Goal: Task Accomplishment & Management: Manage account settings

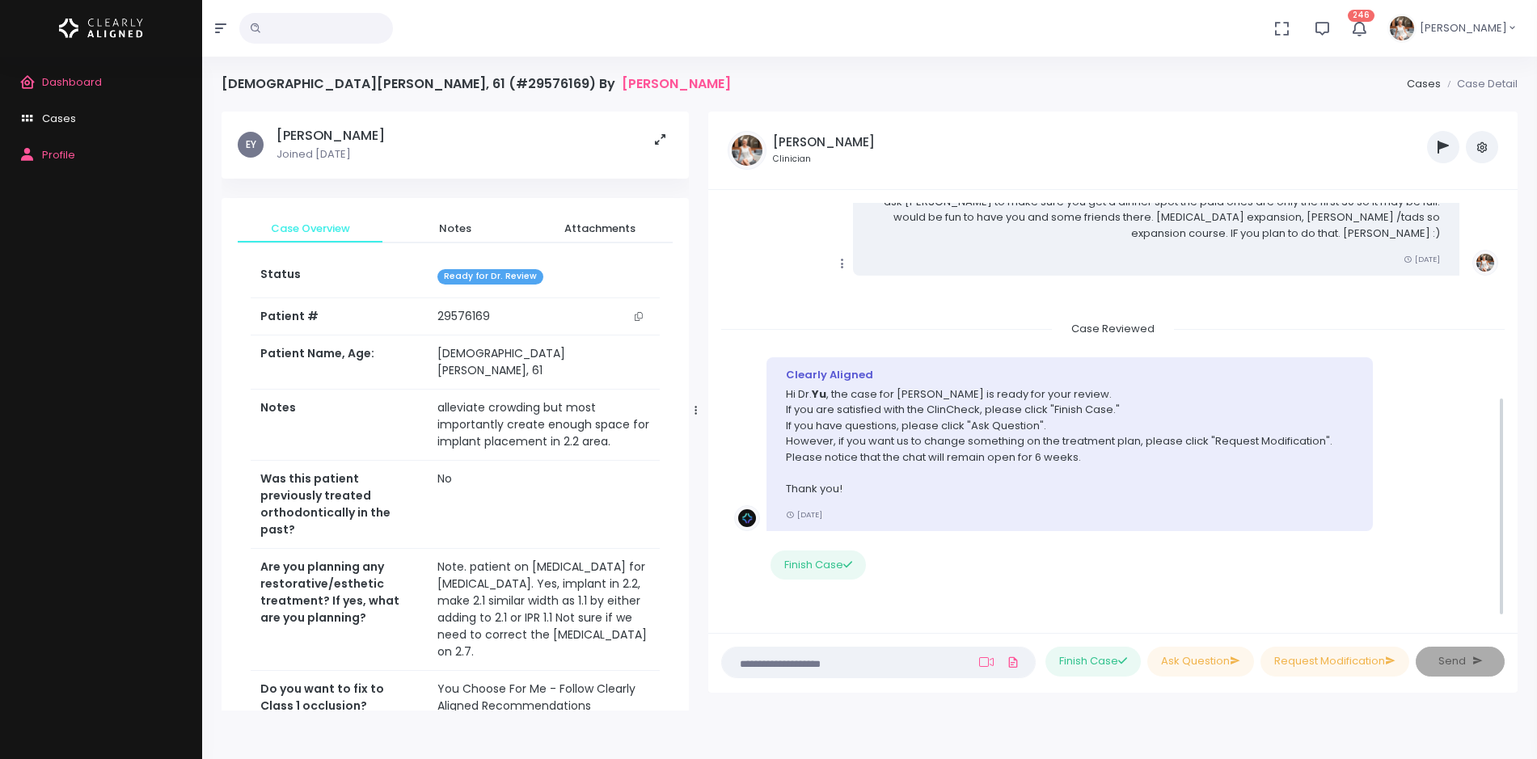
scroll to position [379, 0]
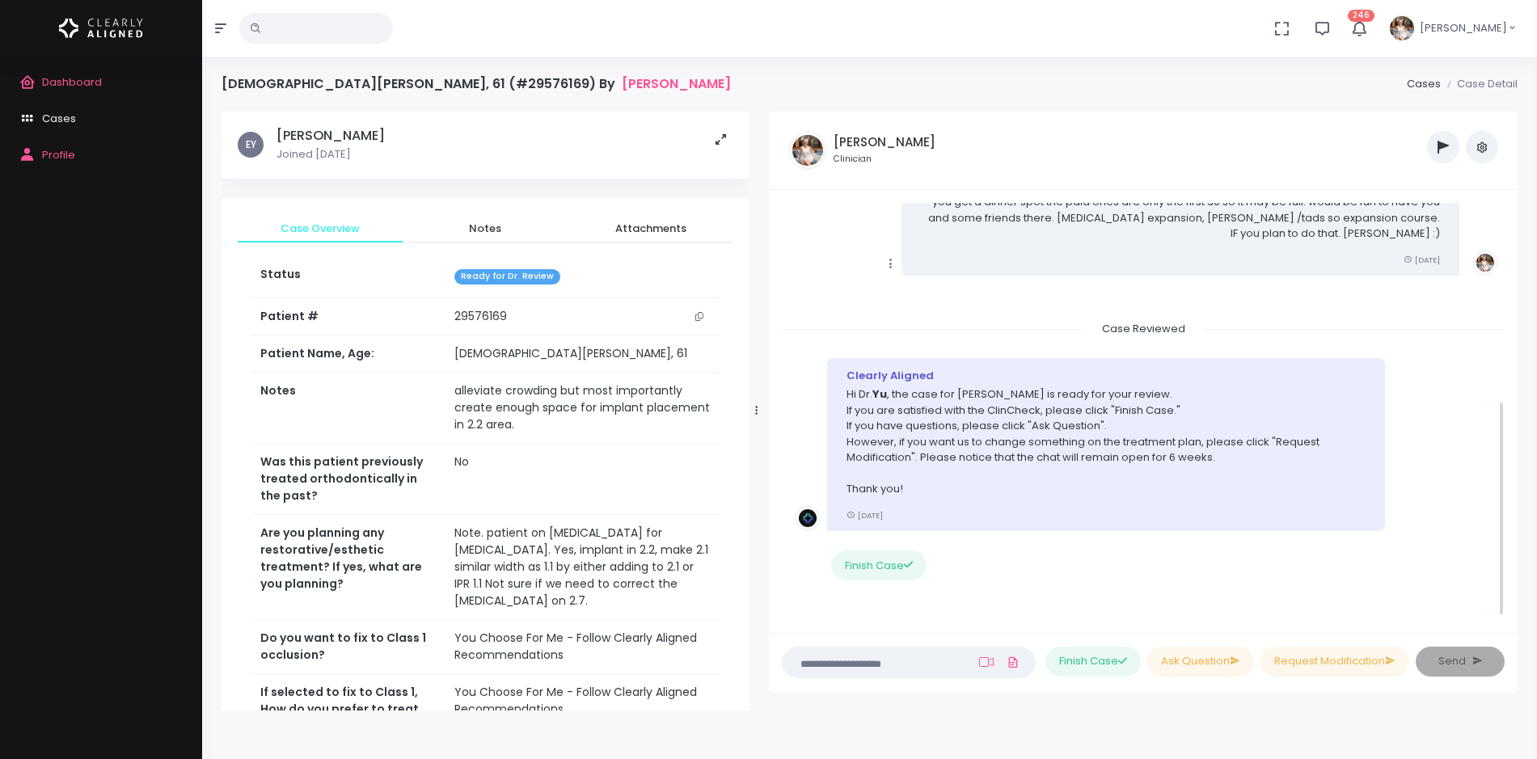
drag, startPoint x: 648, startPoint y: 415, endPoint x: 758, endPoint y: 395, distance: 110.9
click at [758, 395] on div at bounding box center [757, 410] width 8 height 587
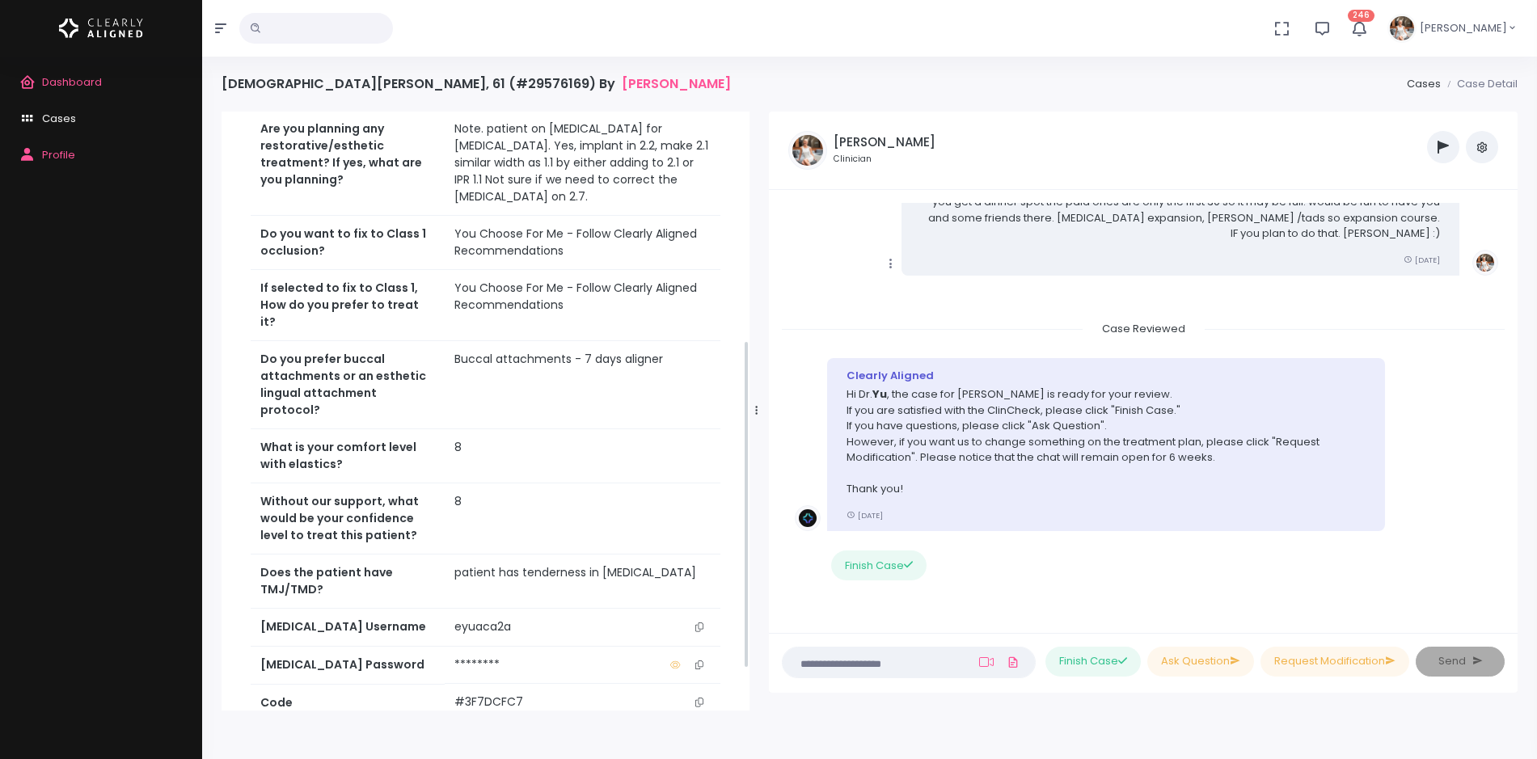
scroll to position [493, 0]
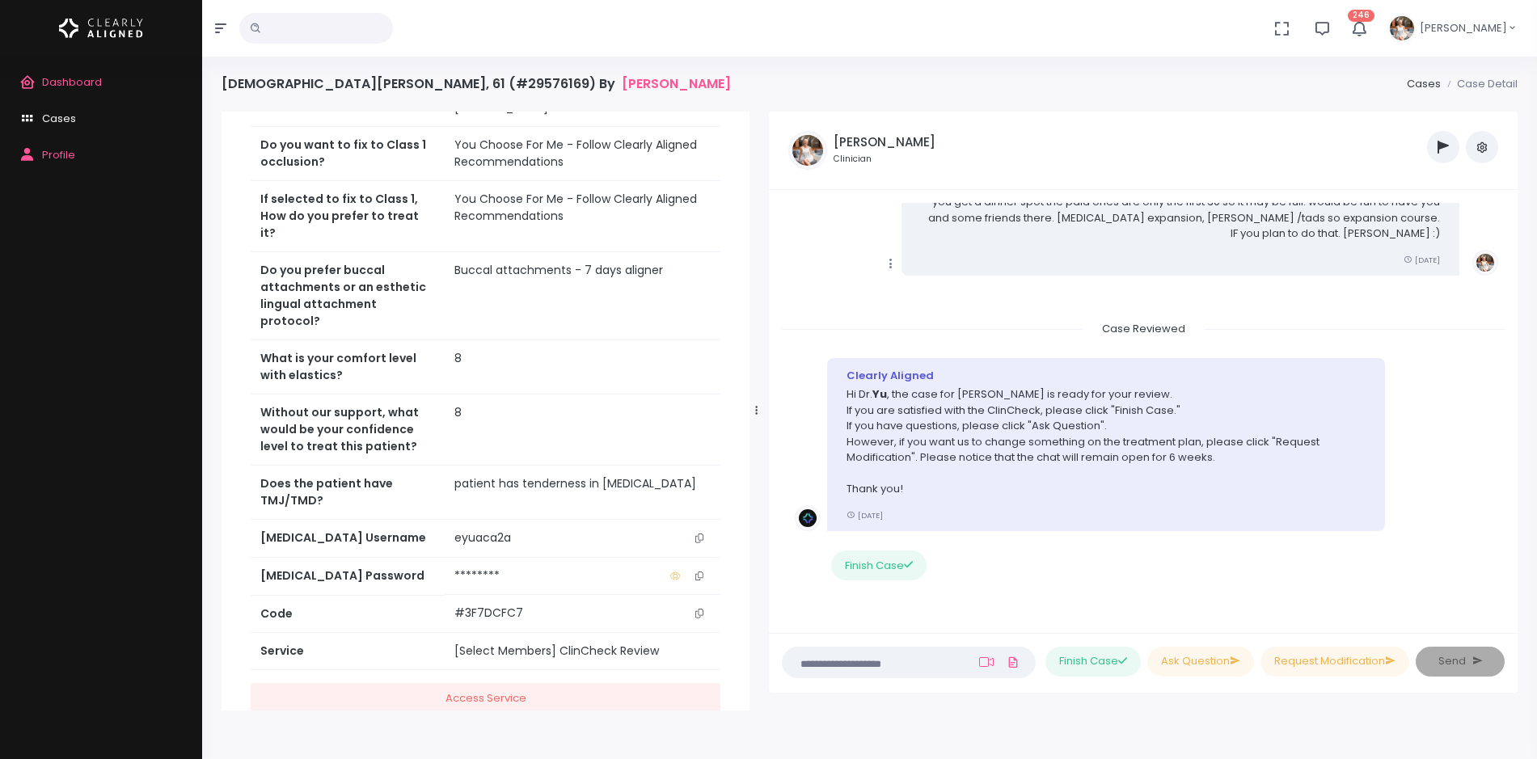
click at [698, 534] on icon "scrollable content" at bounding box center [699, 538] width 8 height 9
click at [986, 663] on link at bounding box center [986, 662] width 21 height 13
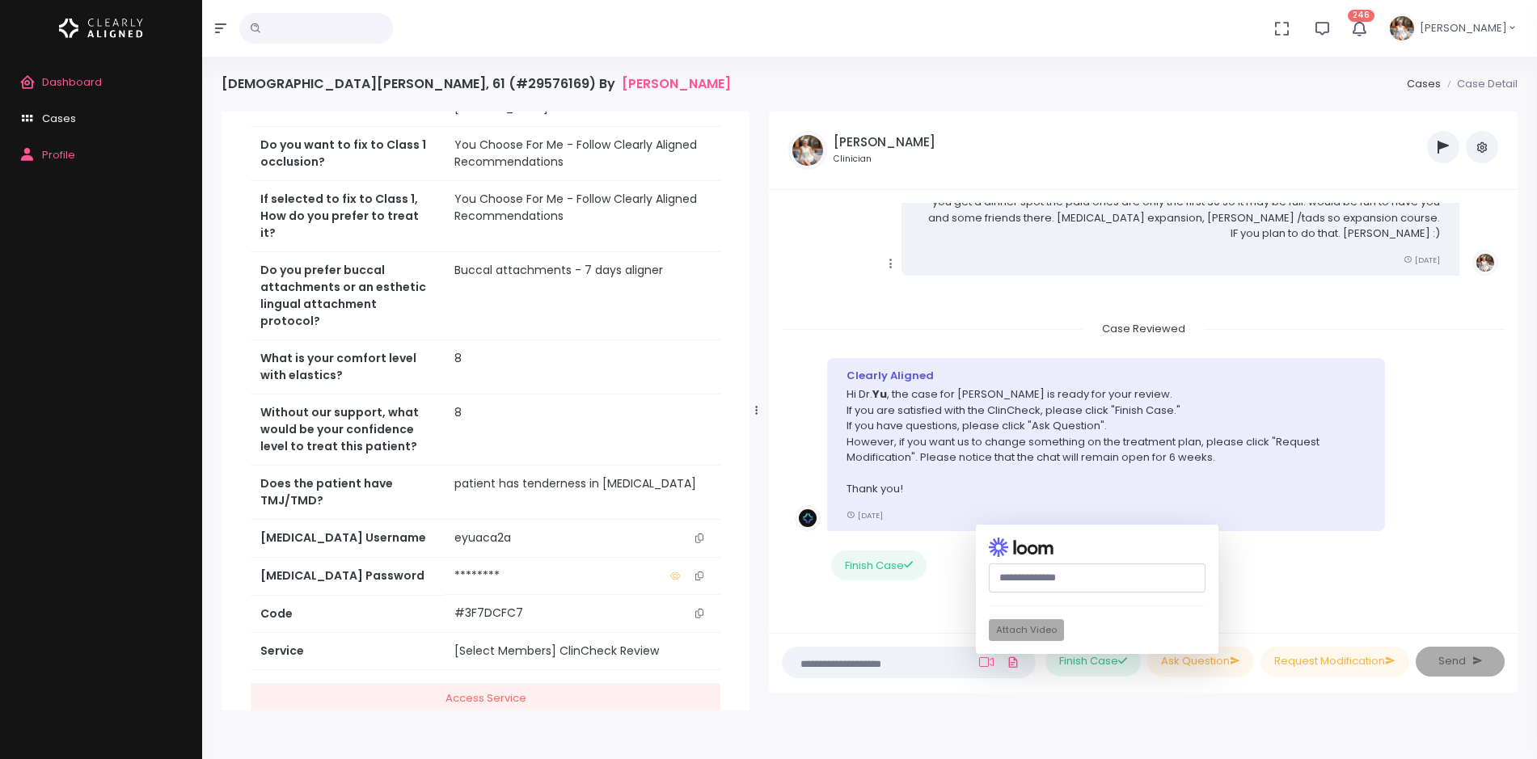
drag, startPoint x: 1023, startPoint y: 578, endPoint x: 1026, endPoint y: 589, distance: 10.8
click at [1026, 589] on input "text" at bounding box center [1097, 578] width 217 height 30
paste input "**********"
type input "**********"
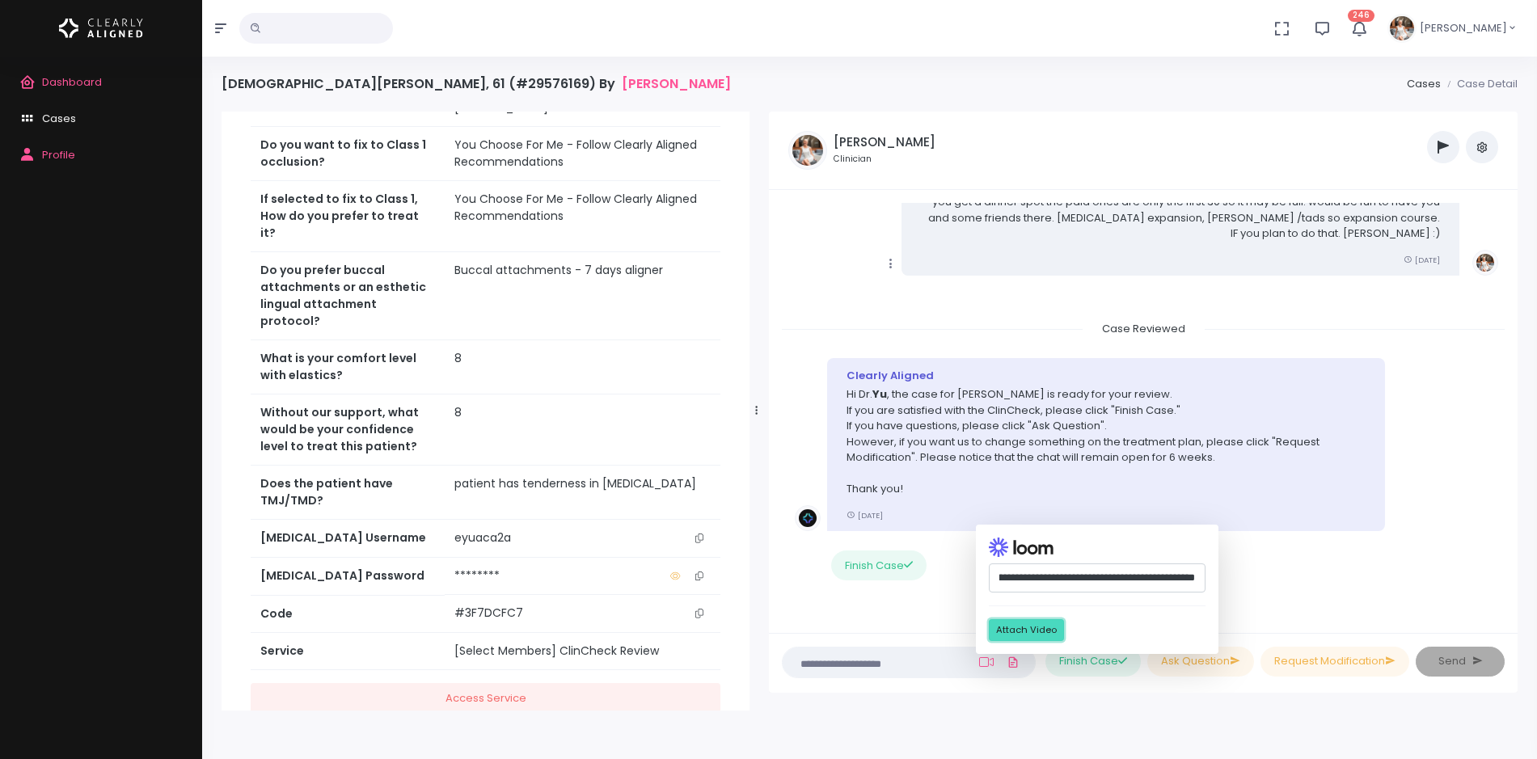
click at [1010, 625] on button "Attach Video" at bounding box center [1026, 630] width 75 height 22
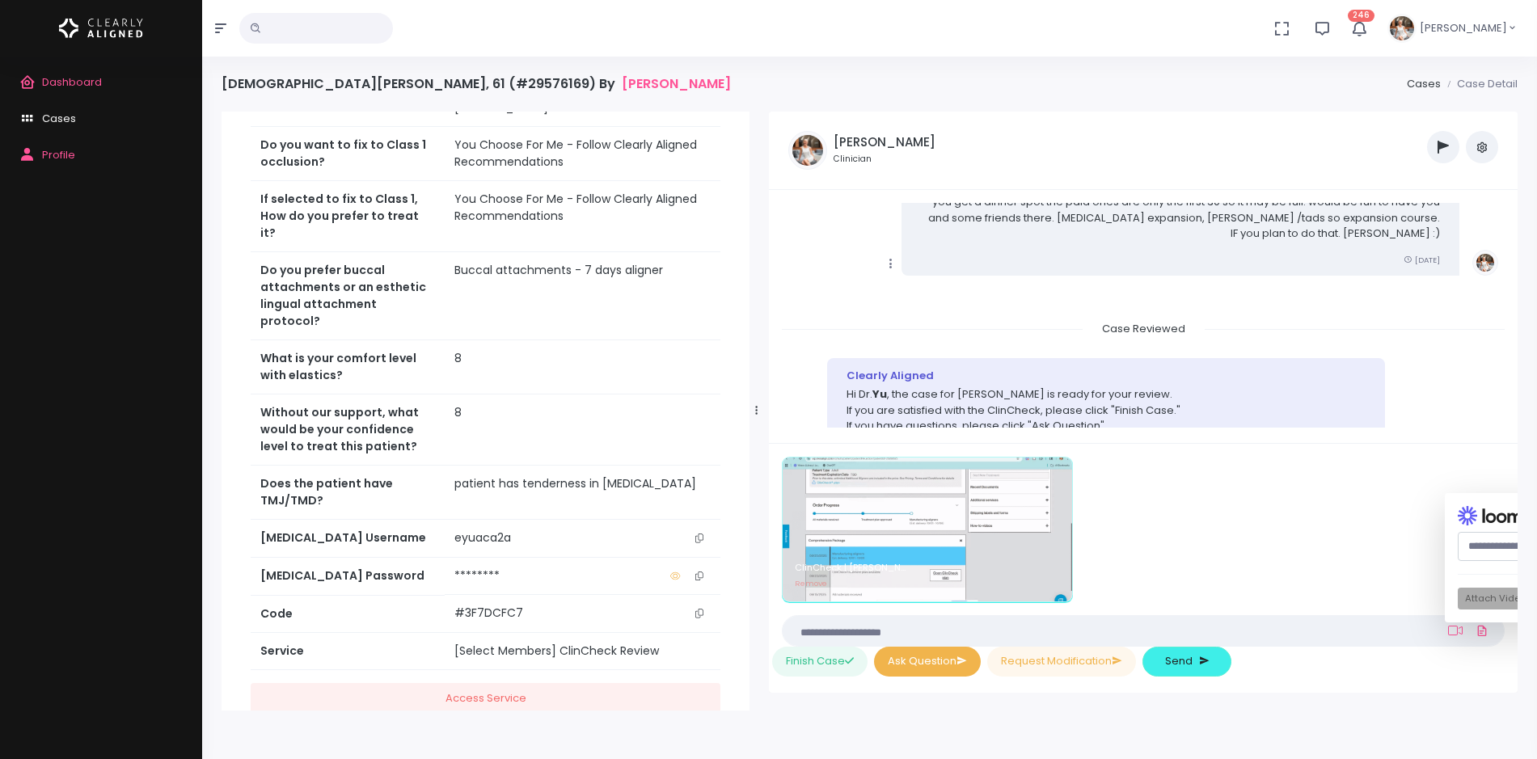
scroll to position [380, 0]
click at [886, 663] on button "Ask Question" at bounding box center [927, 662] width 107 height 30
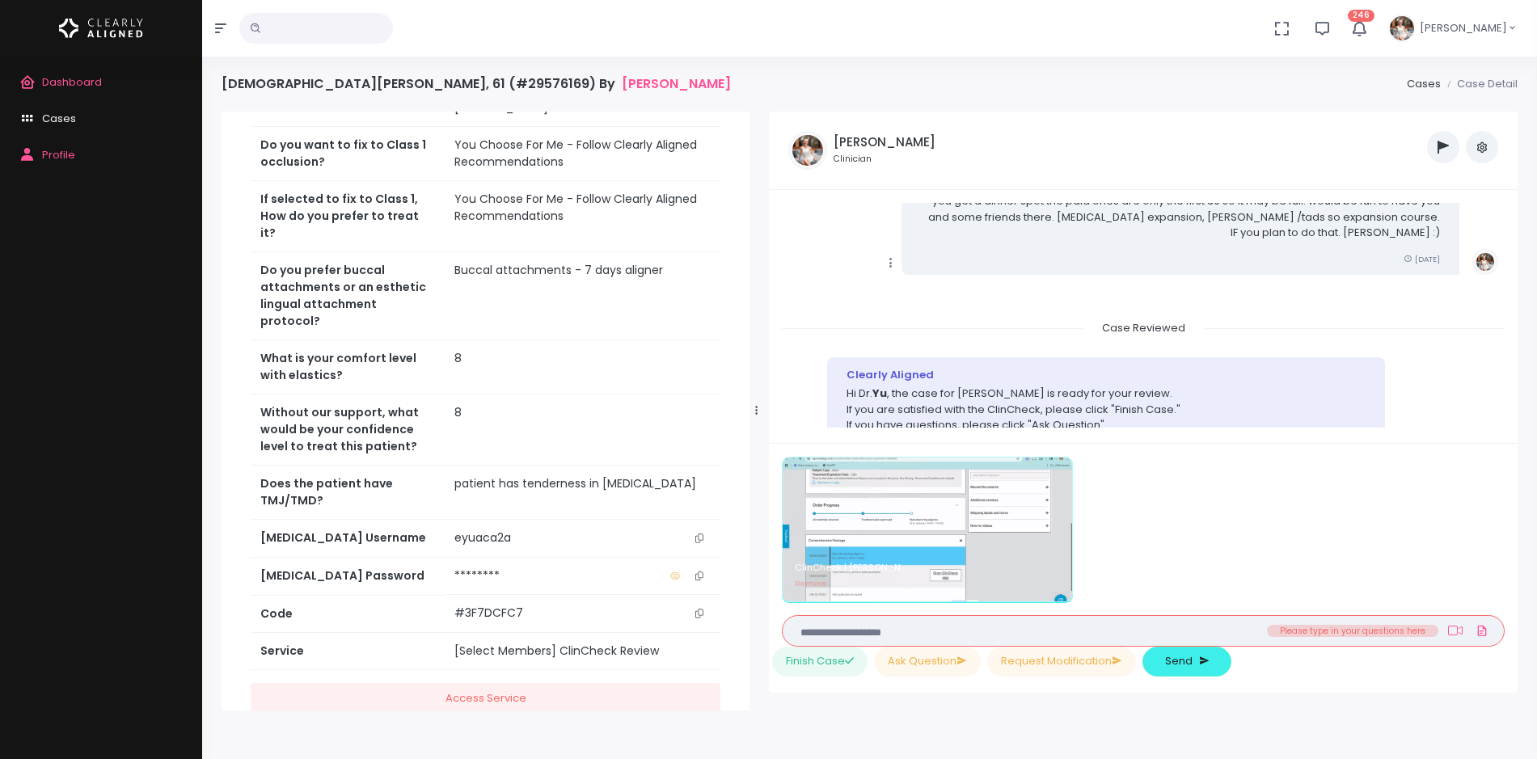
click at [847, 618] on nick-textarea "(Obrigatório)" at bounding box center [1143, 631] width 723 height 32
click at [844, 629] on textarea at bounding box center [1111, 631] width 639 height 18
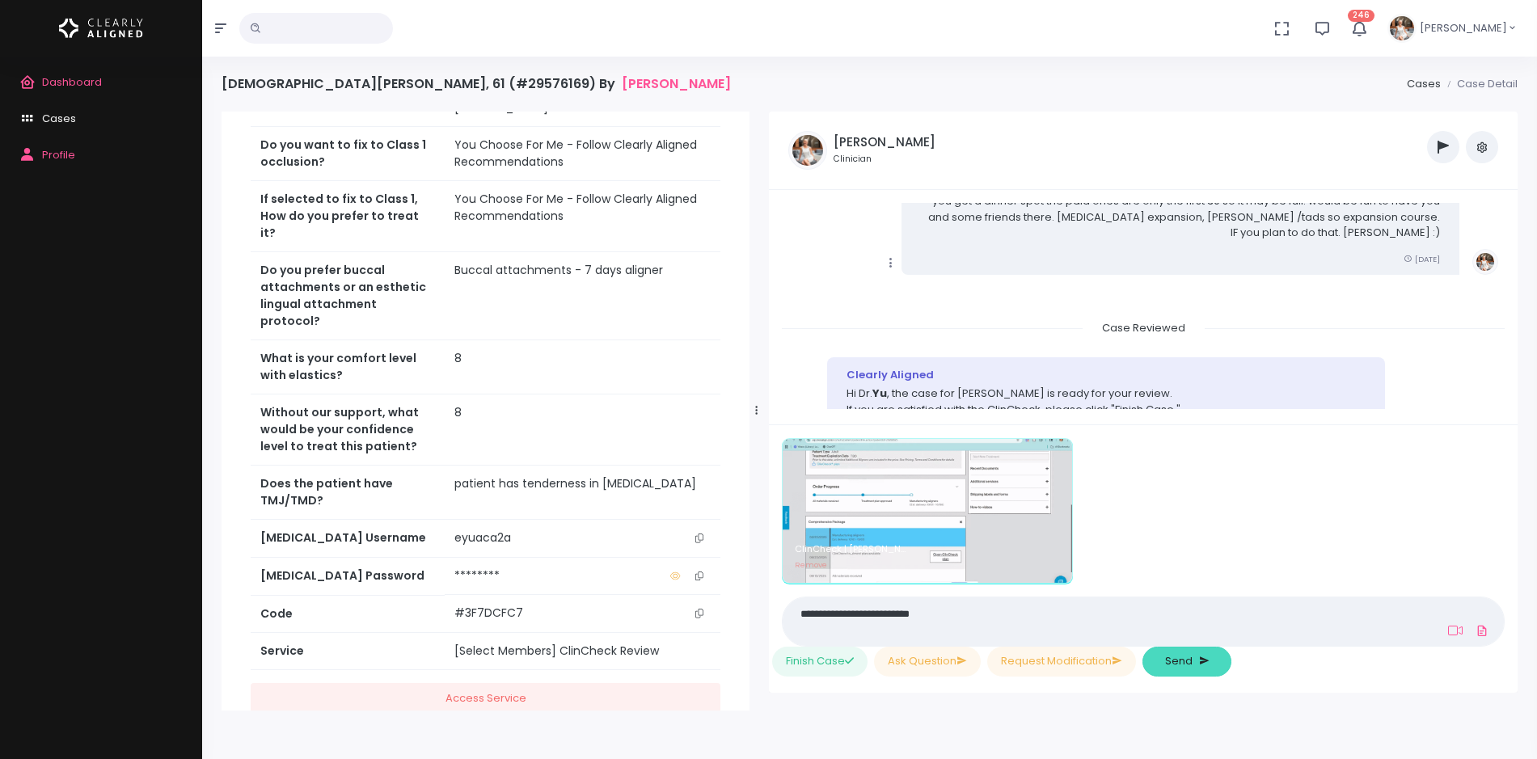
type textarea "**********"
click at [1184, 663] on span "Send" at bounding box center [1178, 661] width 27 height 16
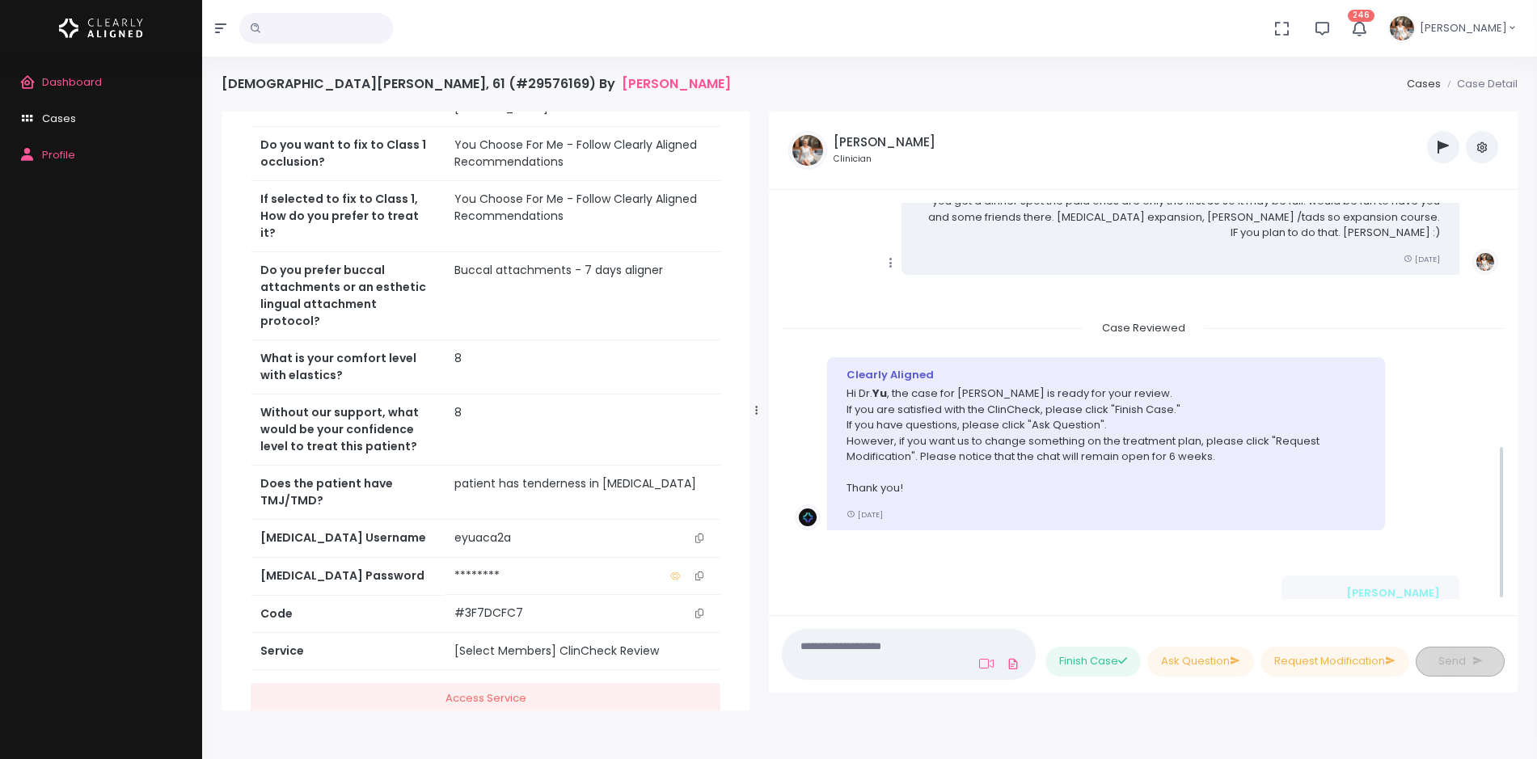
scroll to position [625, 0]
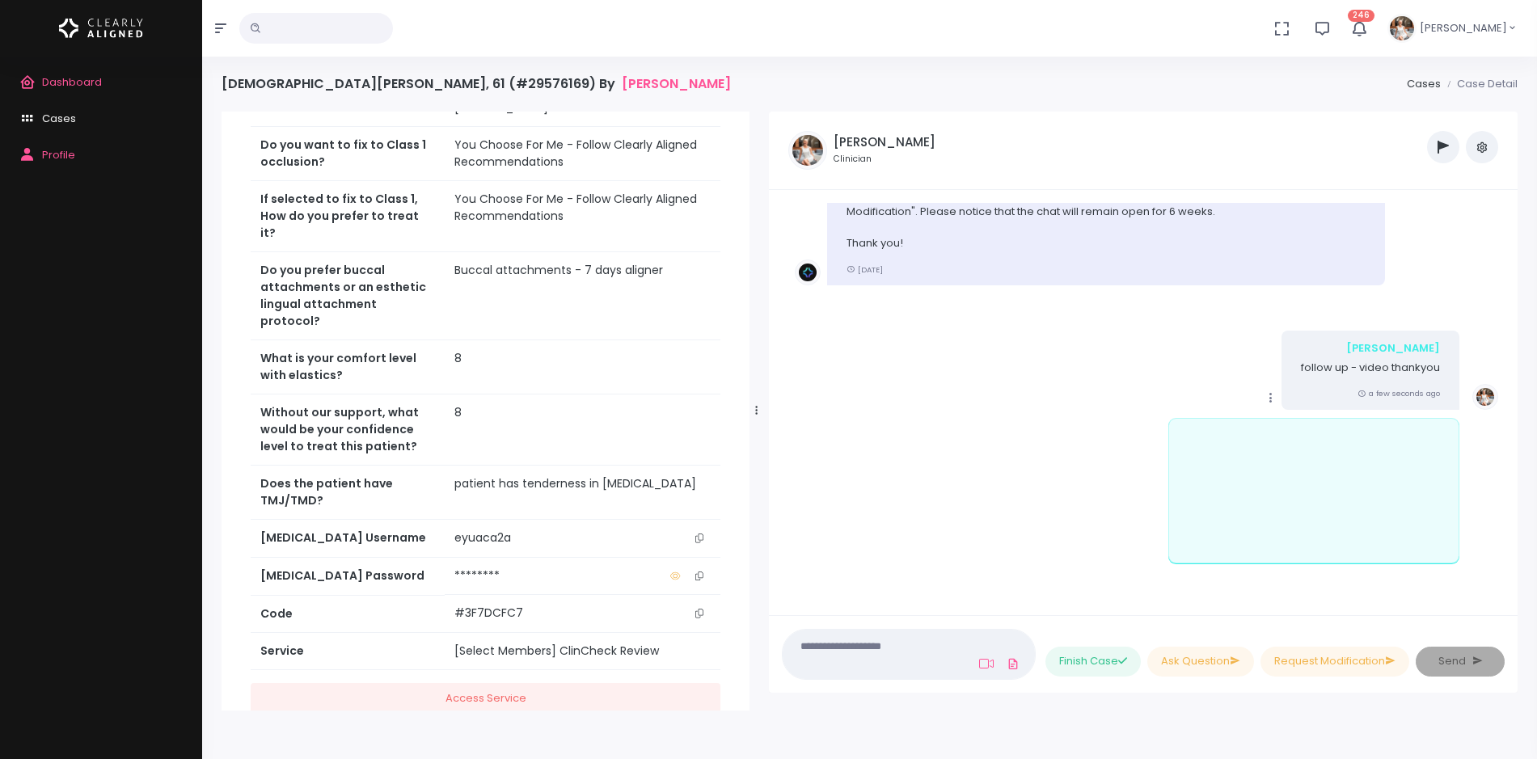
click at [1271, 396] on icon "scrollable content" at bounding box center [1271, 397] width 15 height 15
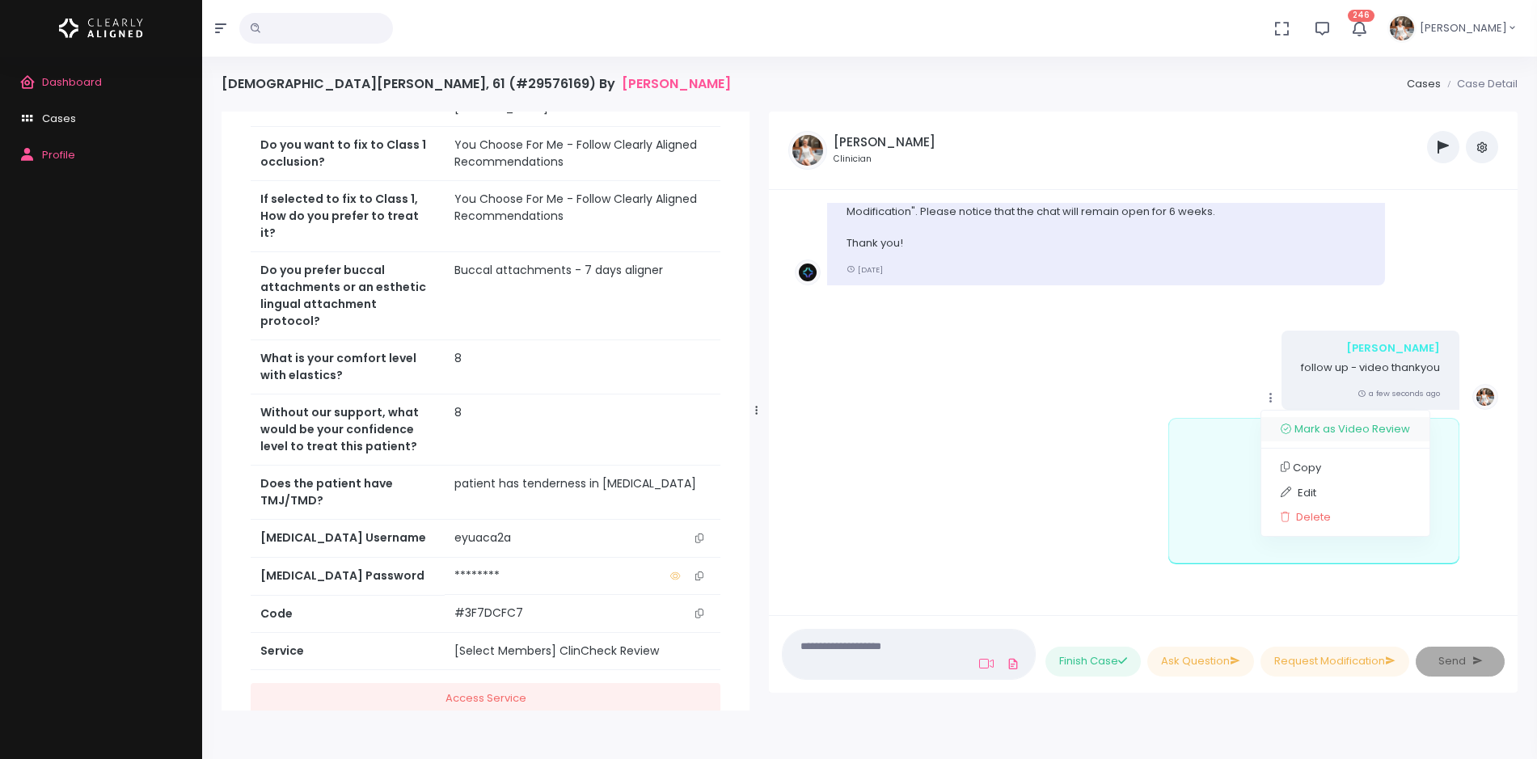
click at [1312, 434] on link "Mark as Video Review" at bounding box center [1345, 429] width 168 height 25
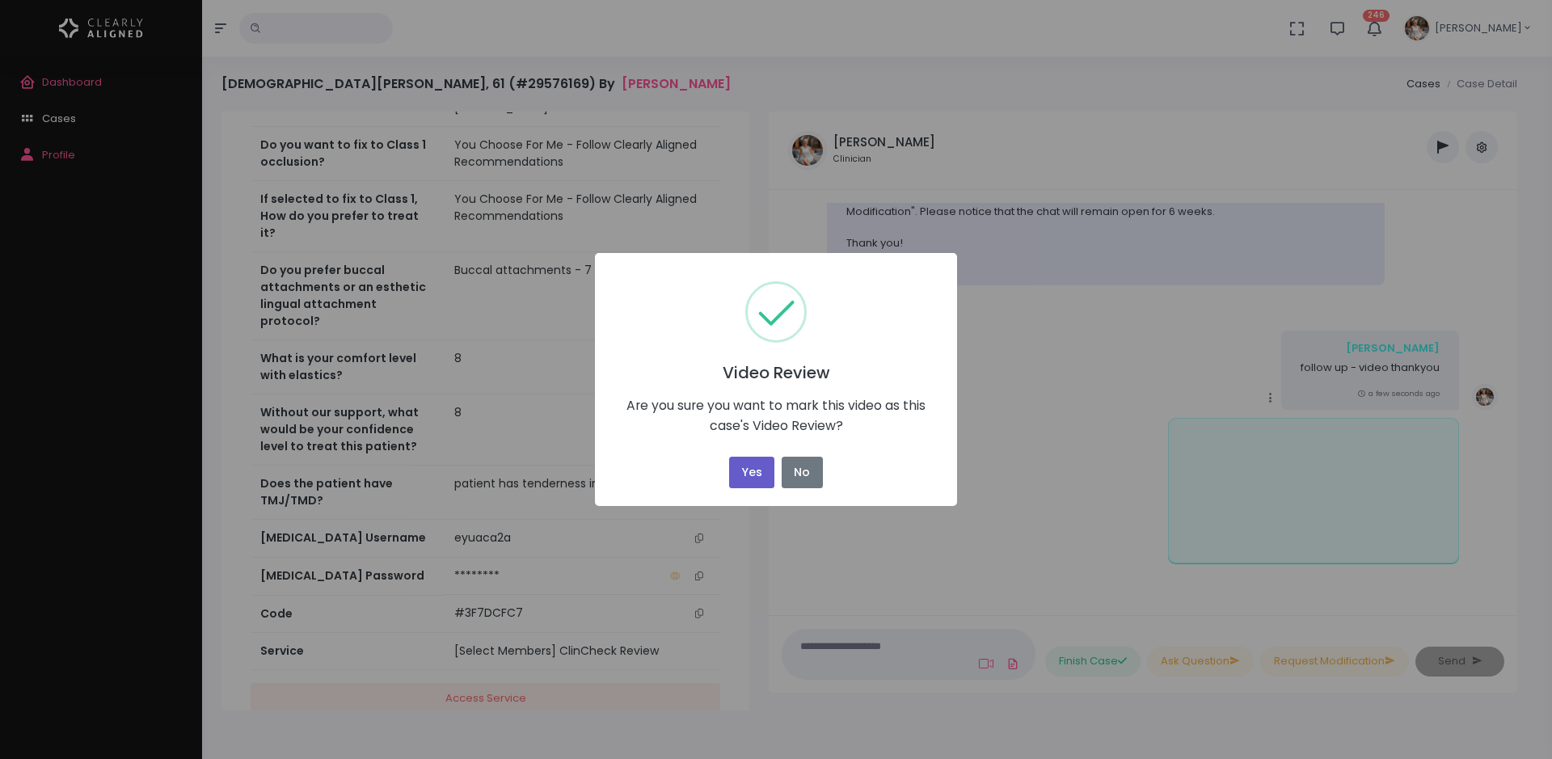
click at [748, 466] on button "Yes" at bounding box center [751, 473] width 45 height 32
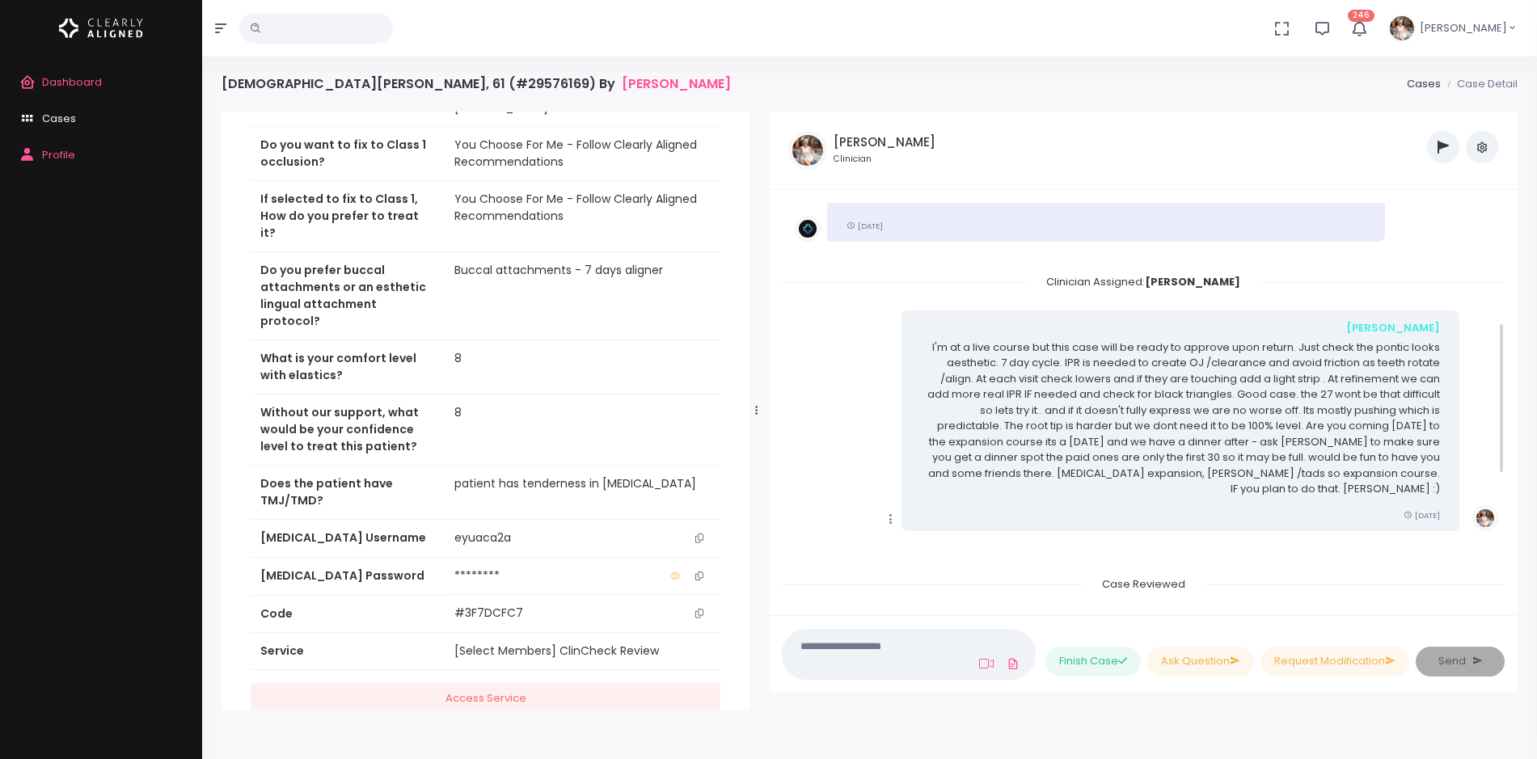
scroll to position [0, 0]
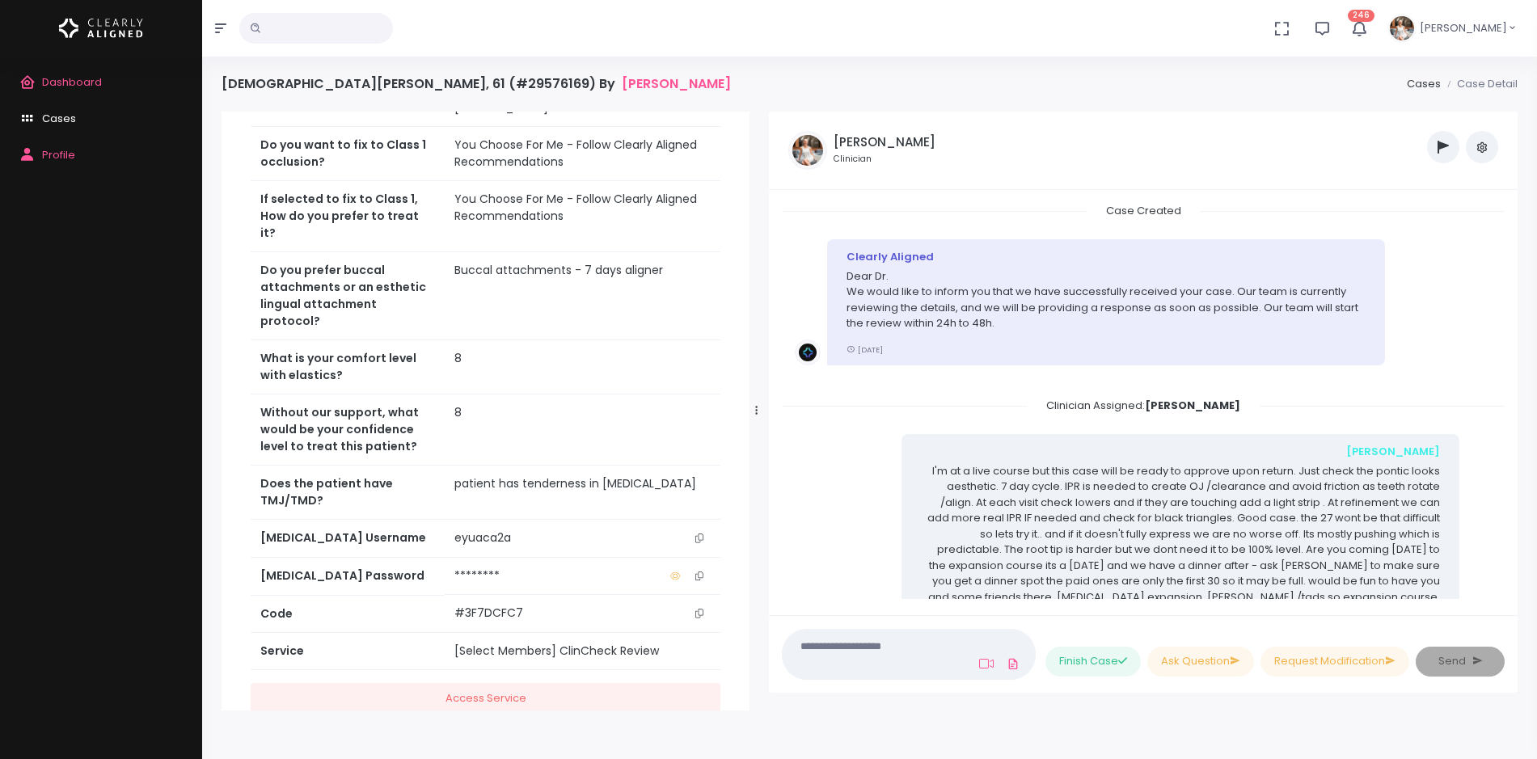
click at [69, 113] on span "Cases" at bounding box center [59, 118] width 34 height 15
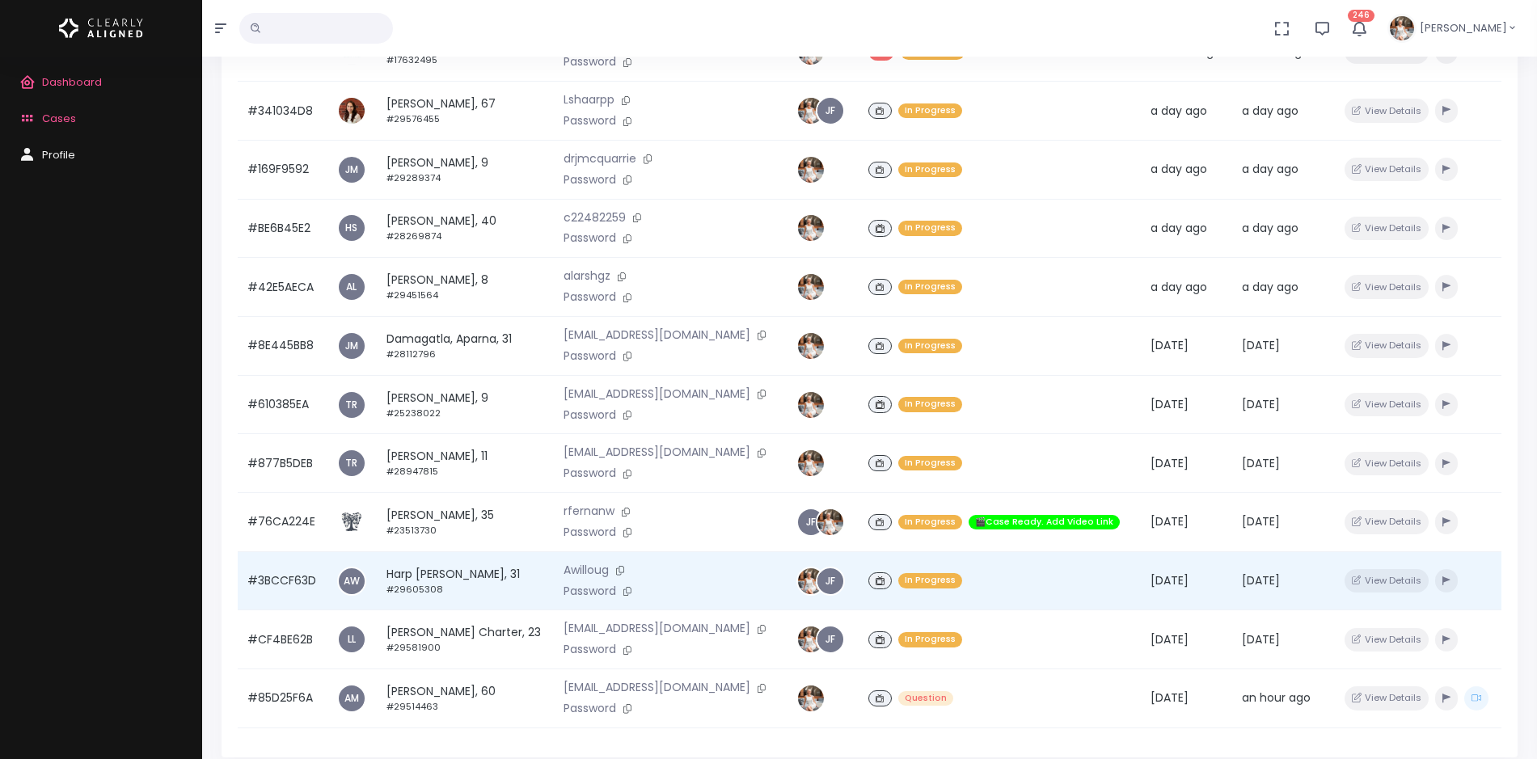
scroll to position [386, 0]
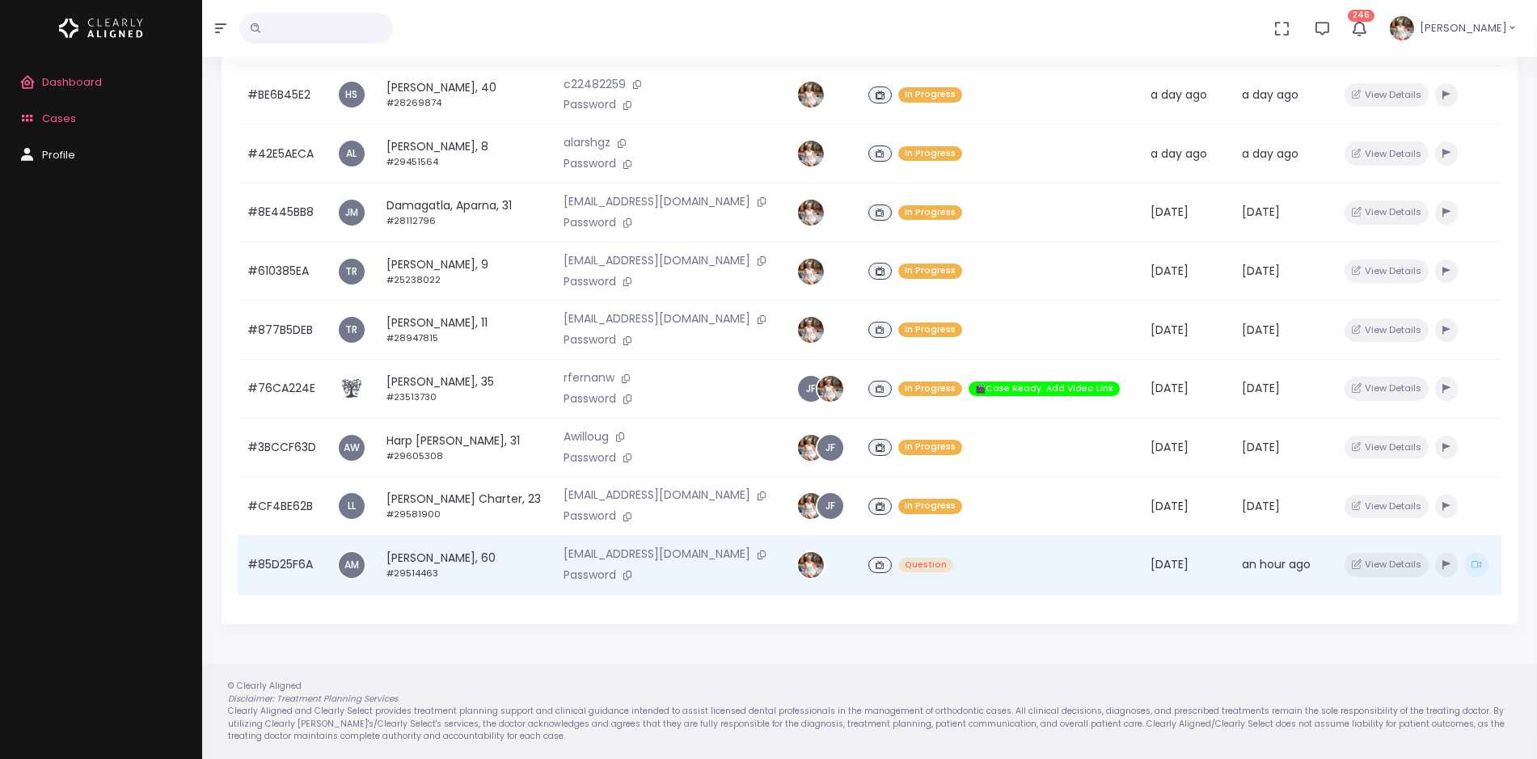
click at [260, 567] on td "#85D25F6A" at bounding box center [283, 565] width 90 height 59
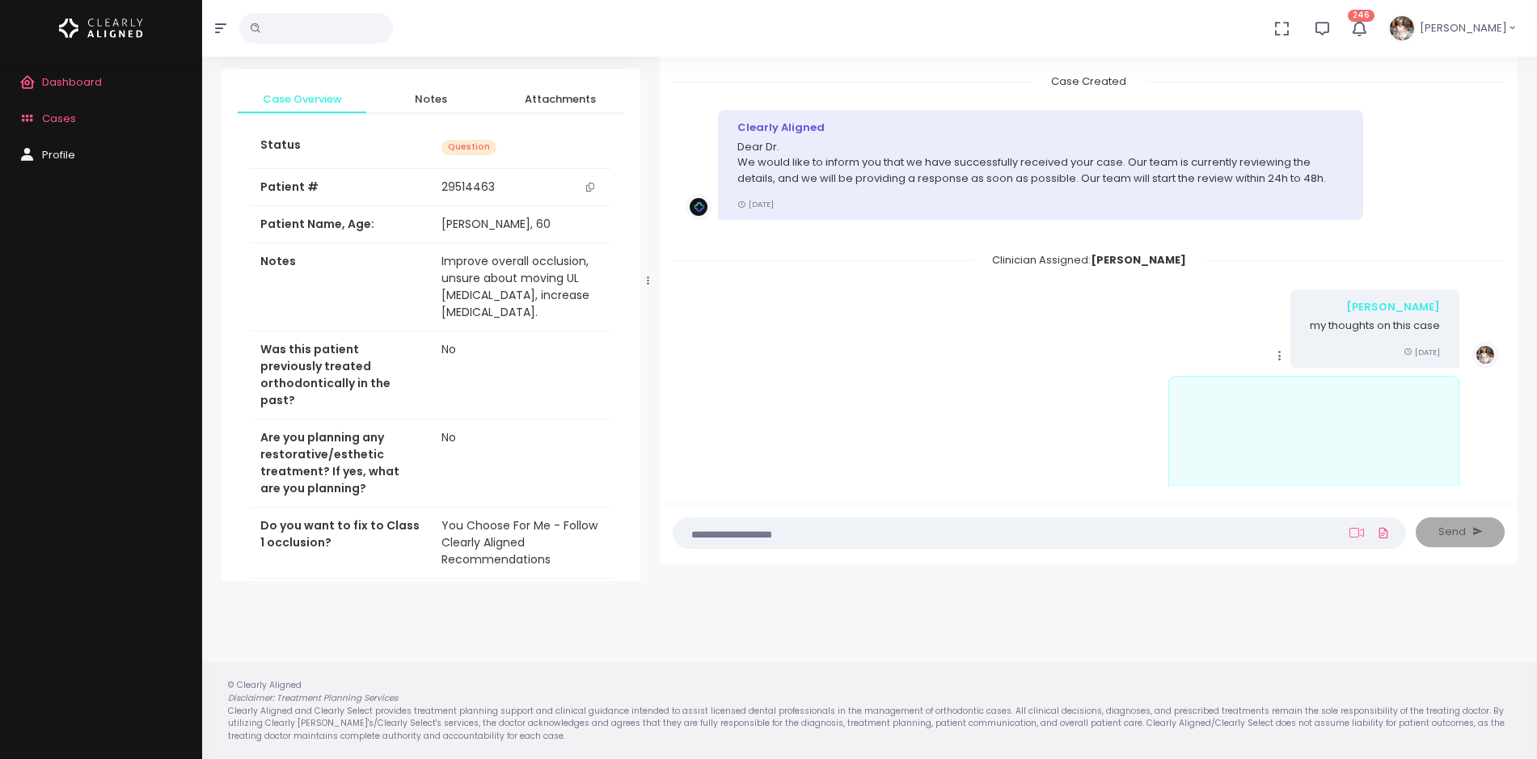
scroll to position [3709, 0]
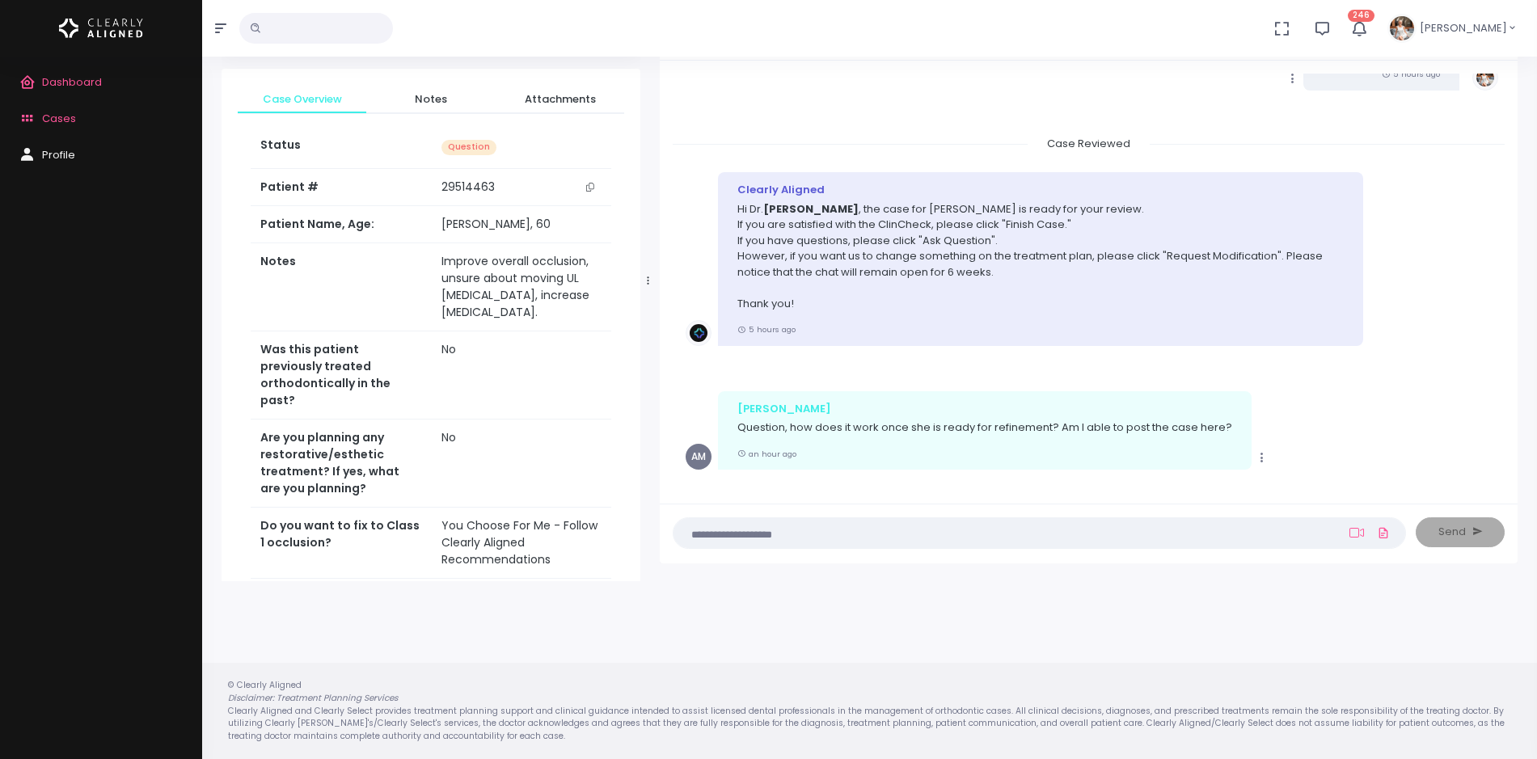
click at [1020, 534] on textarea at bounding box center [1007, 533] width 649 height 18
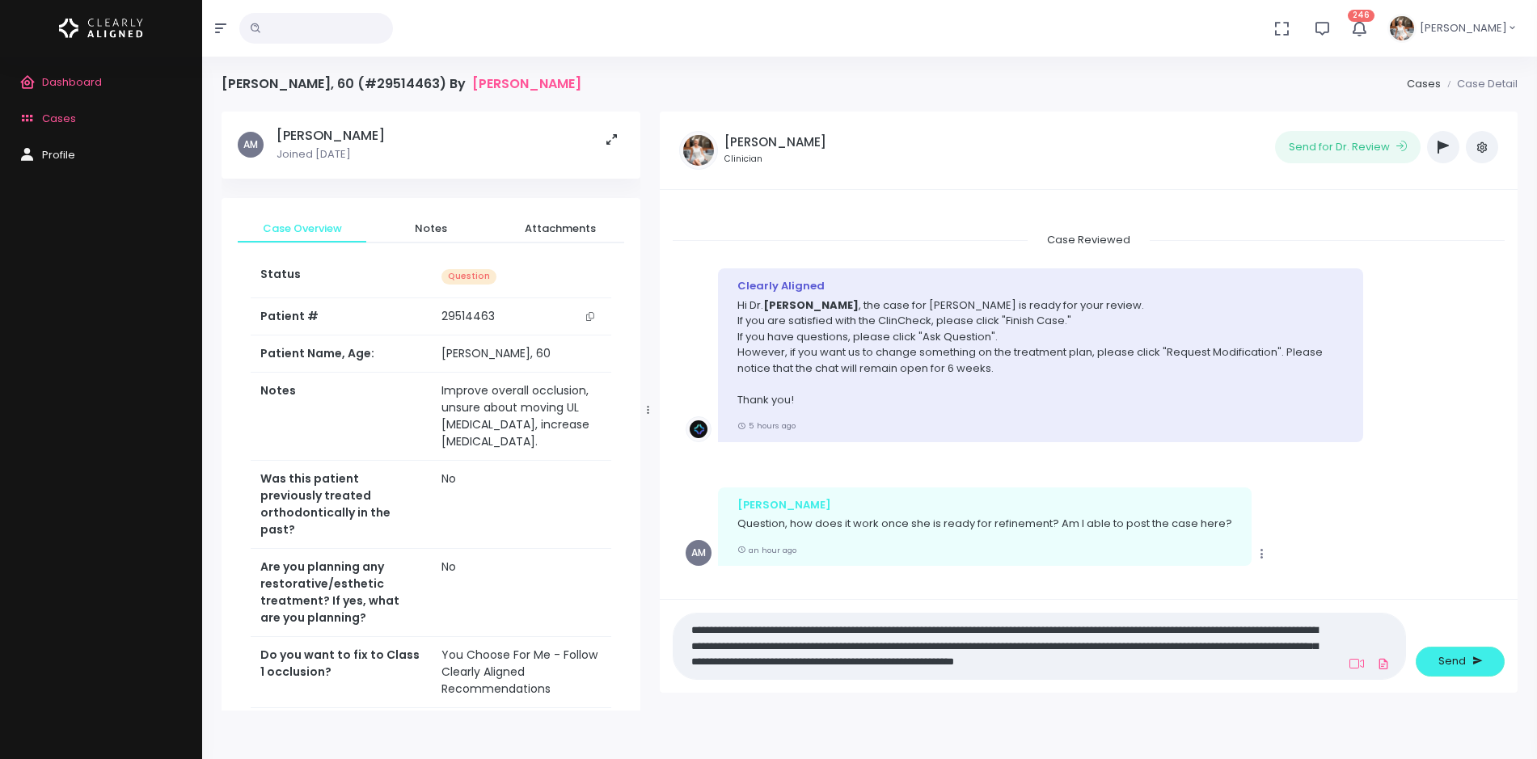
scroll to position [0, 0]
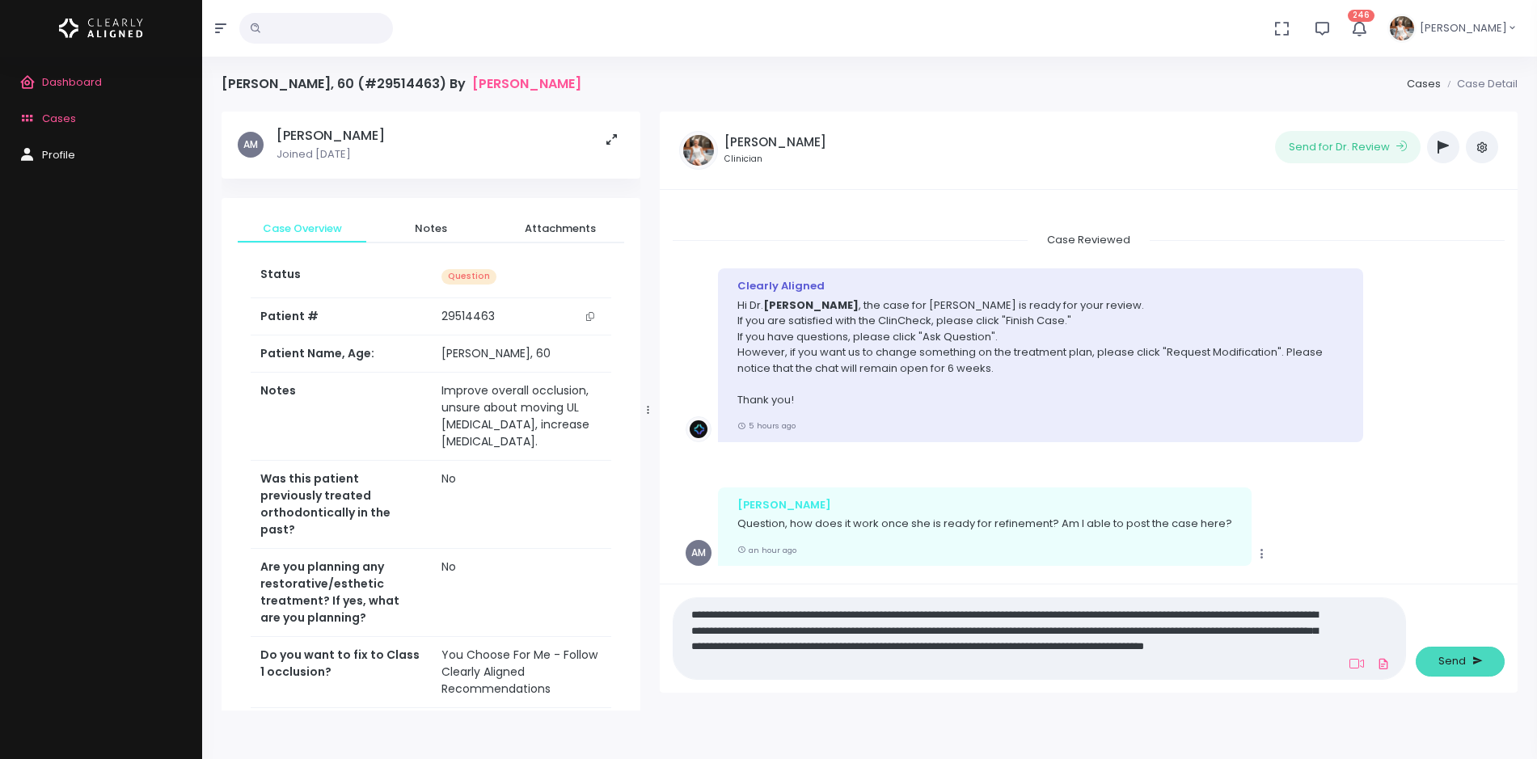
type textarea "**********"
click at [1450, 661] on span "Send" at bounding box center [1451, 661] width 27 height 16
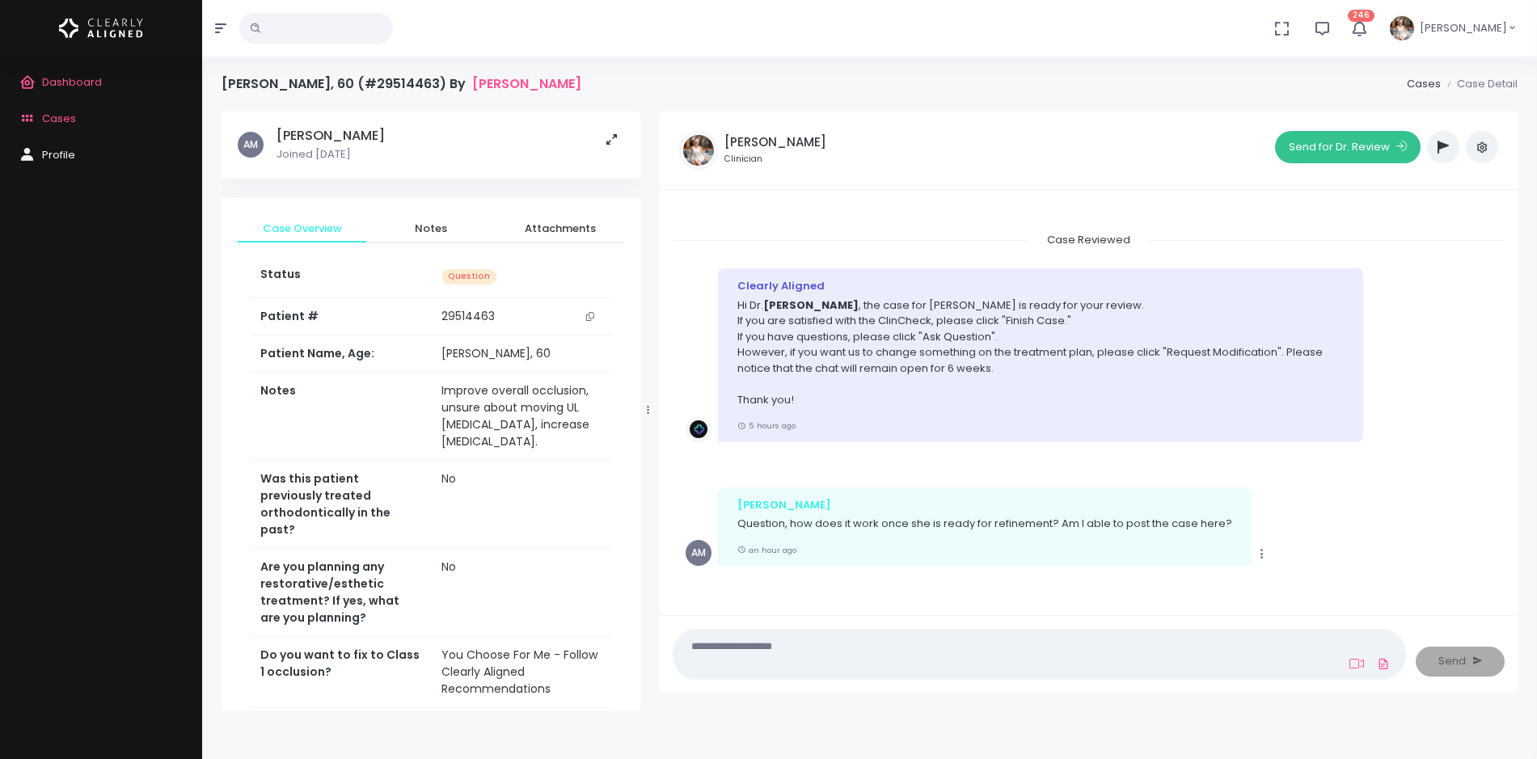
scroll to position [3897, 0]
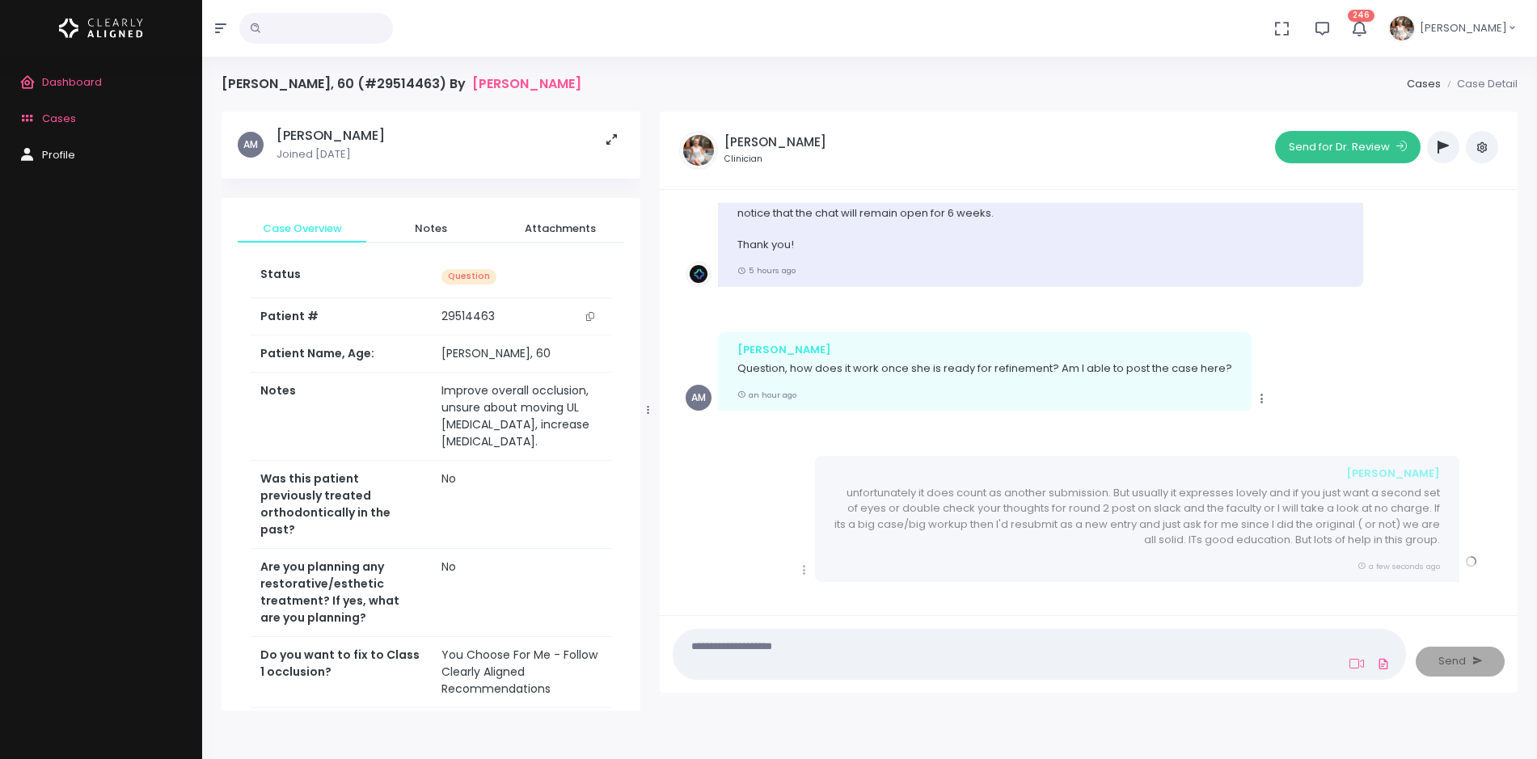
click at [1331, 146] on button "Send for Dr. Review" at bounding box center [1348, 147] width 146 height 32
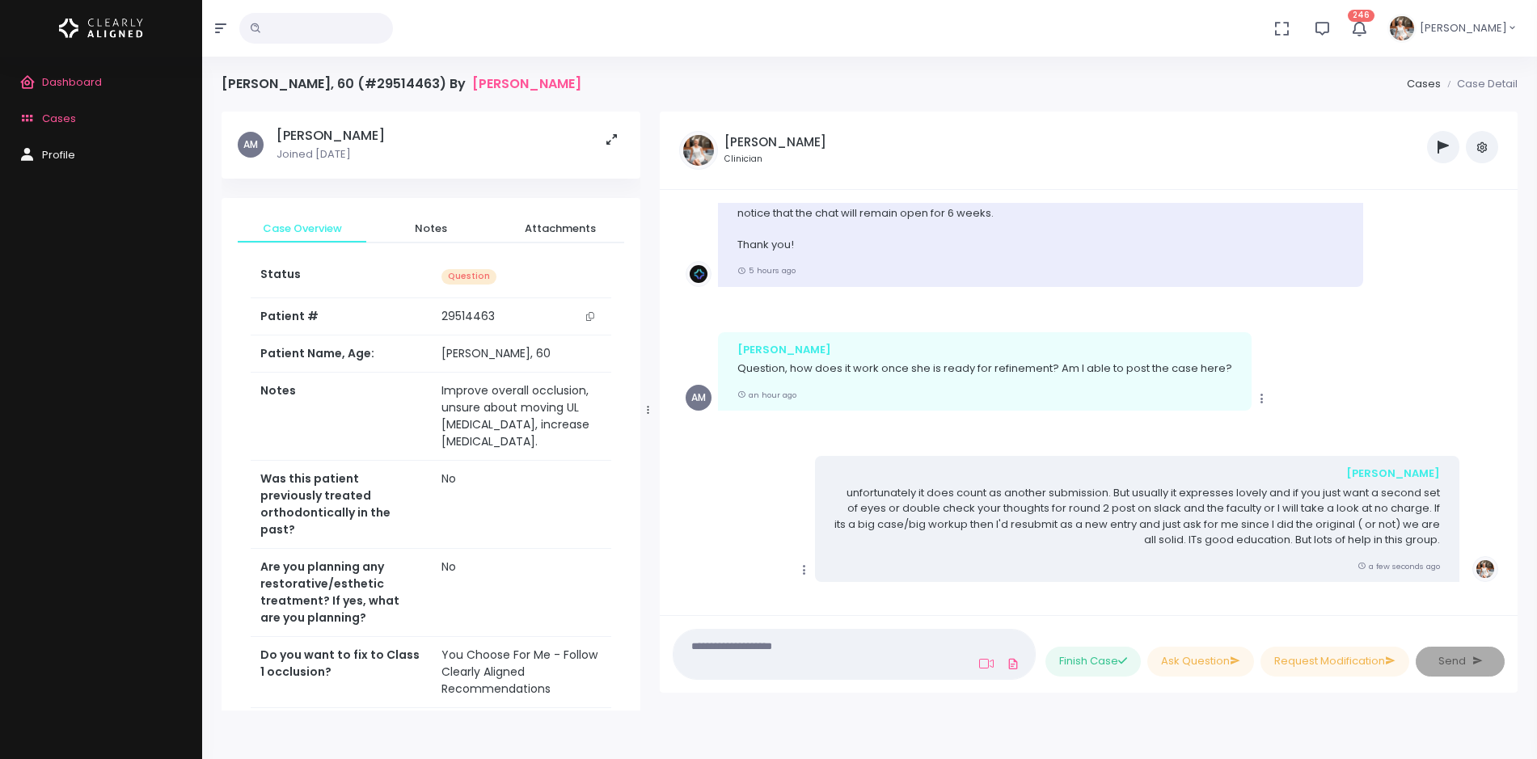
click at [70, 119] on span "Cases" at bounding box center [59, 118] width 34 height 15
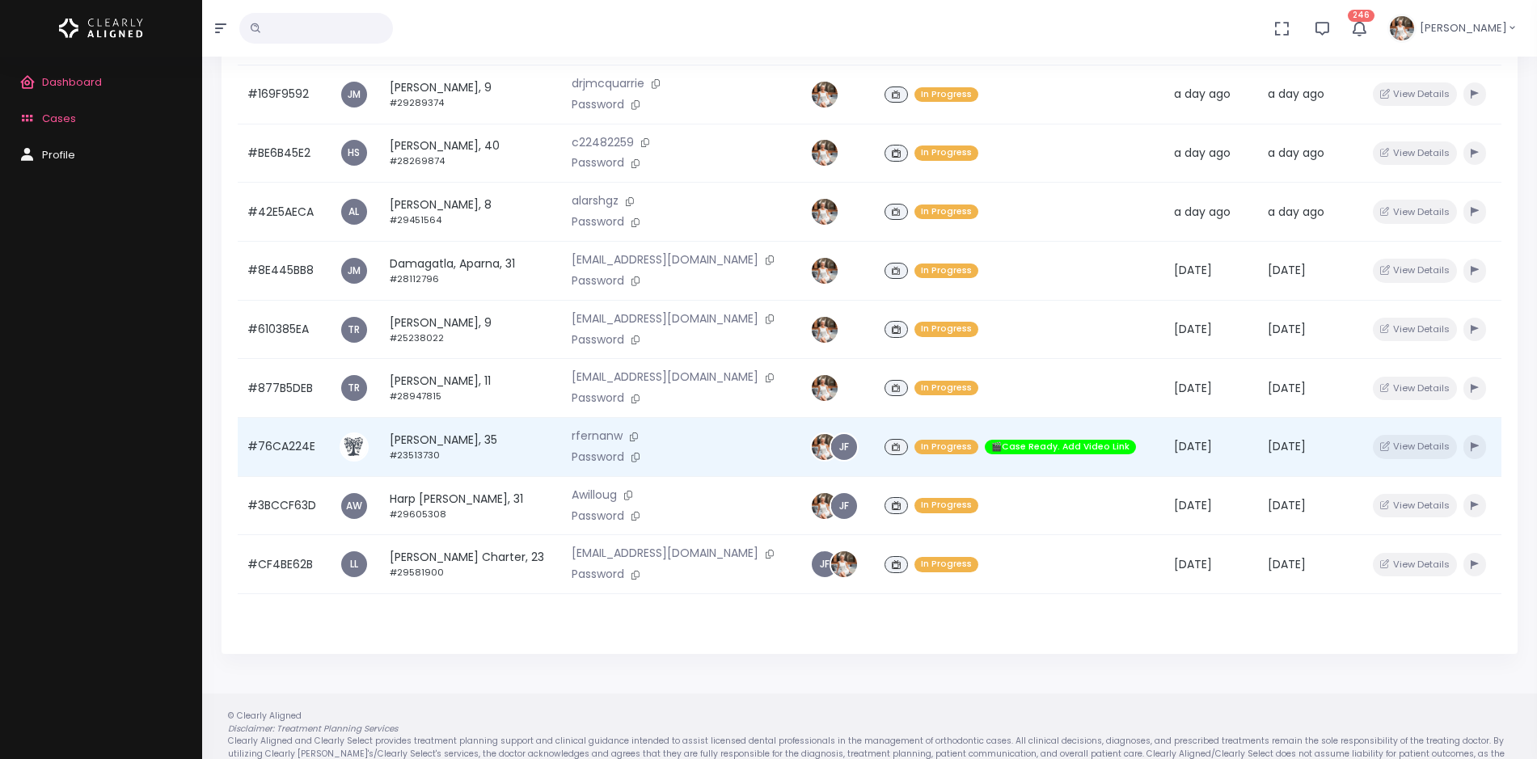
scroll to position [386, 0]
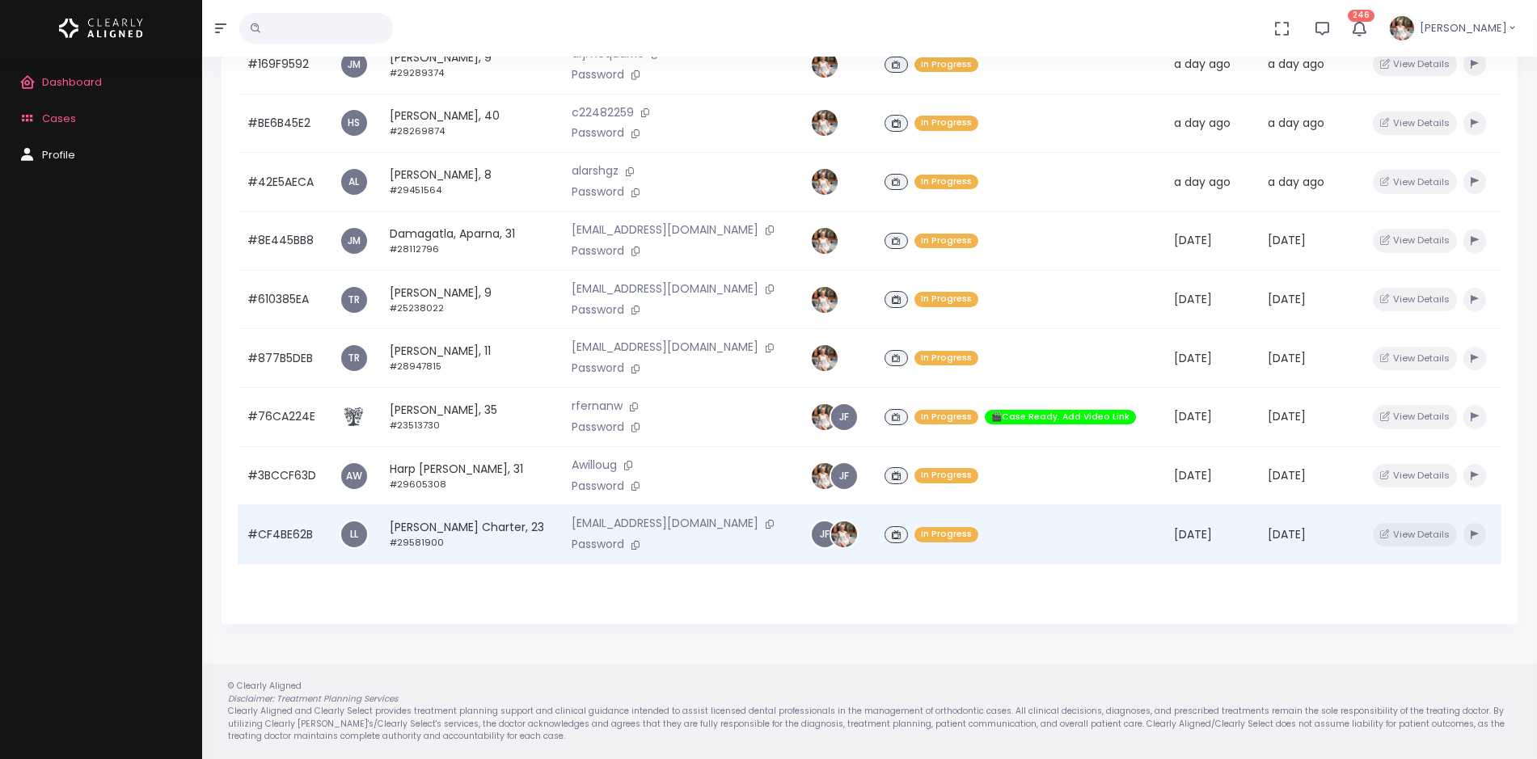
click at [269, 537] on td "#CF4BE62B" at bounding box center [284, 534] width 92 height 59
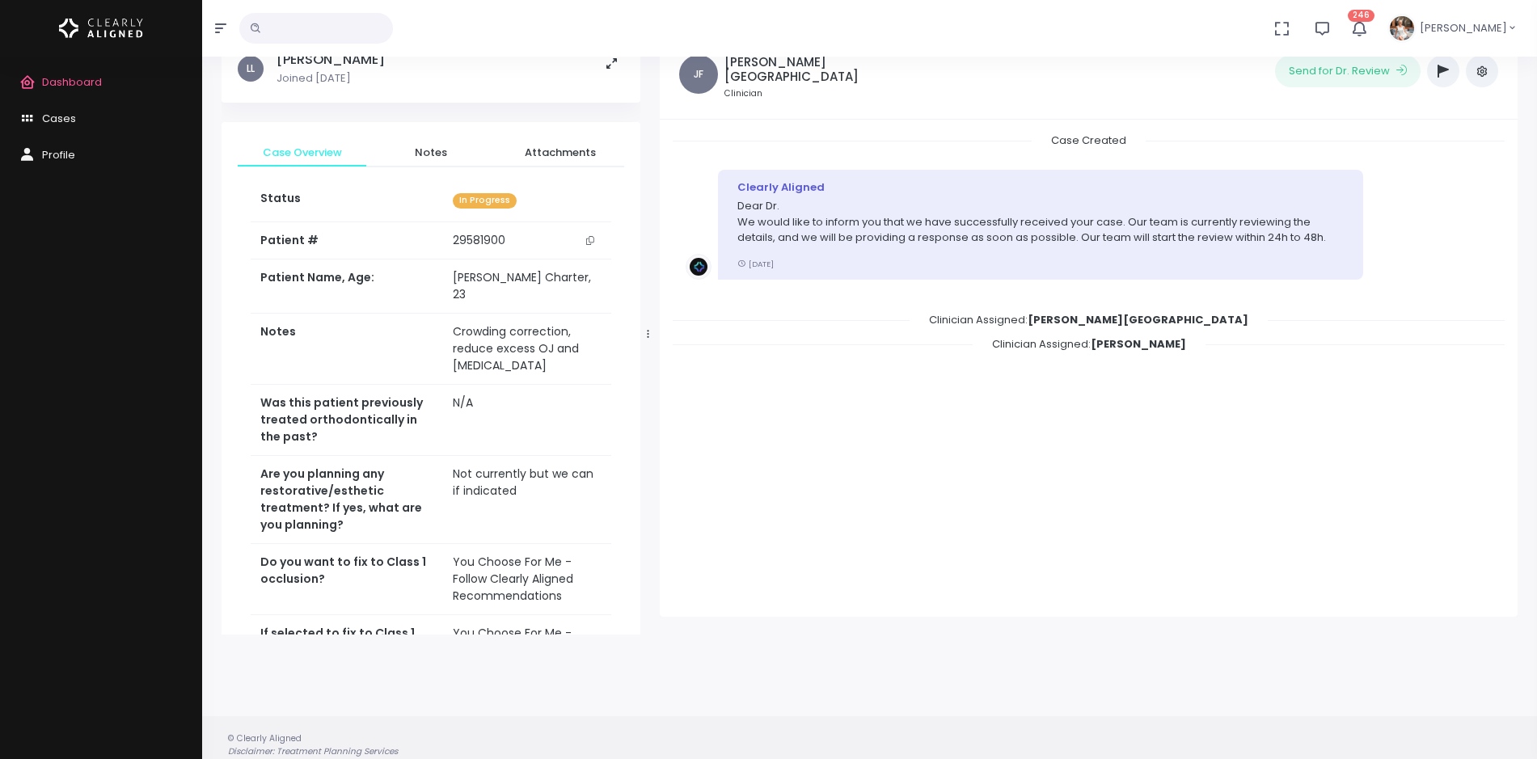
scroll to position [129, 0]
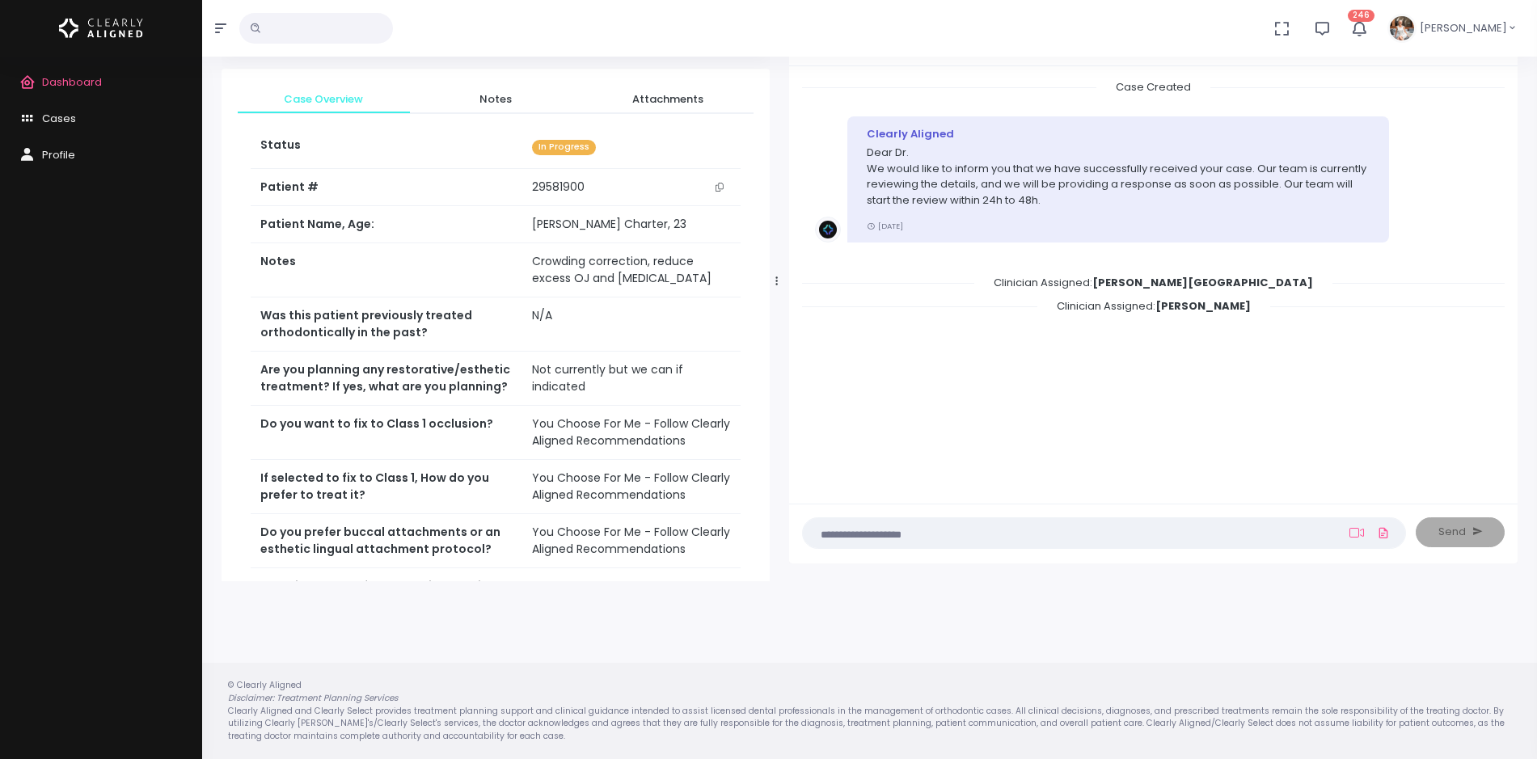
drag, startPoint x: 646, startPoint y: 280, endPoint x: 775, endPoint y: 264, distance: 130.3
click at [775, 264] on div at bounding box center [777, 281] width 8 height 587
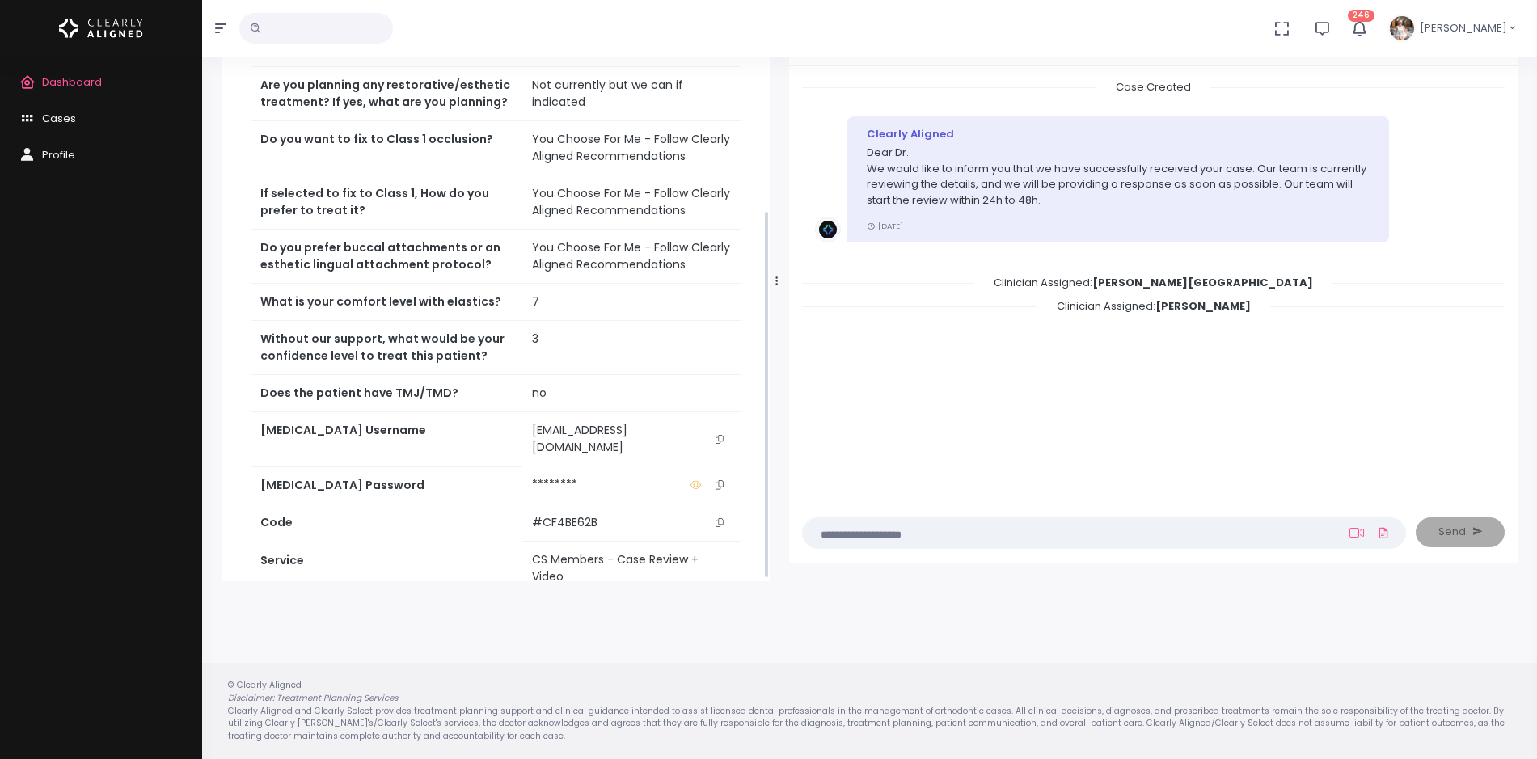
scroll to position [374, 0]
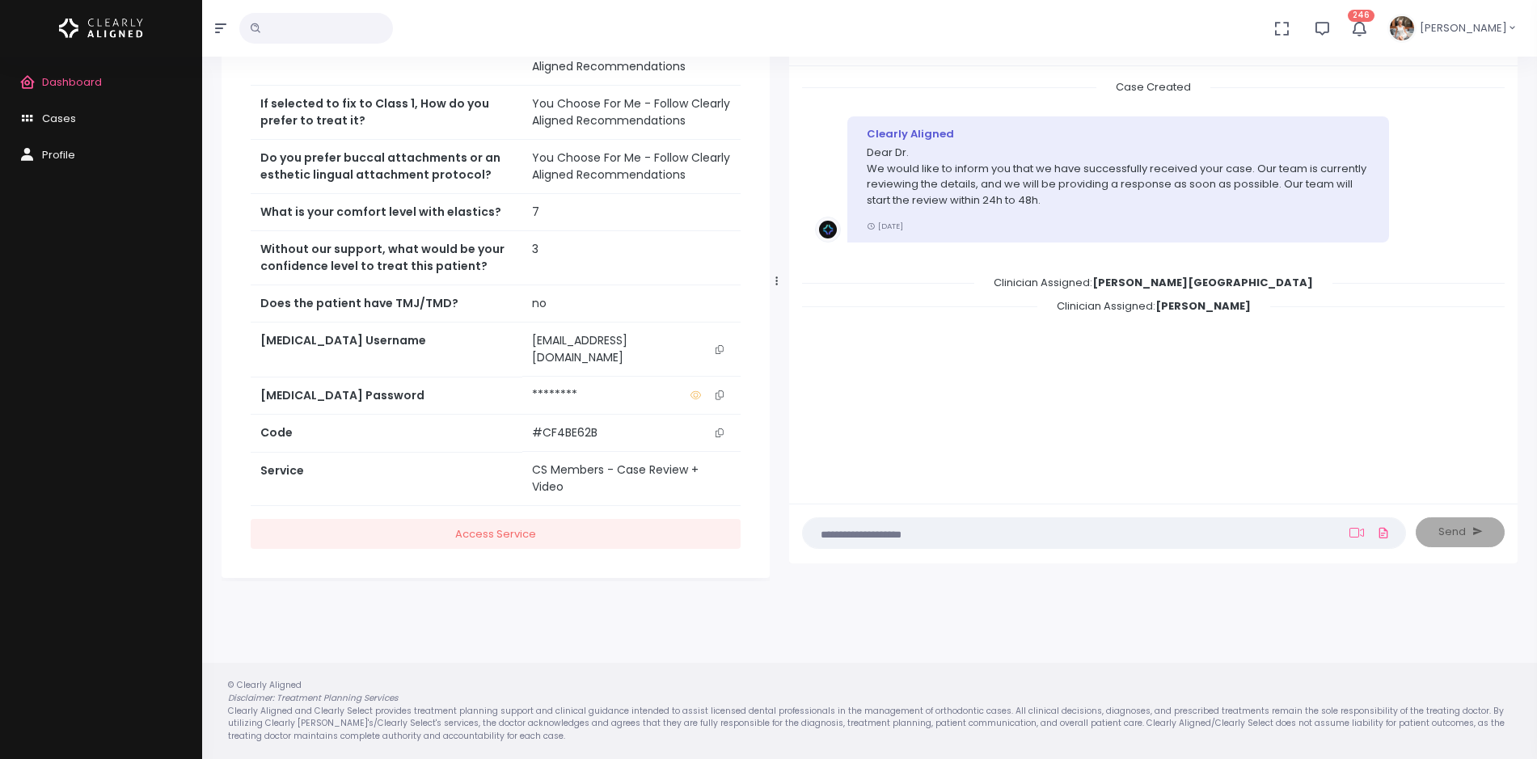
click at [724, 355] on button "scrollable content" at bounding box center [719, 349] width 23 height 34
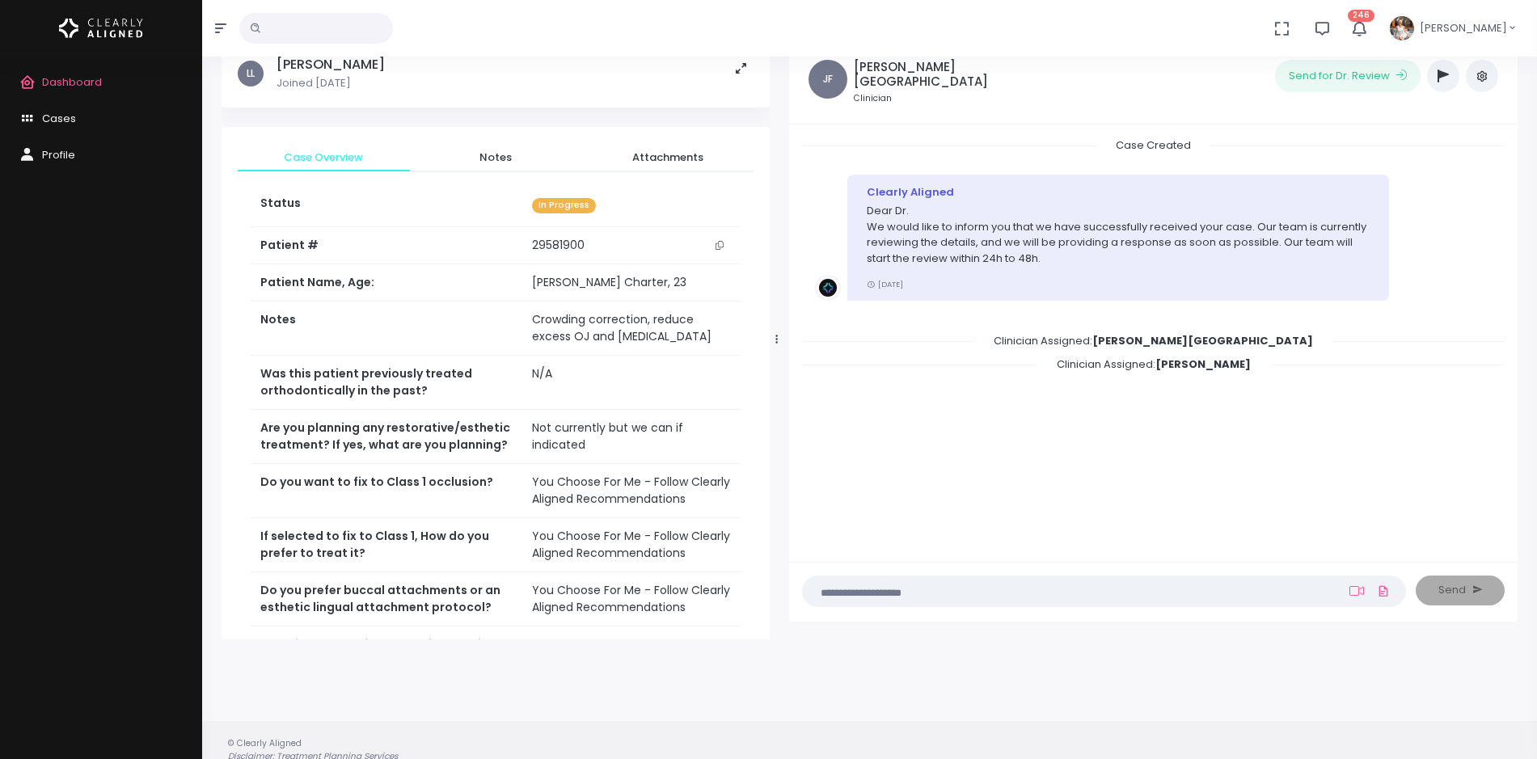
scroll to position [0, 0]
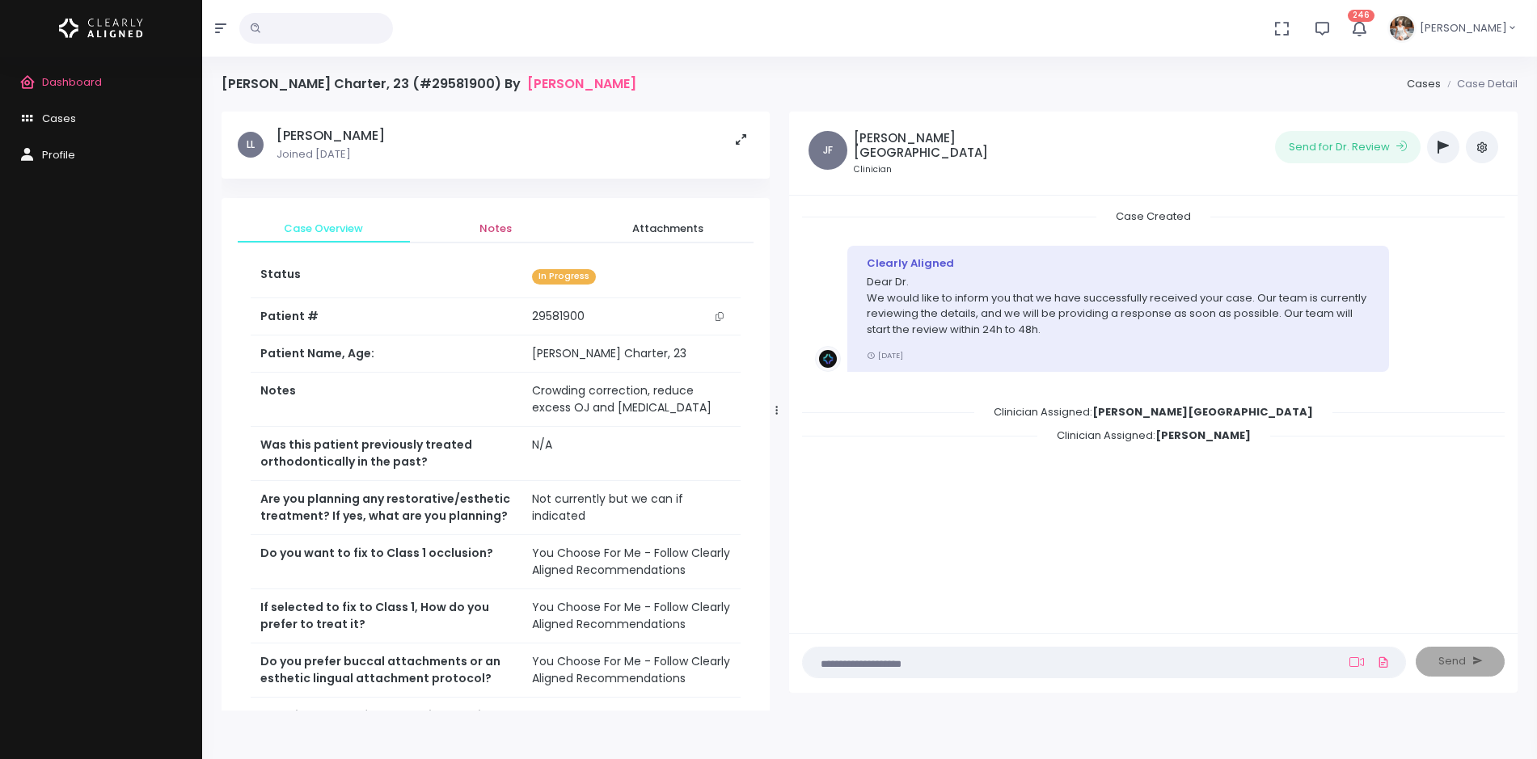
click at [497, 234] on span "Notes" at bounding box center [496, 229] width 146 height 16
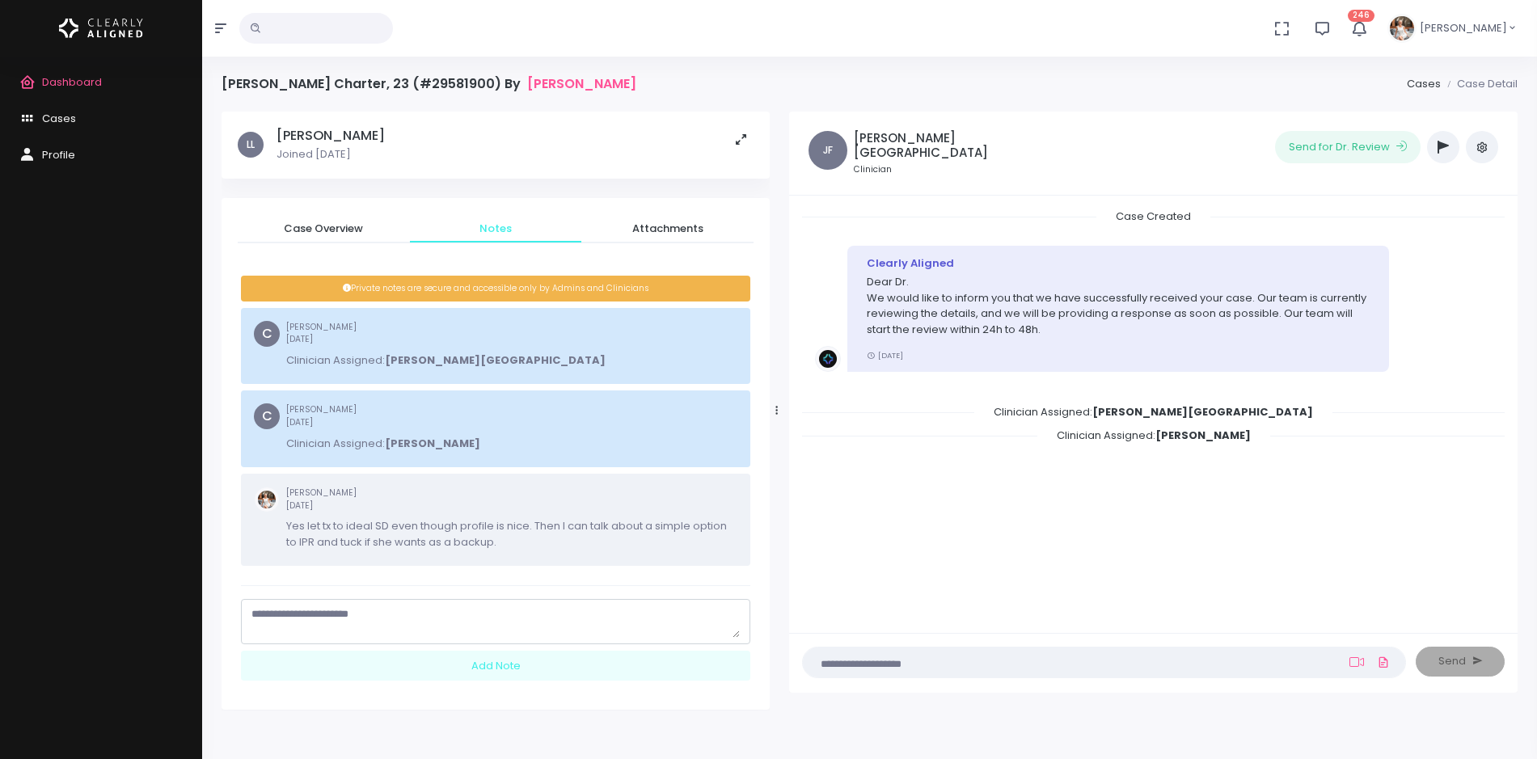
click at [449, 624] on textarea "scrollable content" at bounding box center [495, 622] width 488 height 32
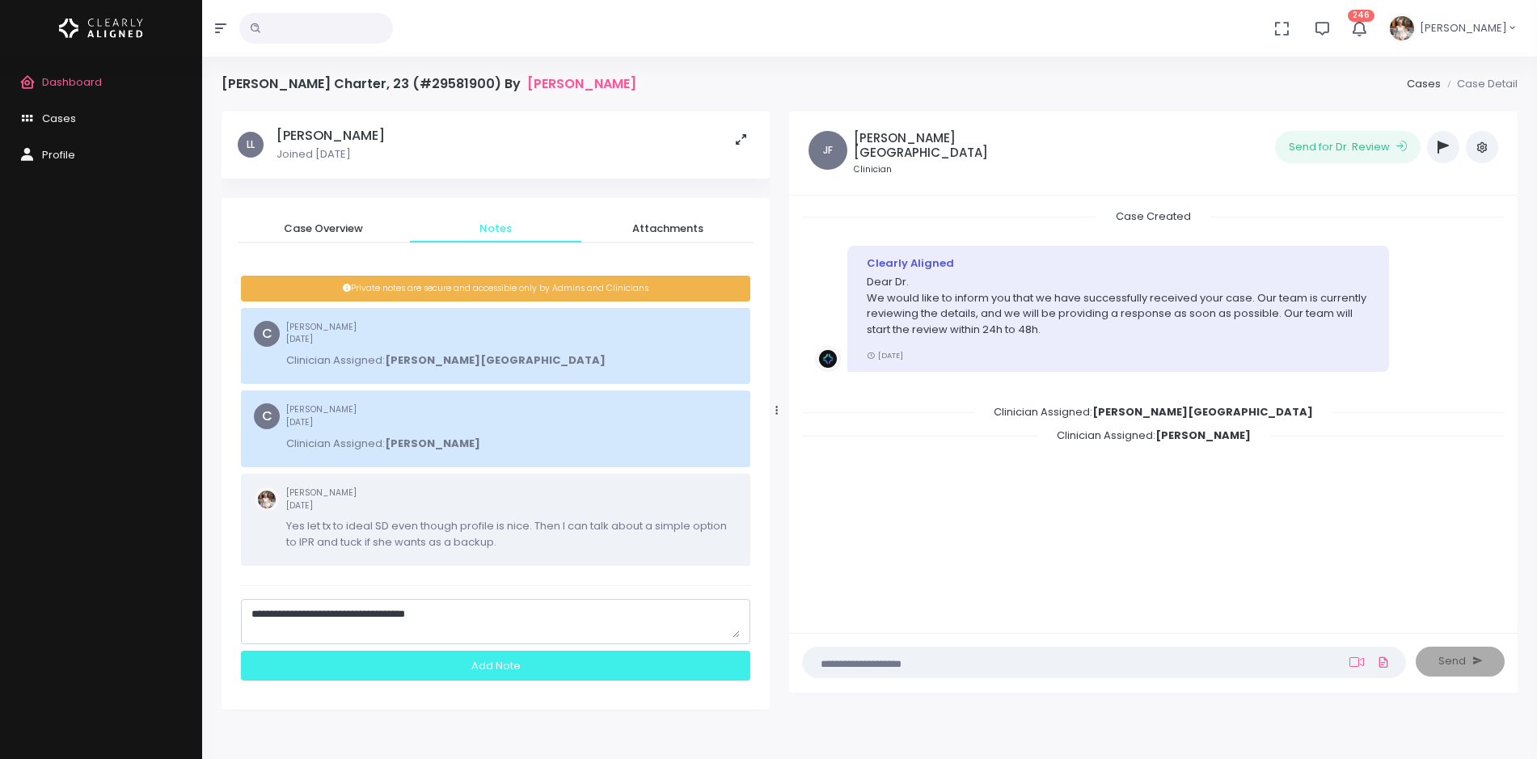
type textarea "**********"
click at [505, 666] on div "Add Note" at bounding box center [495, 666] width 509 height 30
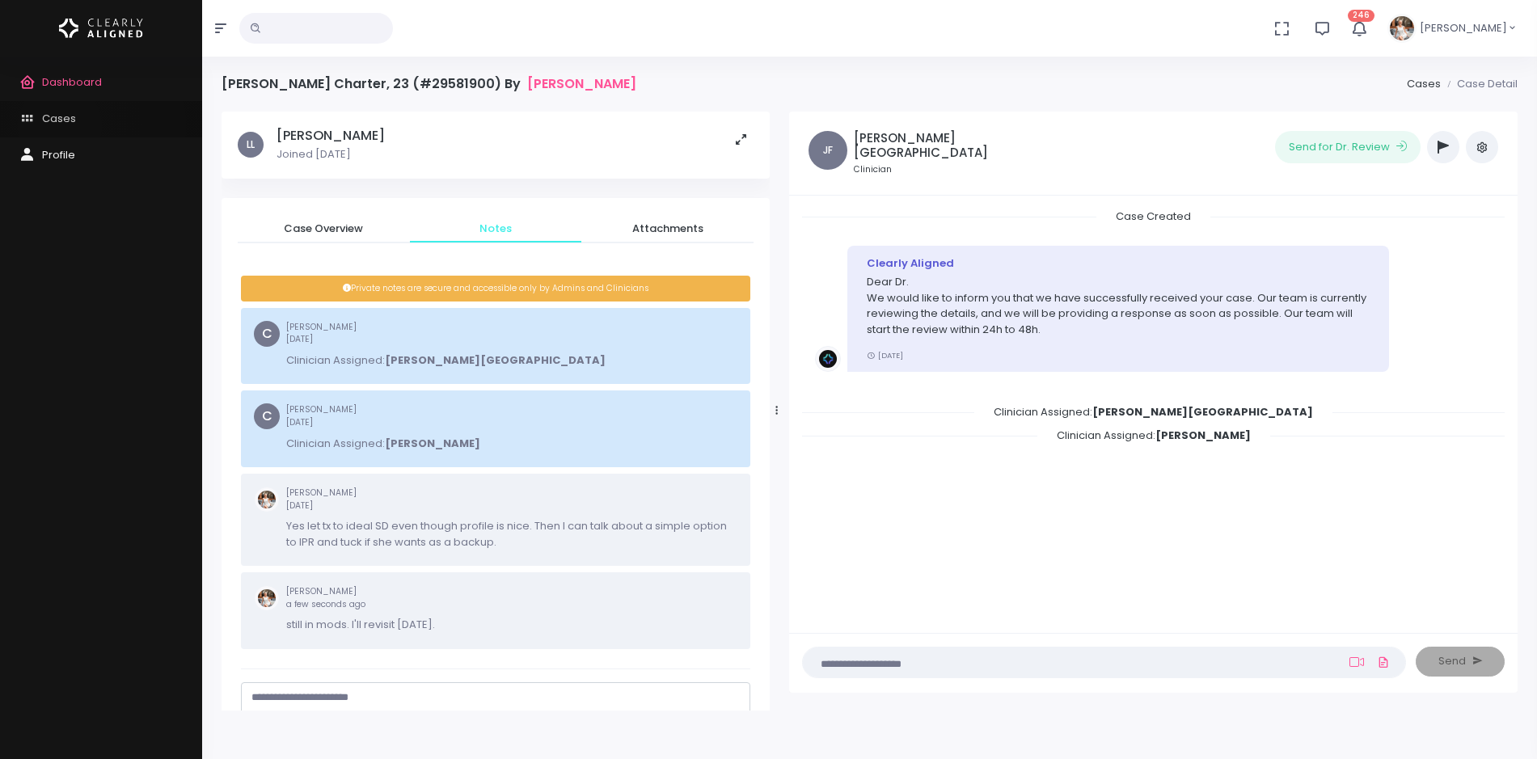
click at [60, 125] on span "Cases" at bounding box center [59, 118] width 34 height 15
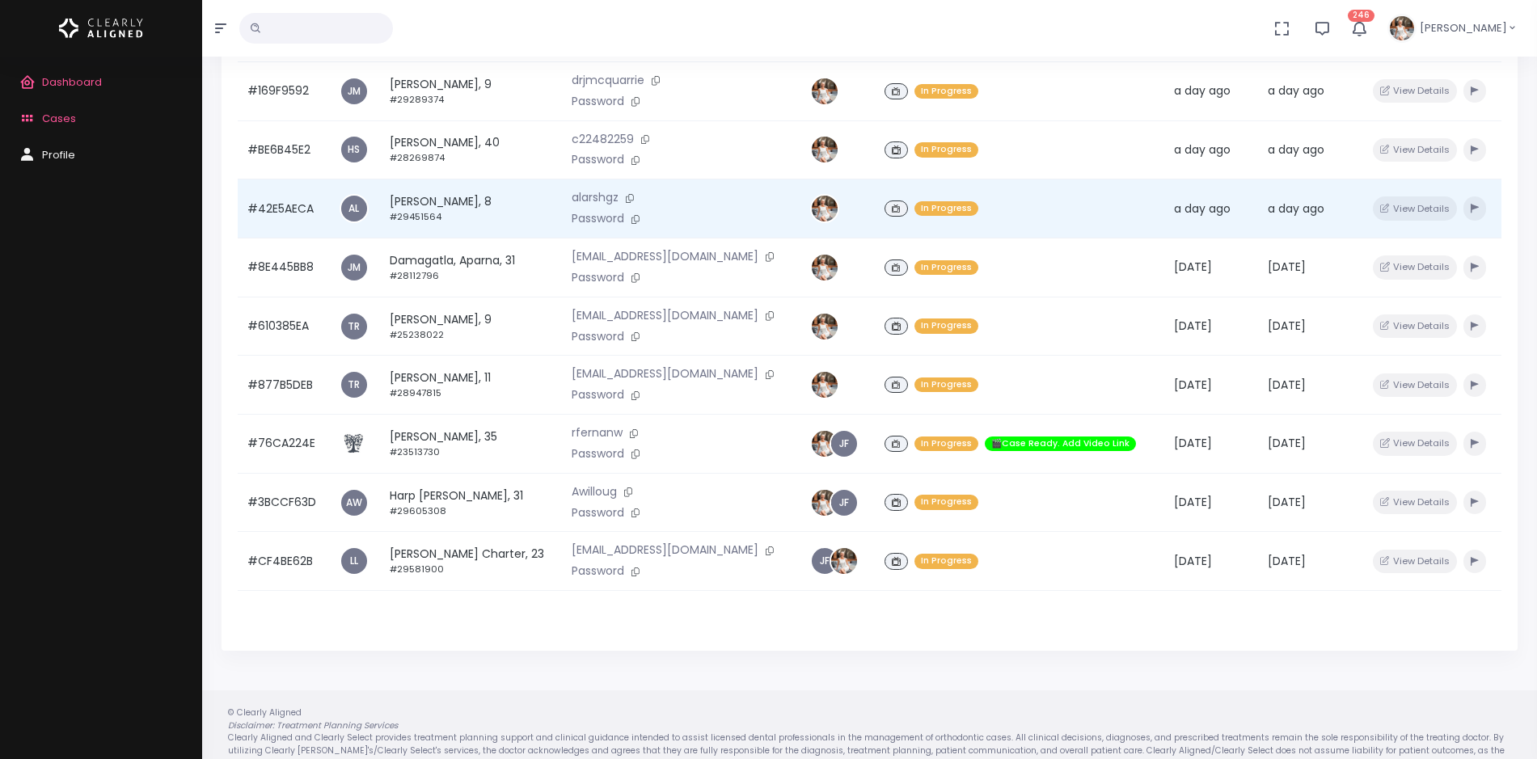
scroll to position [386, 0]
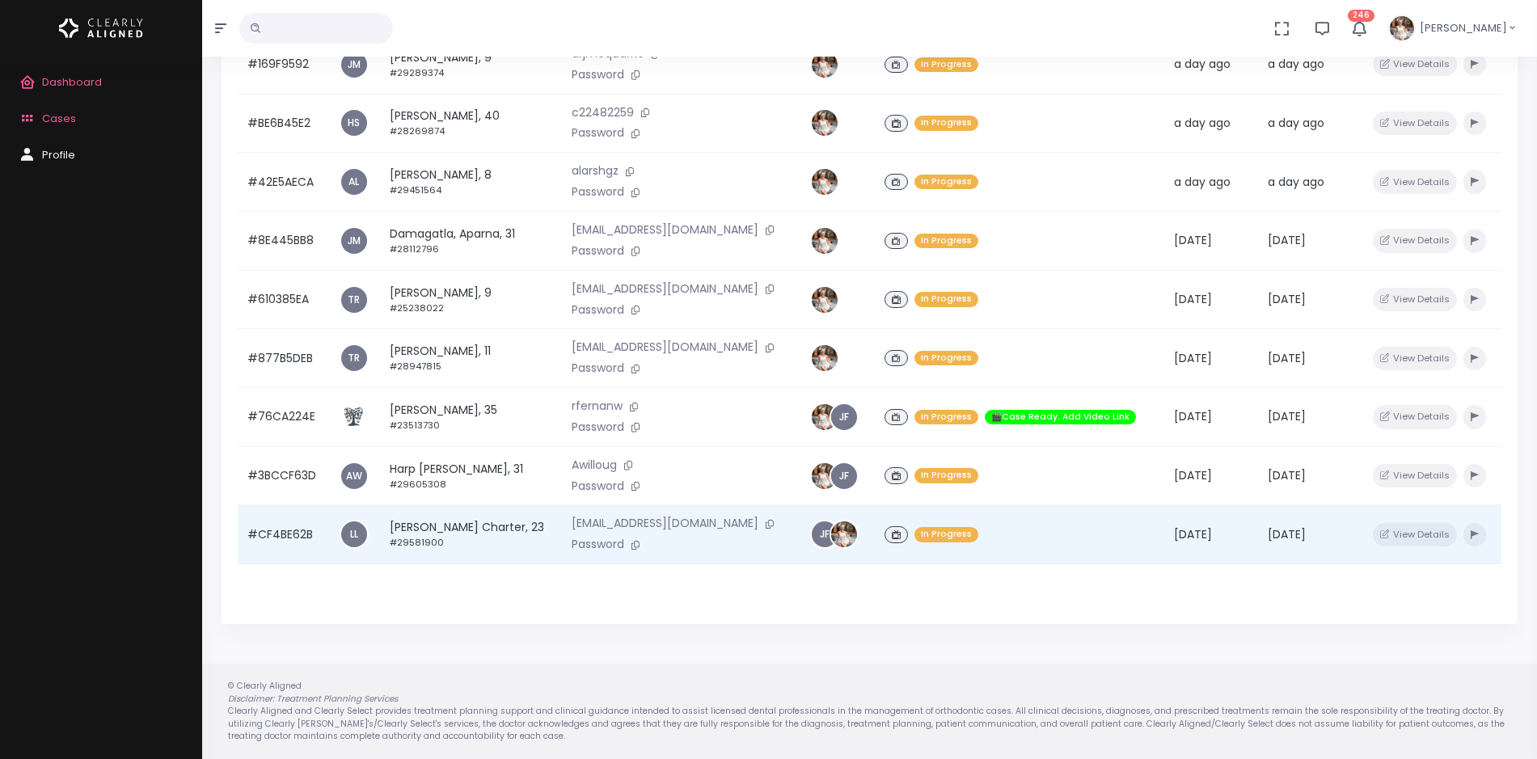
click at [292, 537] on td "#CF4BE62B" at bounding box center [284, 534] width 92 height 59
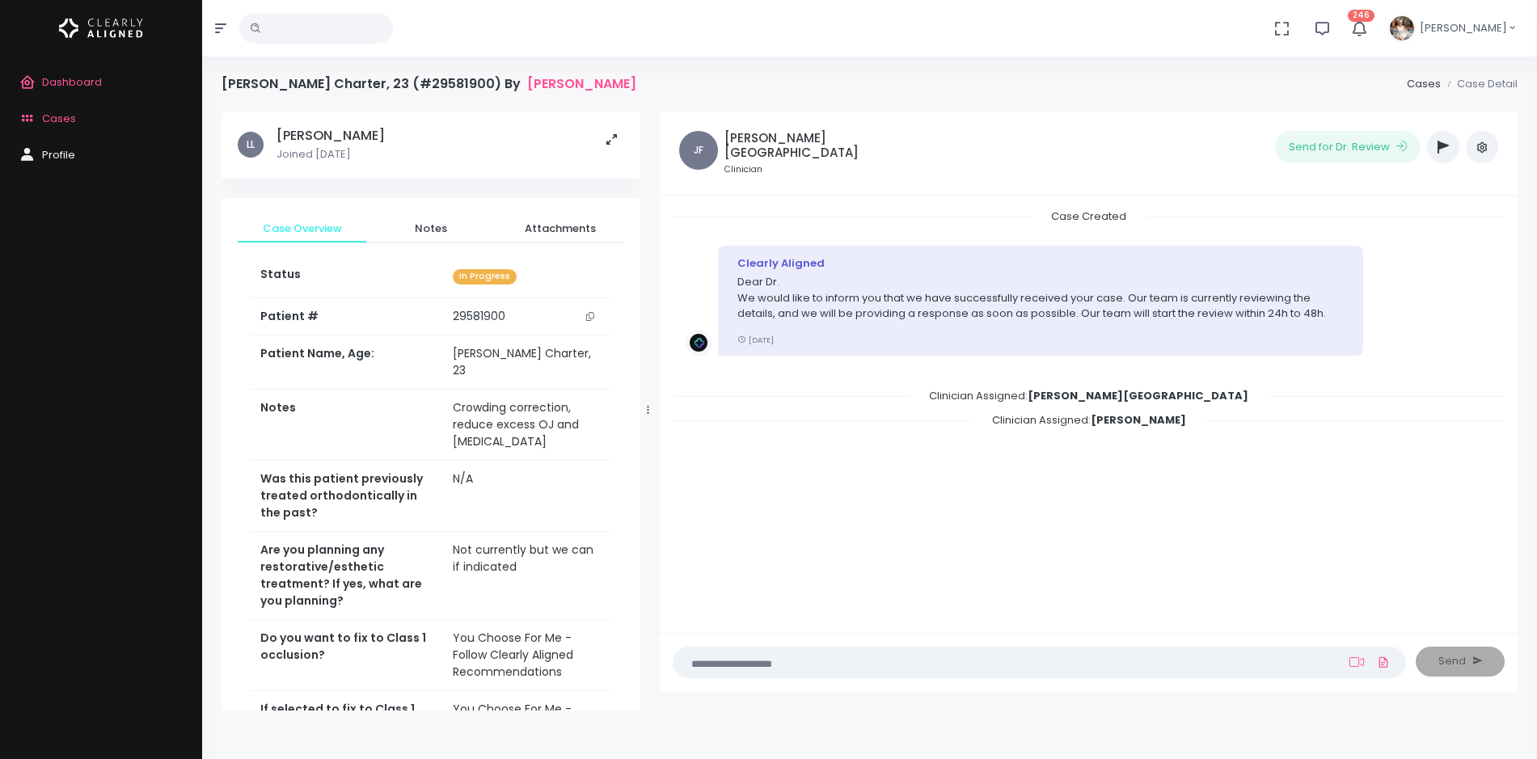
click at [1441, 146] on icon "button" at bounding box center [1442, 147] width 11 height 13
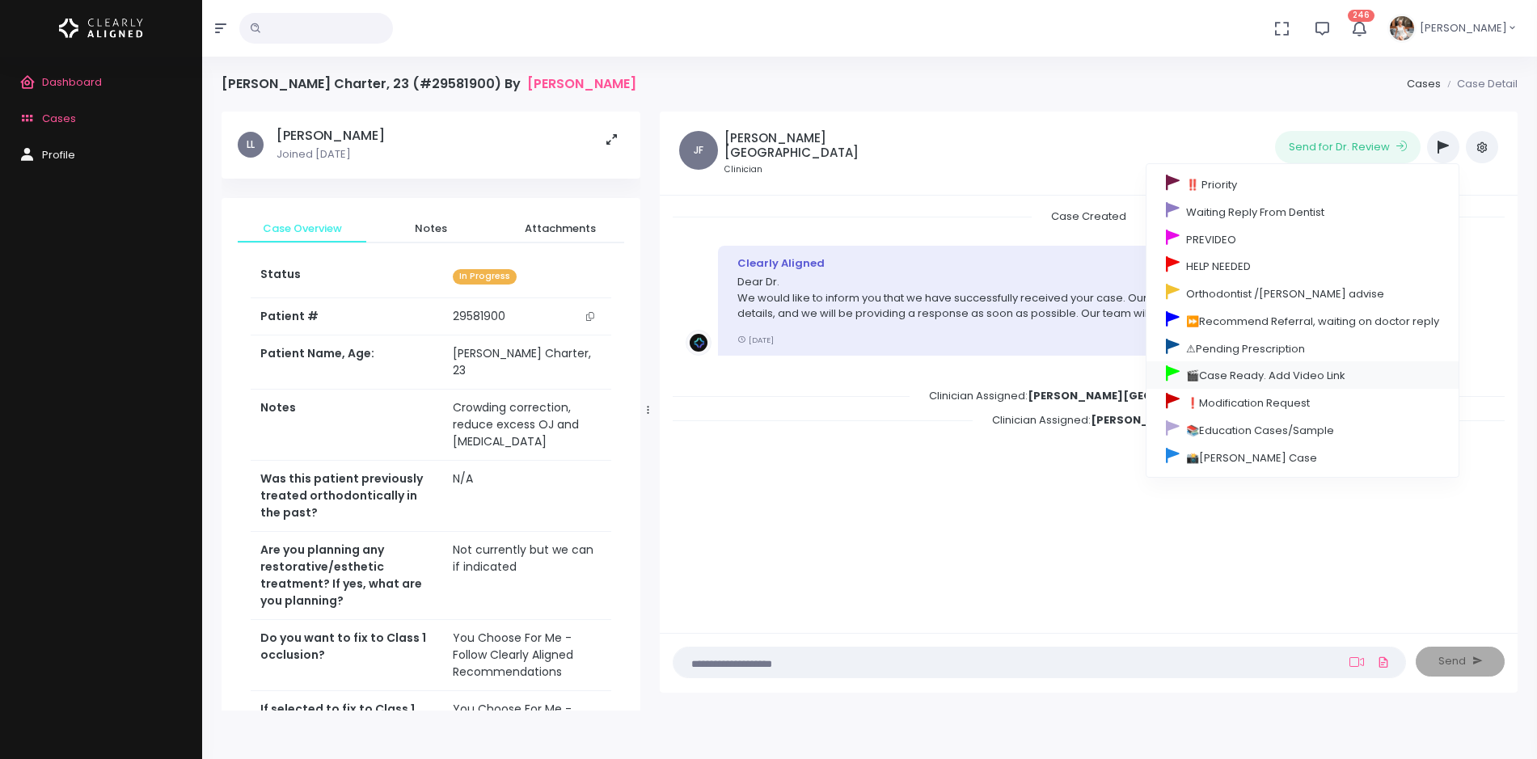
click at [1205, 369] on link "🎬Case Ready. Add Video Link" at bounding box center [1302, 374] width 312 height 27
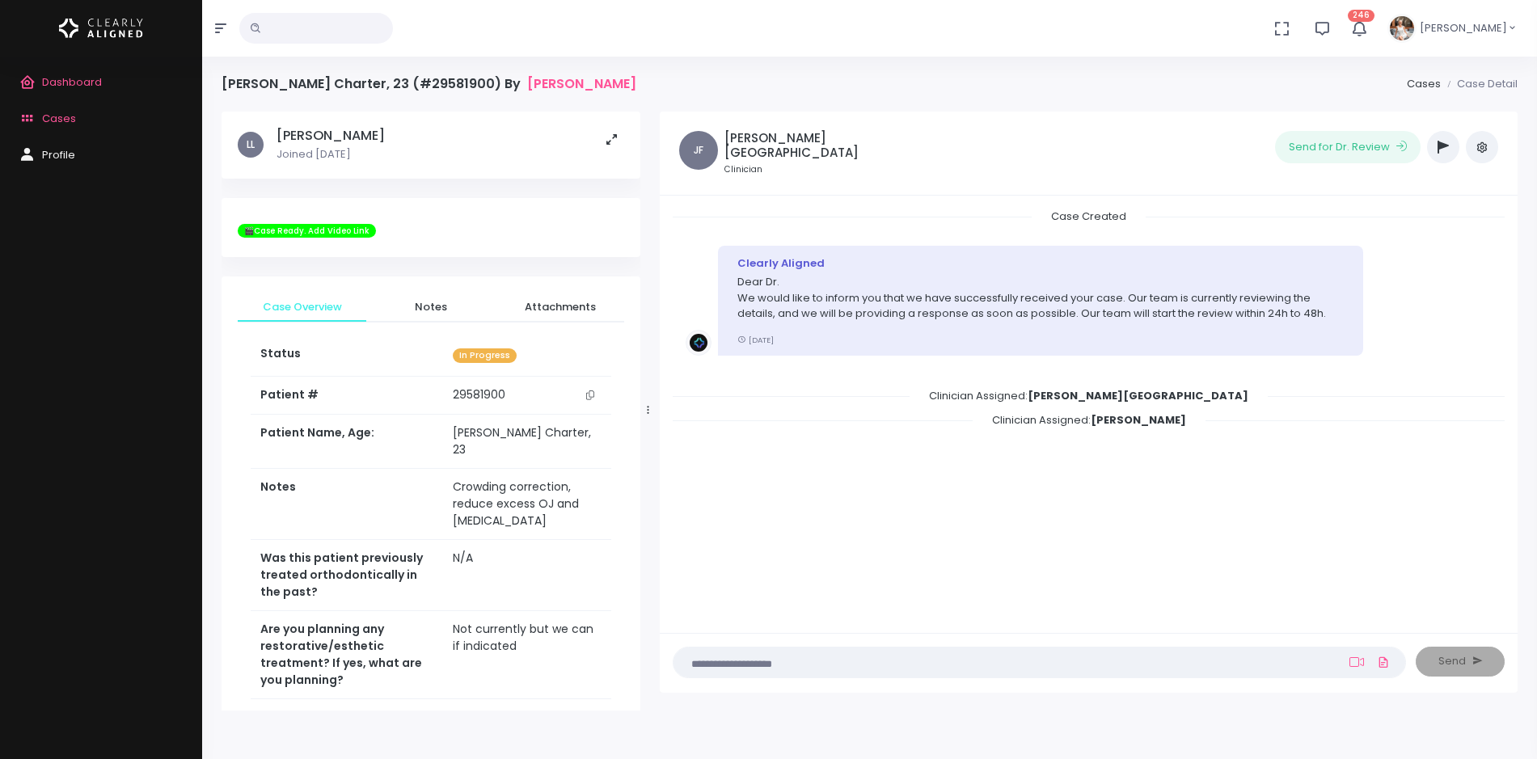
click at [52, 120] on span "Cases" at bounding box center [59, 118] width 34 height 15
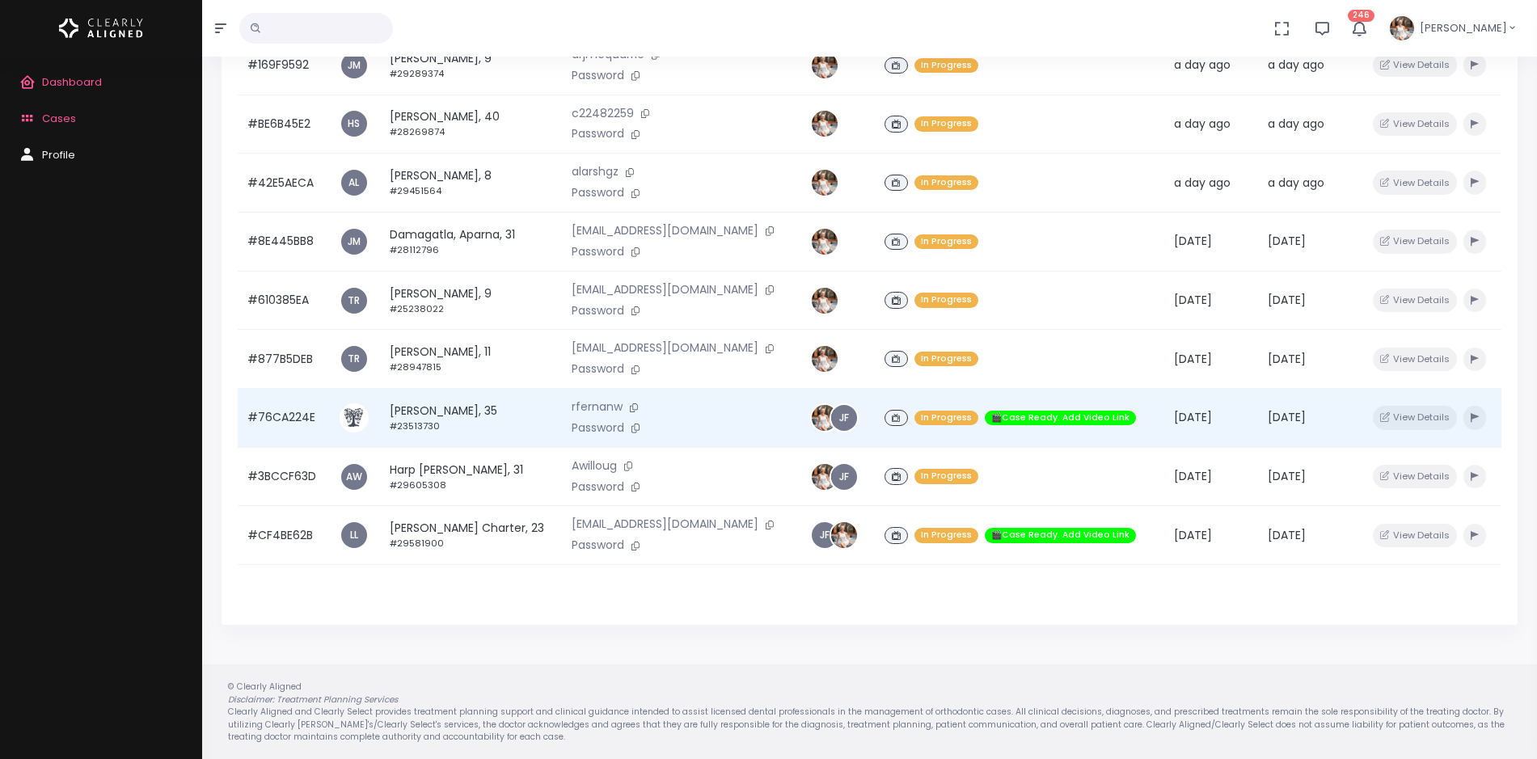
scroll to position [386, 0]
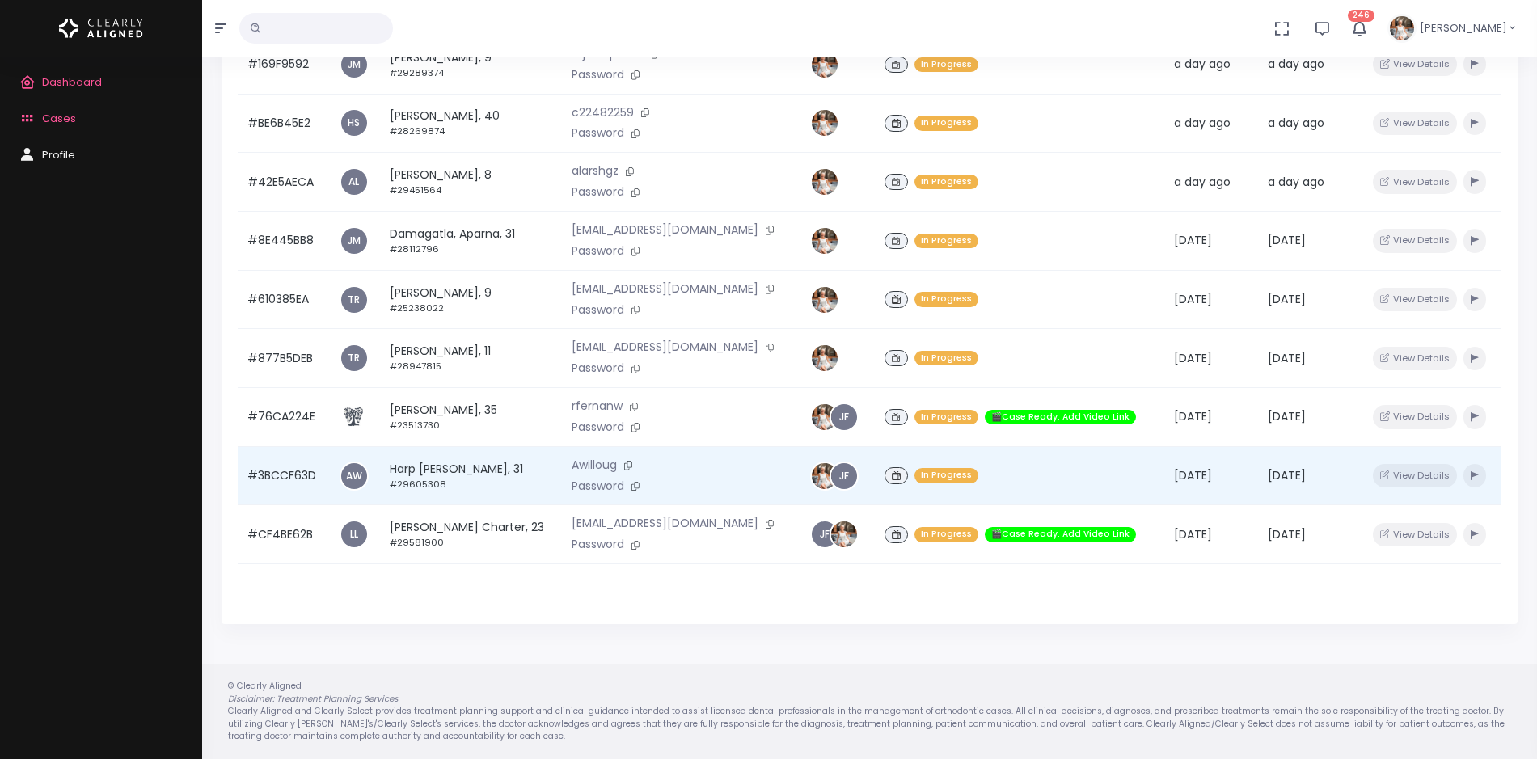
click at [283, 475] on td "#3BCCF63D" at bounding box center [284, 475] width 92 height 59
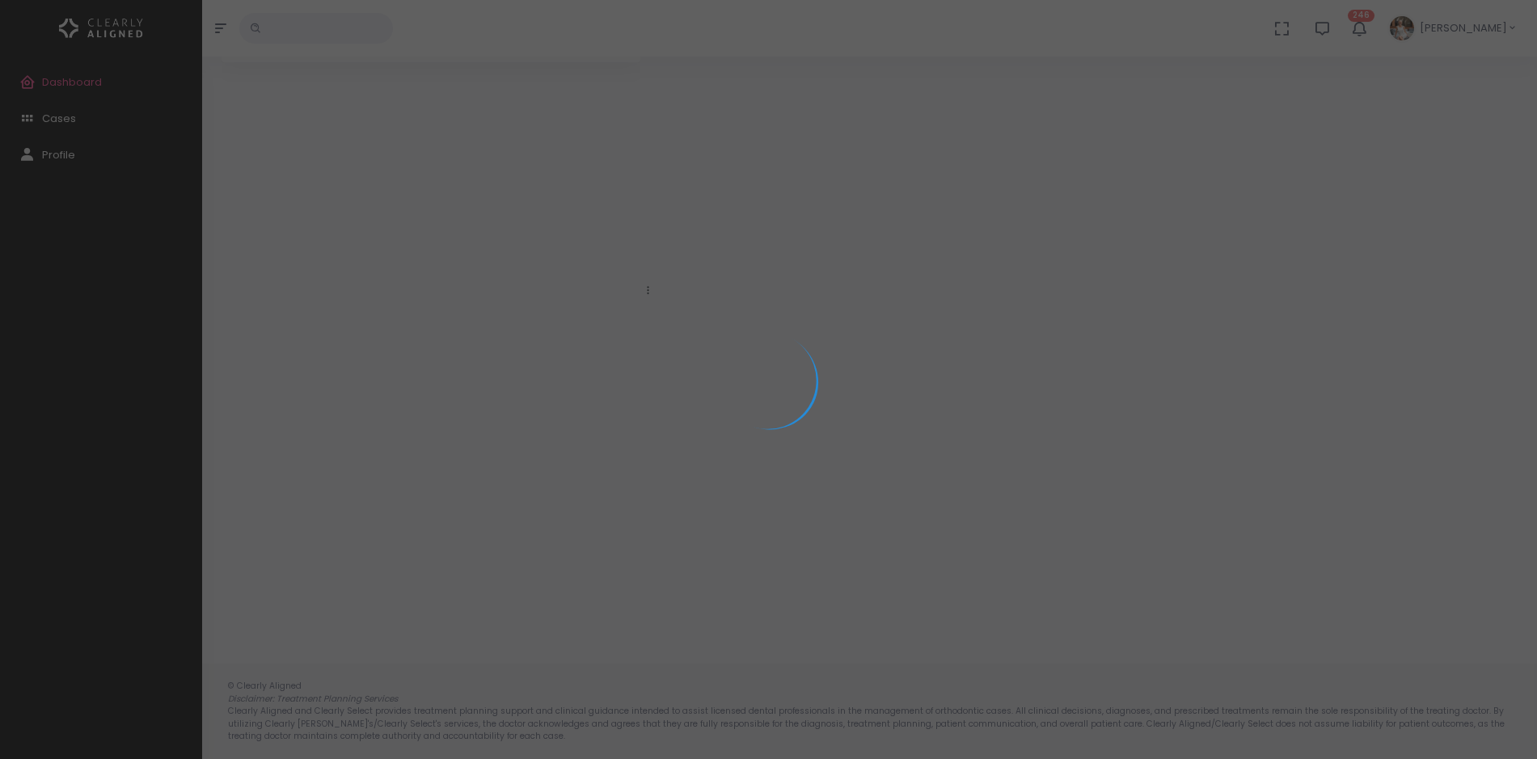
scroll to position [129, 0]
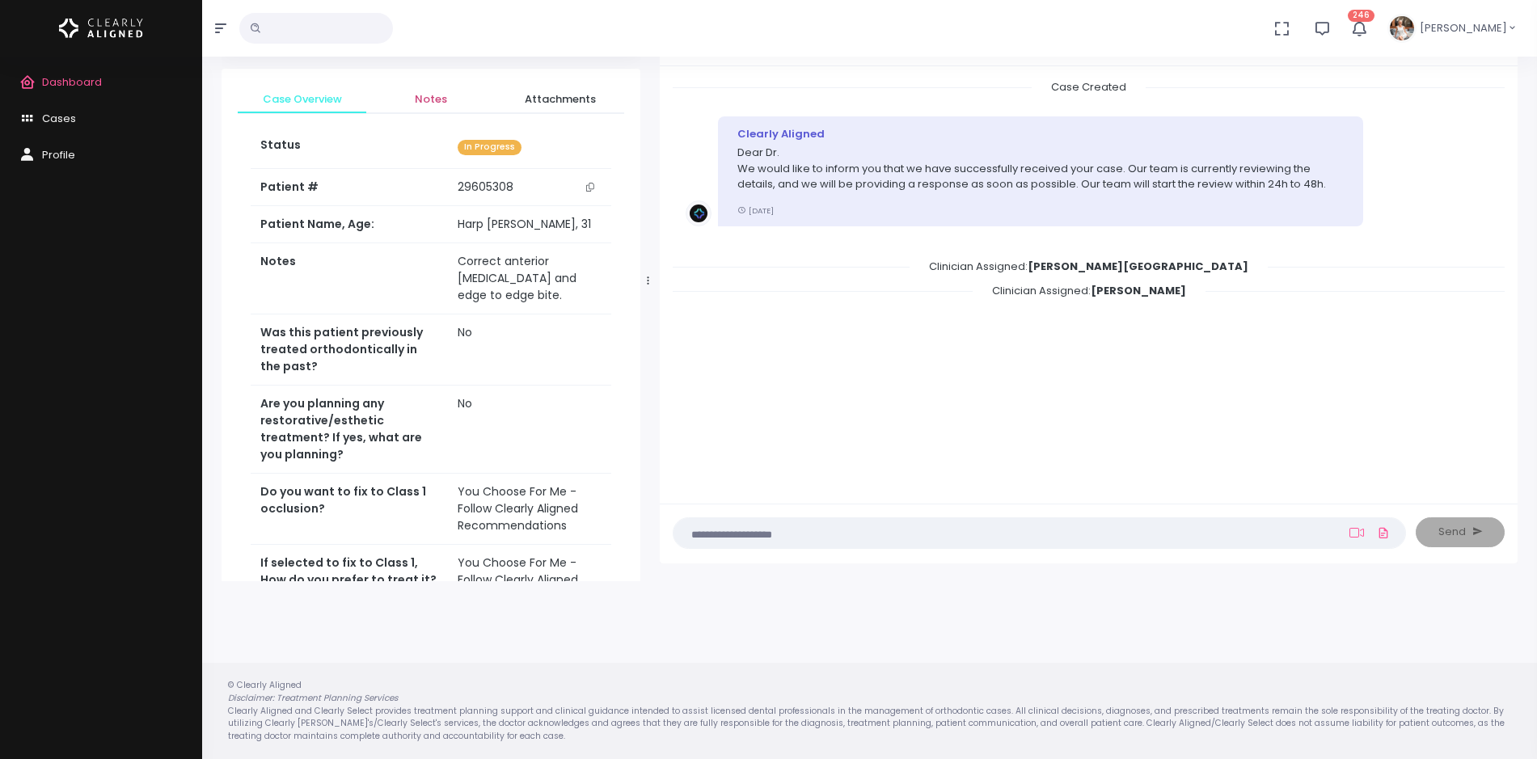
click at [419, 95] on span "Notes" at bounding box center [430, 99] width 103 height 16
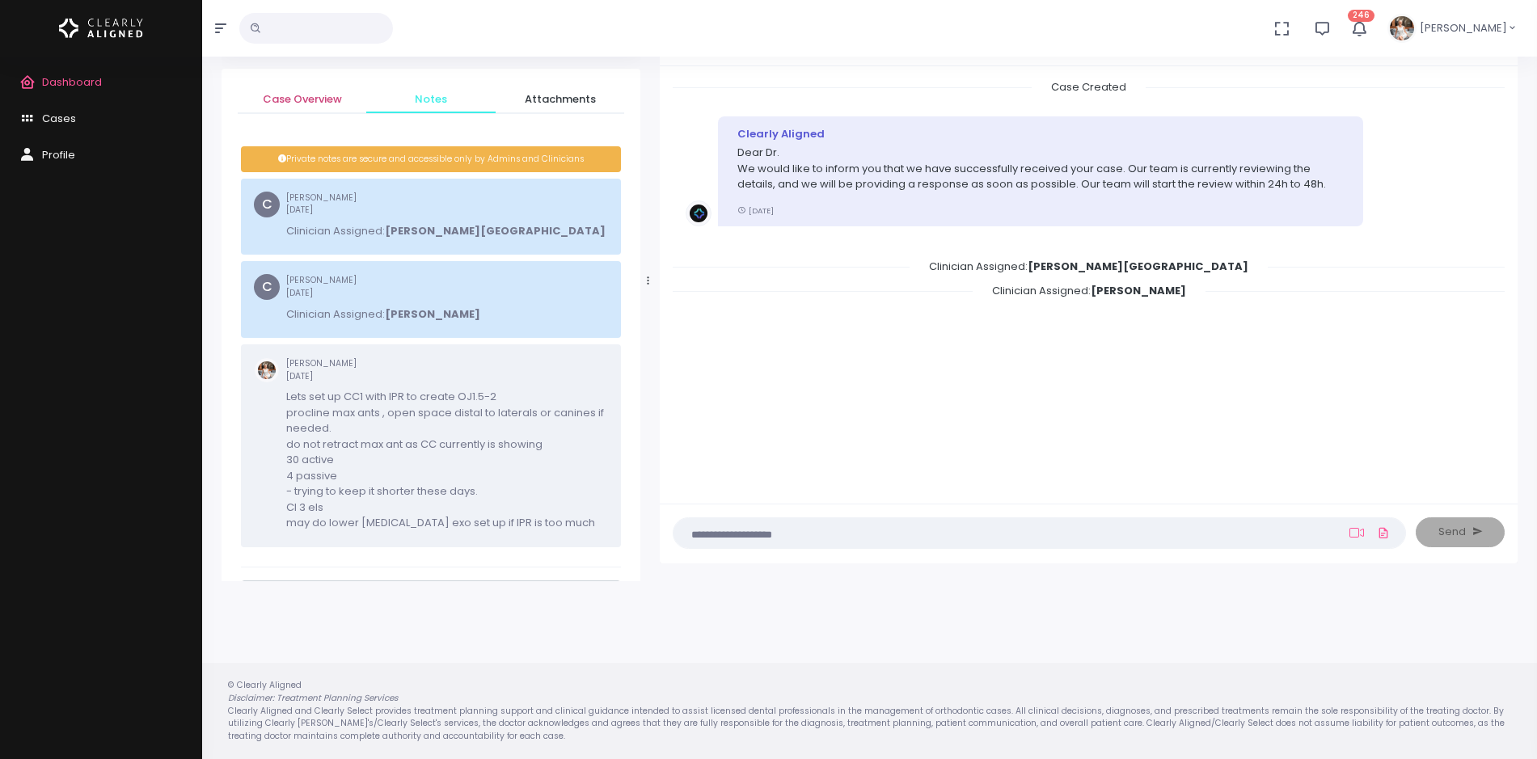
click at [307, 99] on span "Case Overview" at bounding box center [302, 99] width 103 height 16
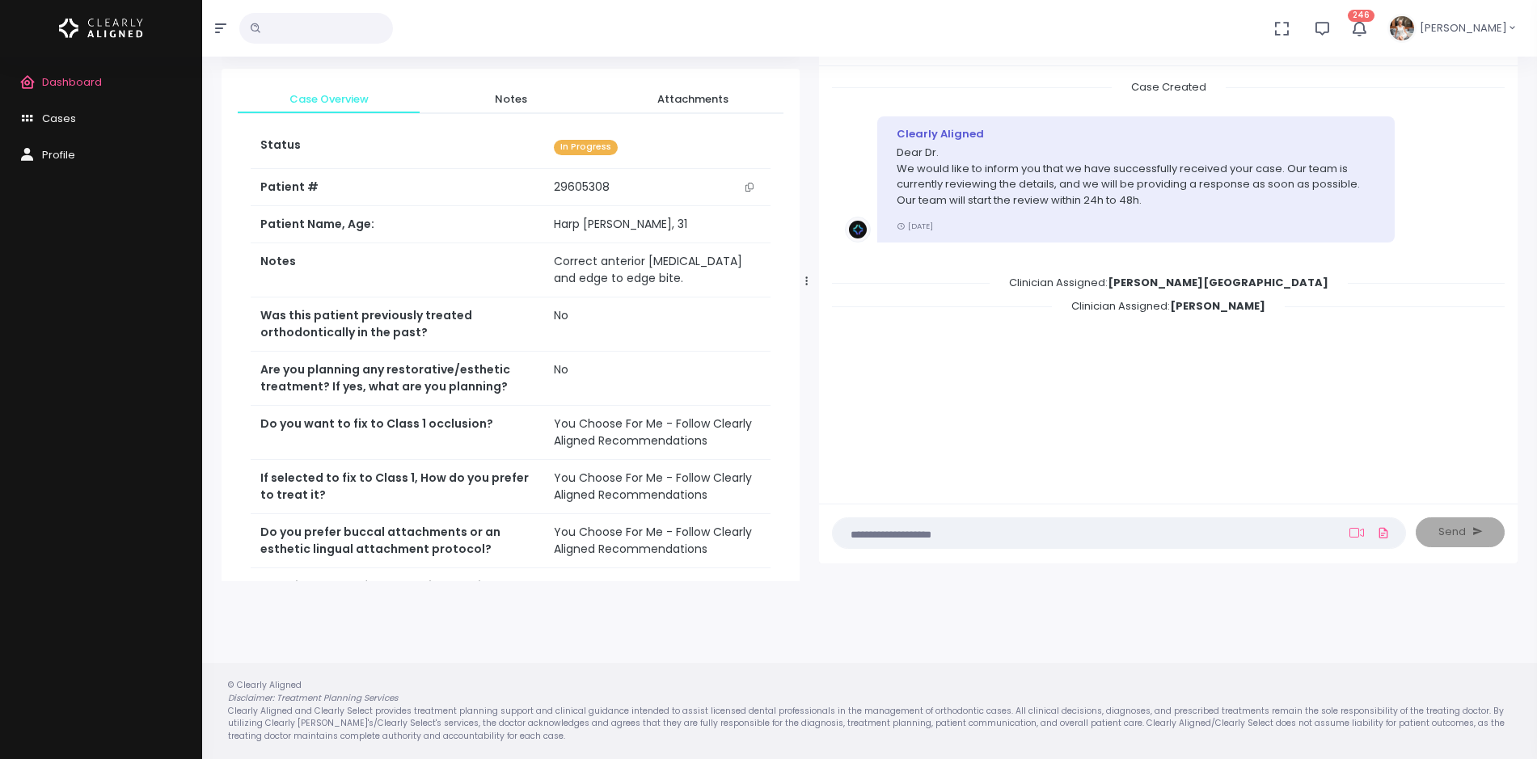
drag, startPoint x: 648, startPoint y: 283, endPoint x: 807, endPoint y: 285, distance: 159.3
click at [807, 285] on icon at bounding box center [806, 281] width 2 height 11
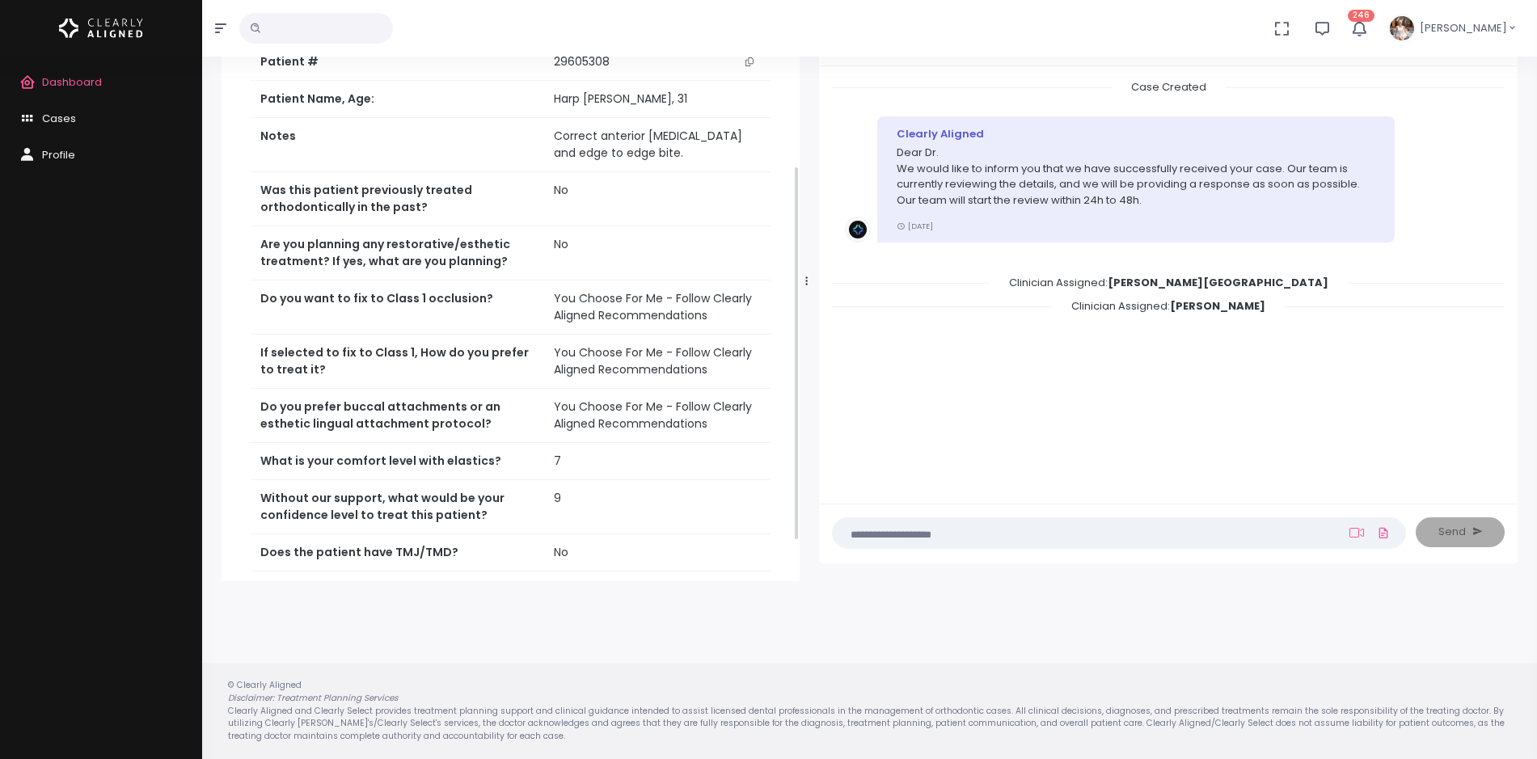
scroll to position [303, 0]
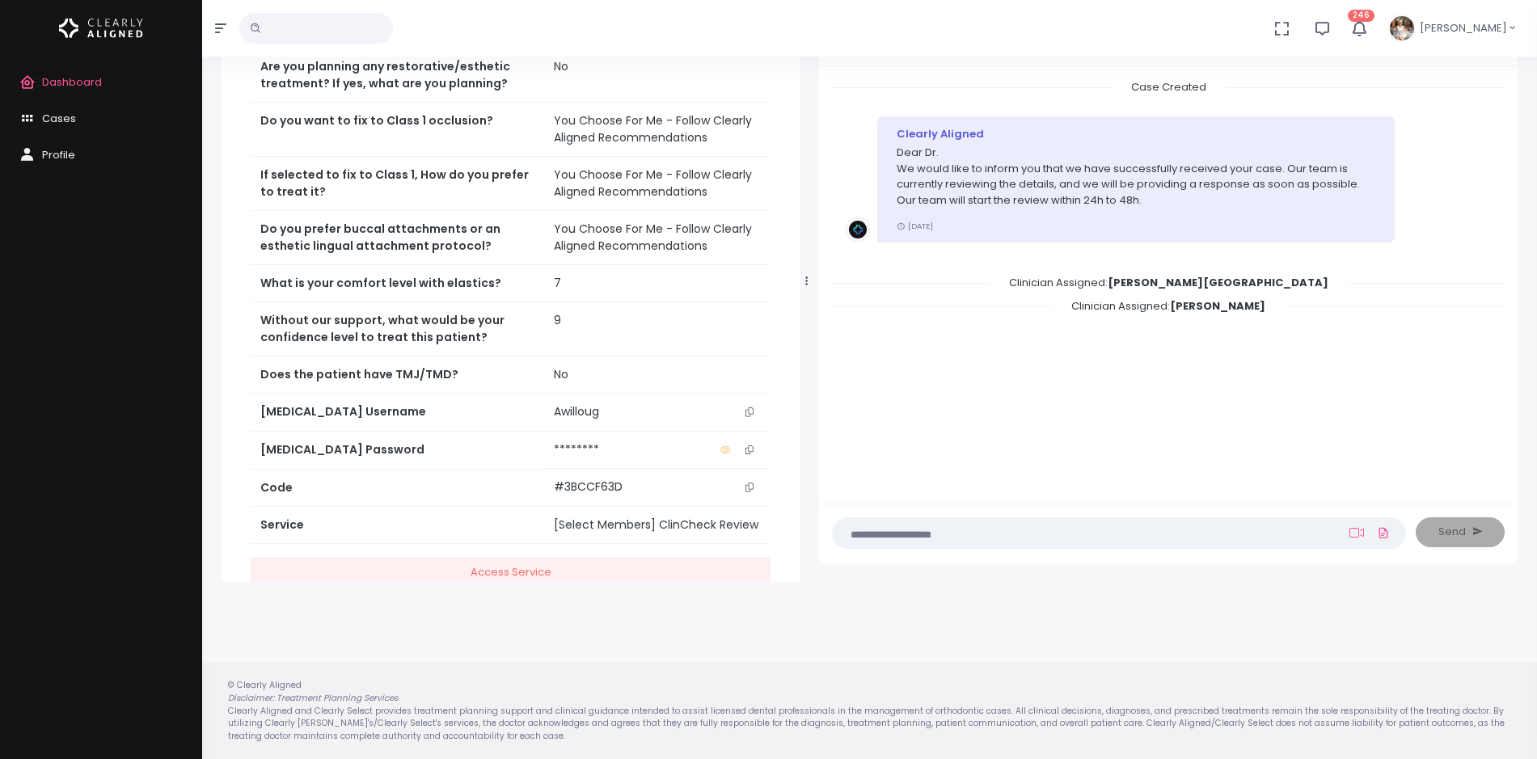
click at [751, 411] on icon "scrollable content" at bounding box center [749, 411] width 8 height 9
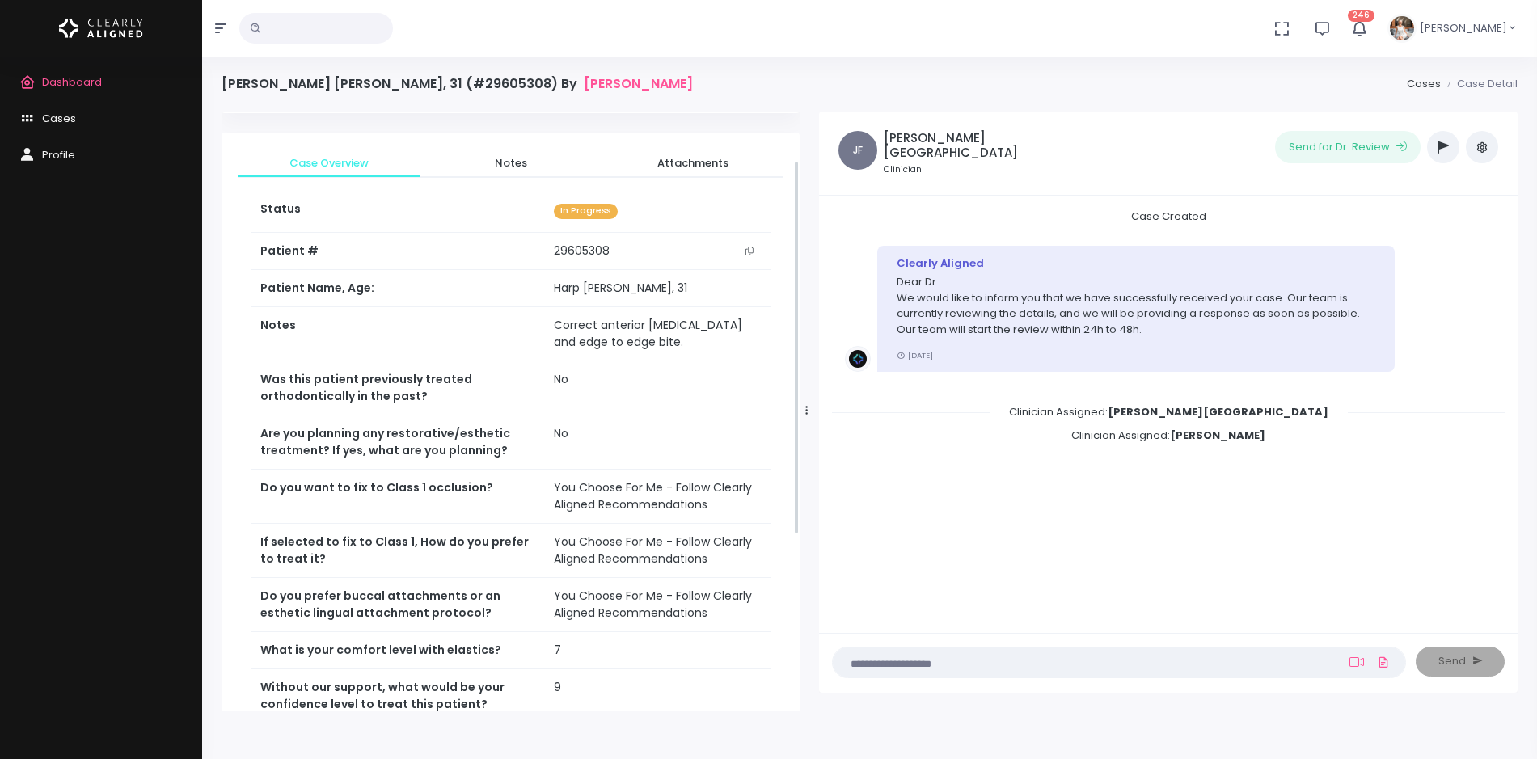
scroll to position [101, 0]
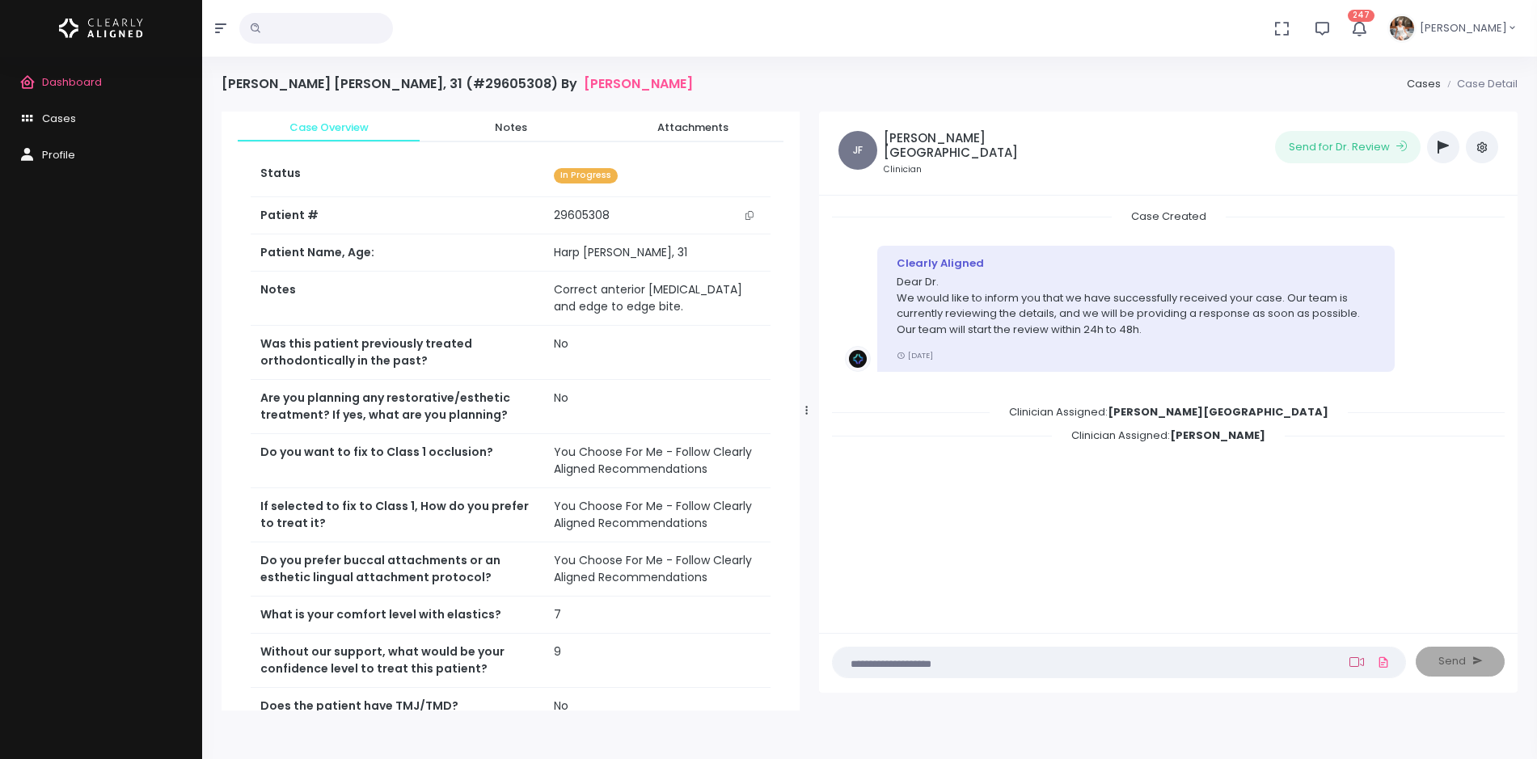
click at [1353, 662] on icon at bounding box center [1356, 662] width 15 height 13
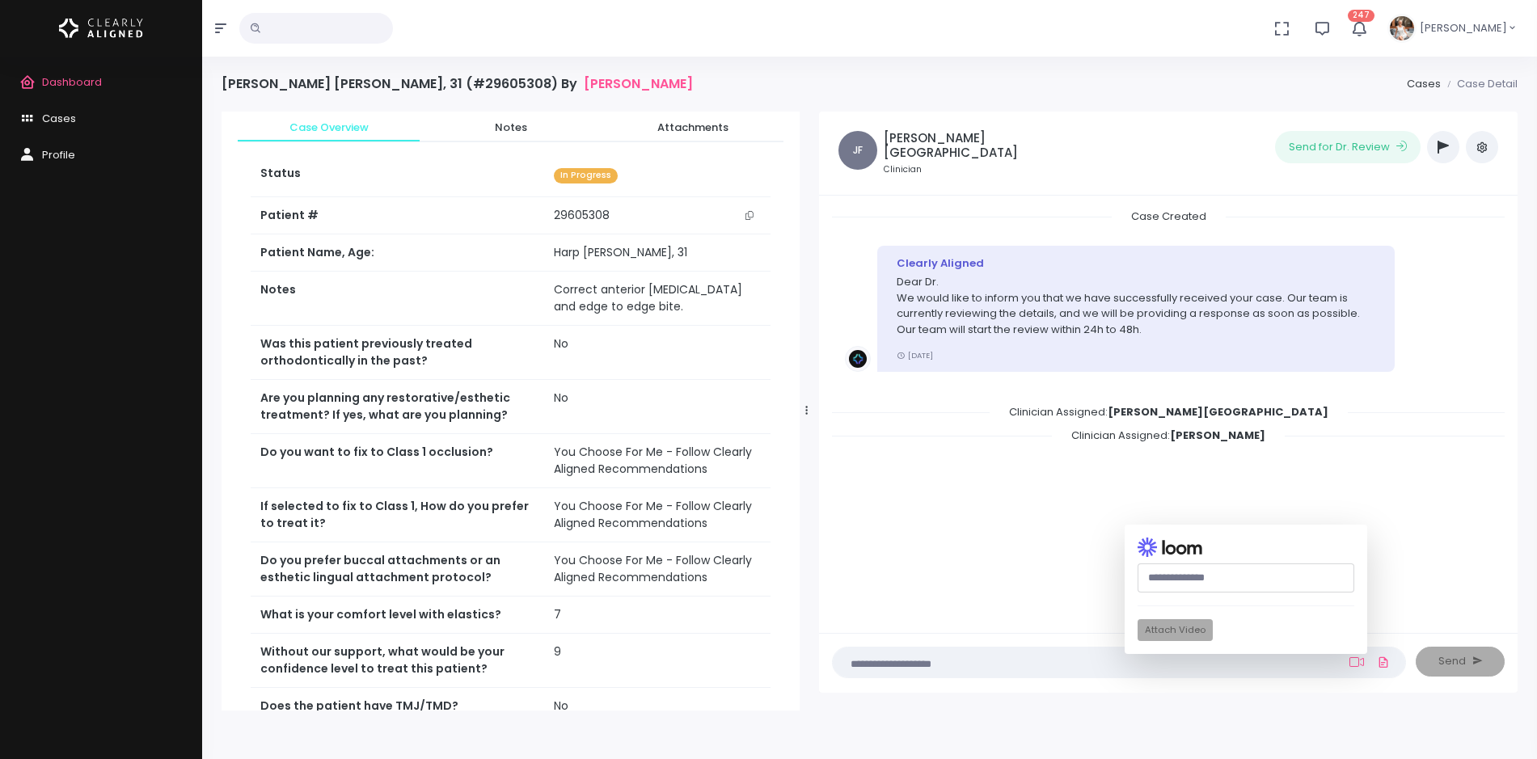
click at [1218, 580] on input "text" at bounding box center [1245, 578] width 217 height 30
paste input "**********"
type input "**********"
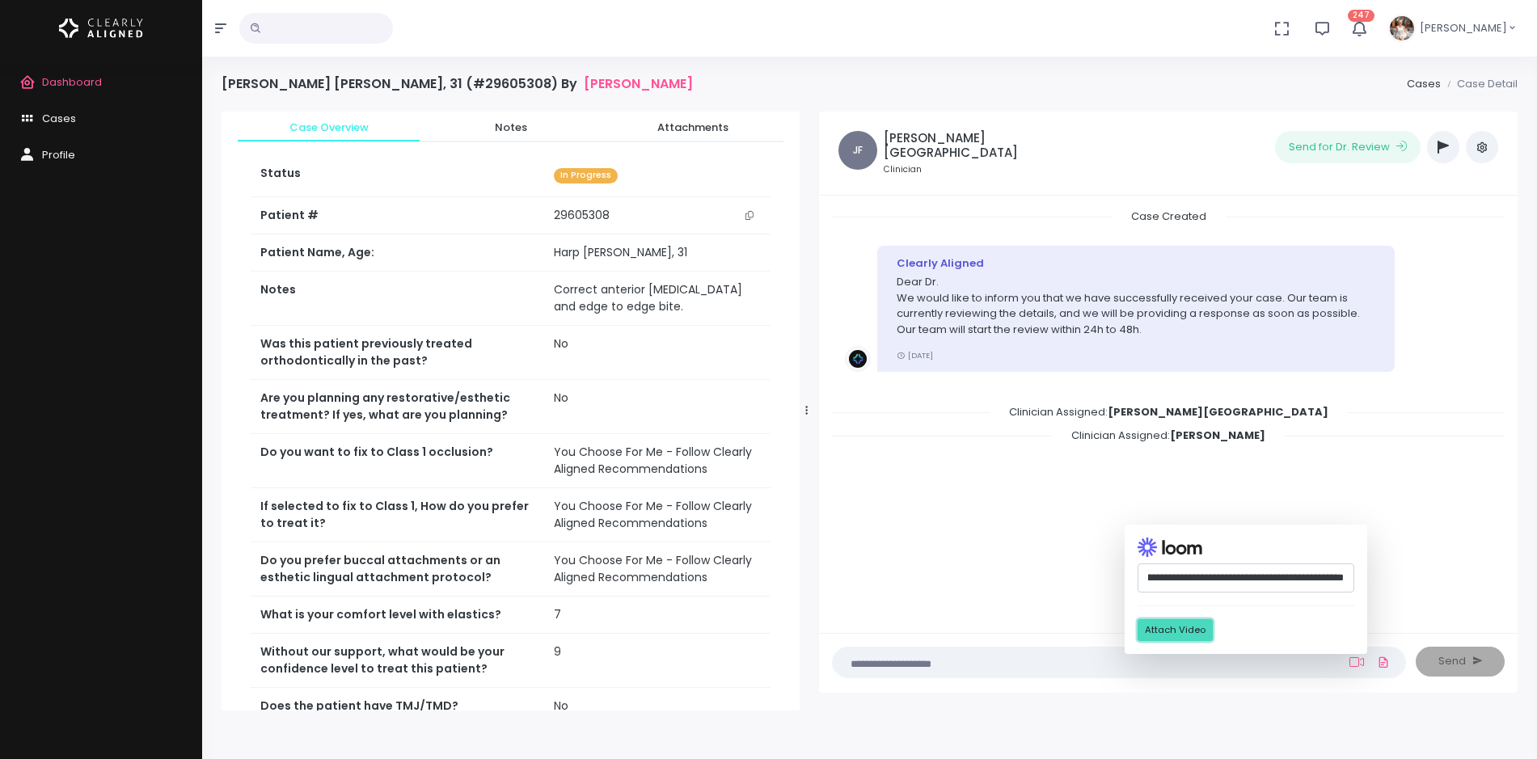
click at [1163, 629] on button "Attach Video" at bounding box center [1174, 630] width 75 height 22
click at [1040, 661] on textarea at bounding box center [1087, 662] width 490 height 18
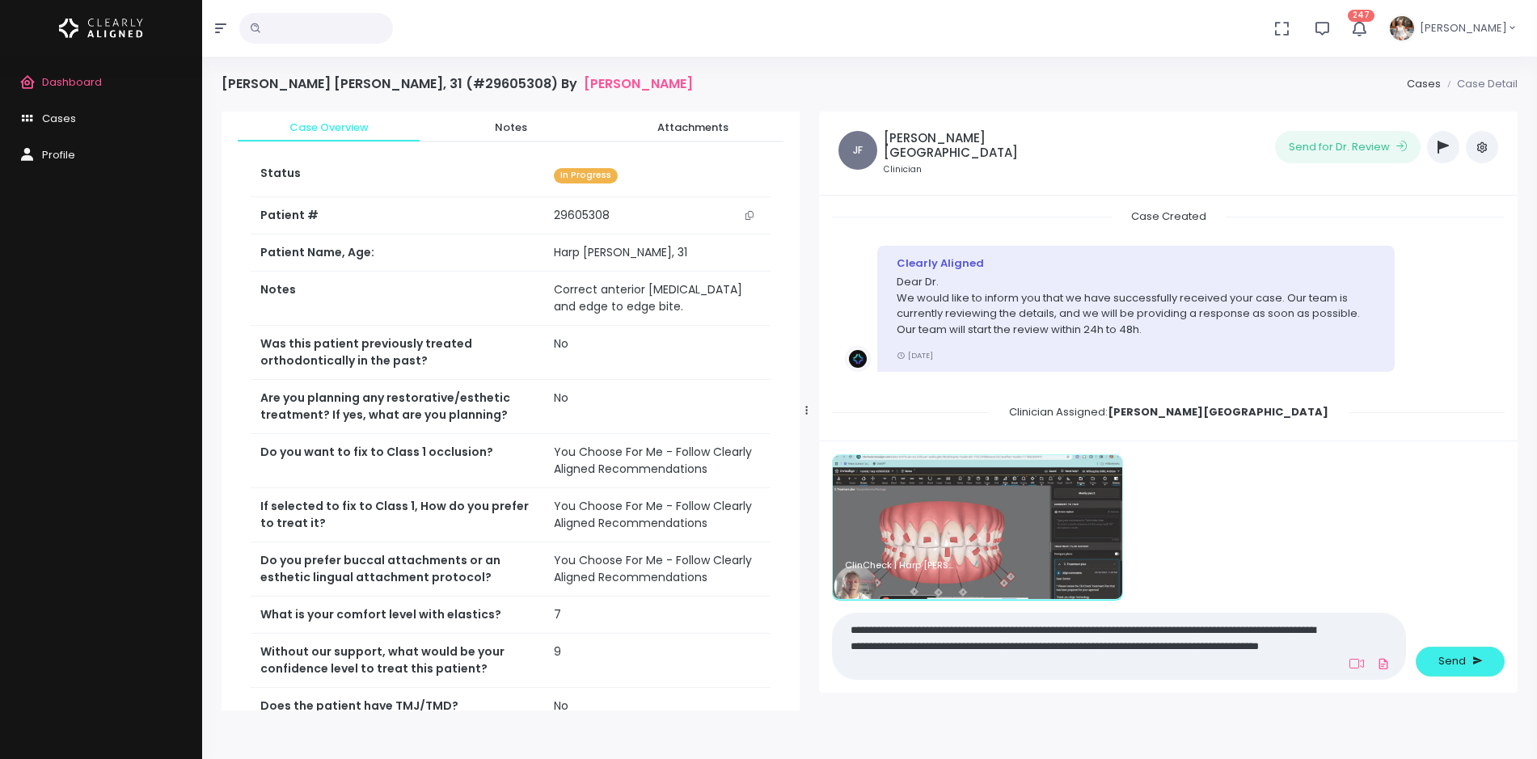
type textarea "**********"
click at [1444, 678] on div "Send" at bounding box center [1465, 566] width 99 height 225
click at [1450, 669] on button "Send" at bounding box center [1460, 662] width 89 height 30
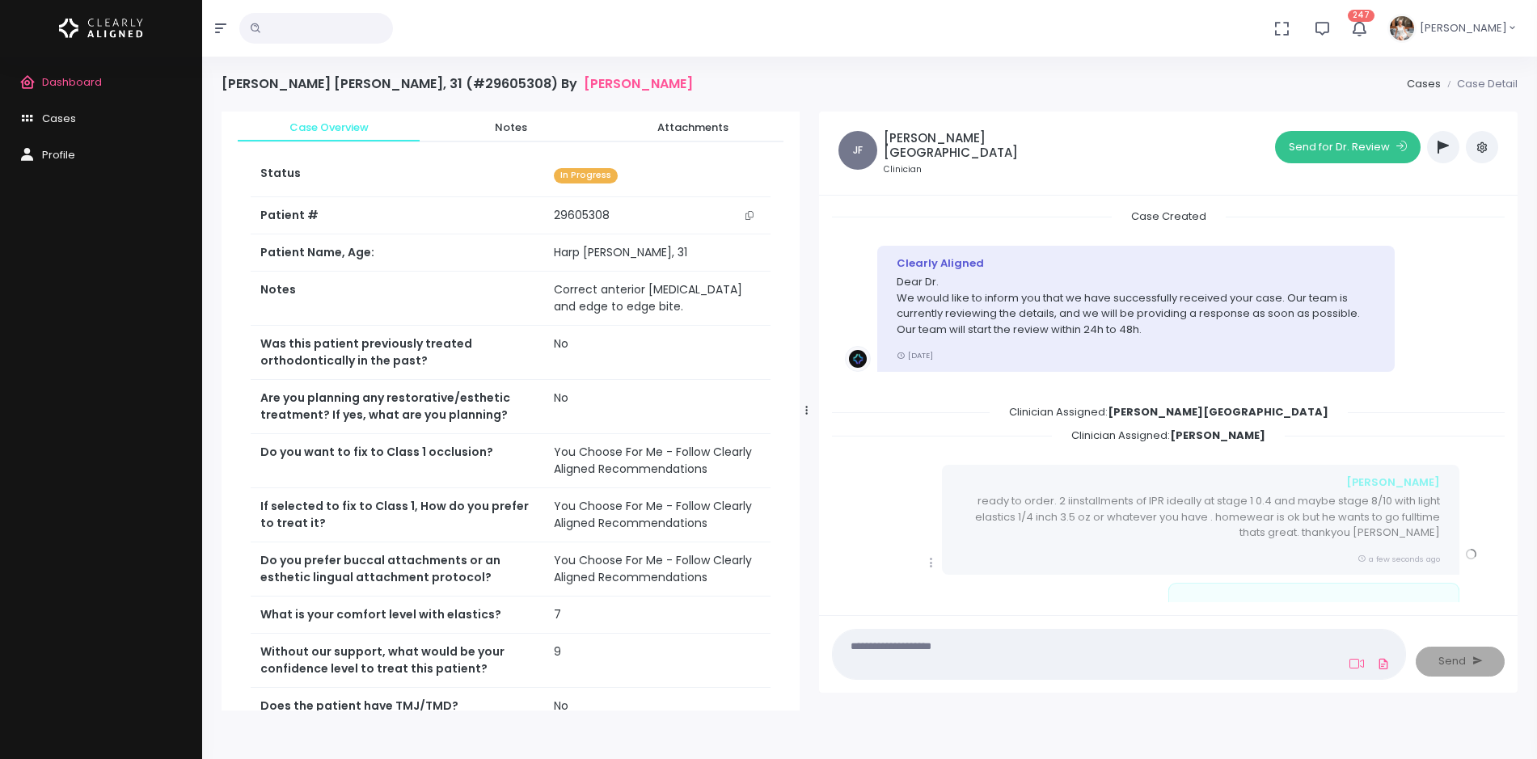
click at [1355, 151] on button "Send for Dr. Review" at bounding box center [1348, 147] width 146 height 32
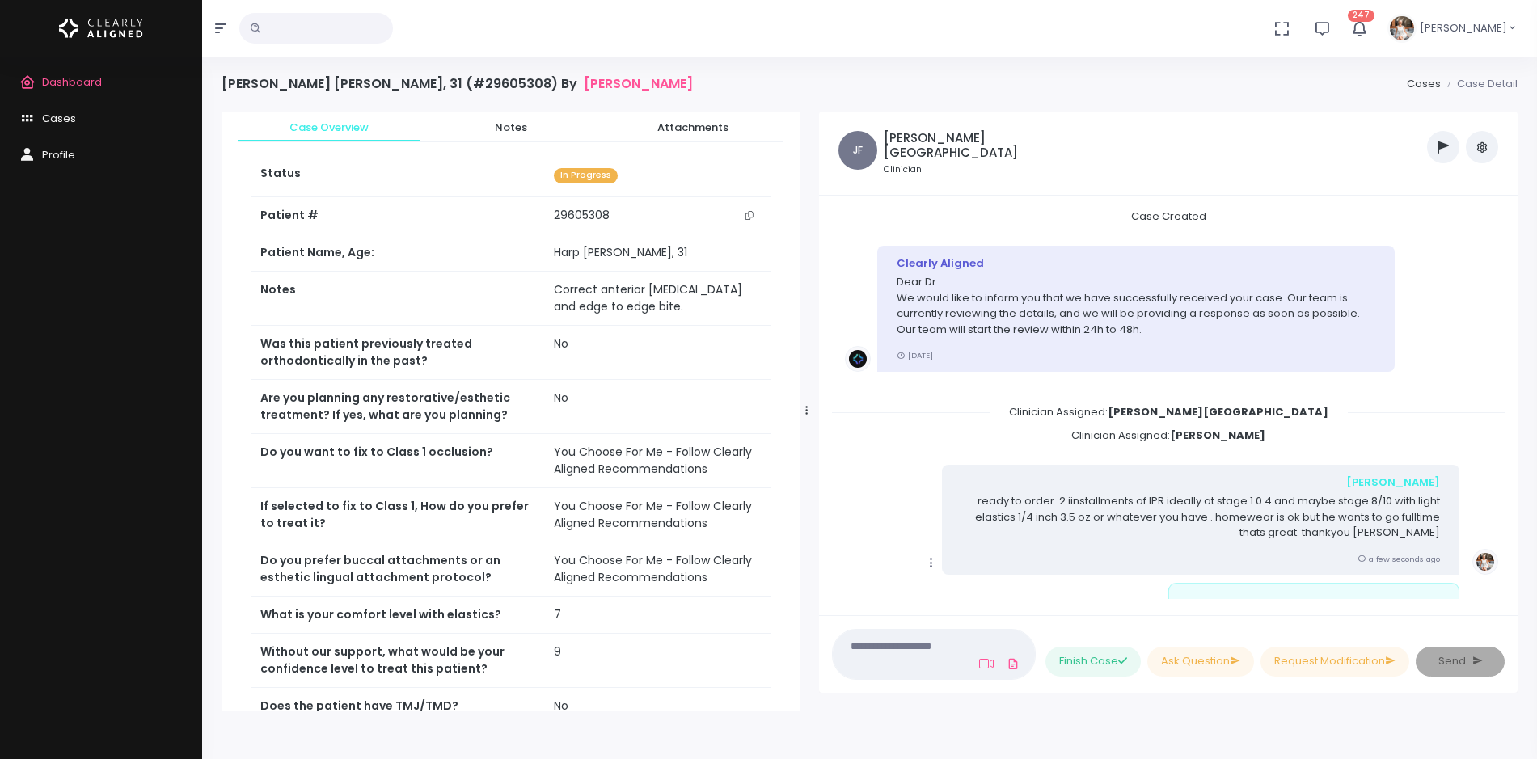
scroll to position [466, 0]
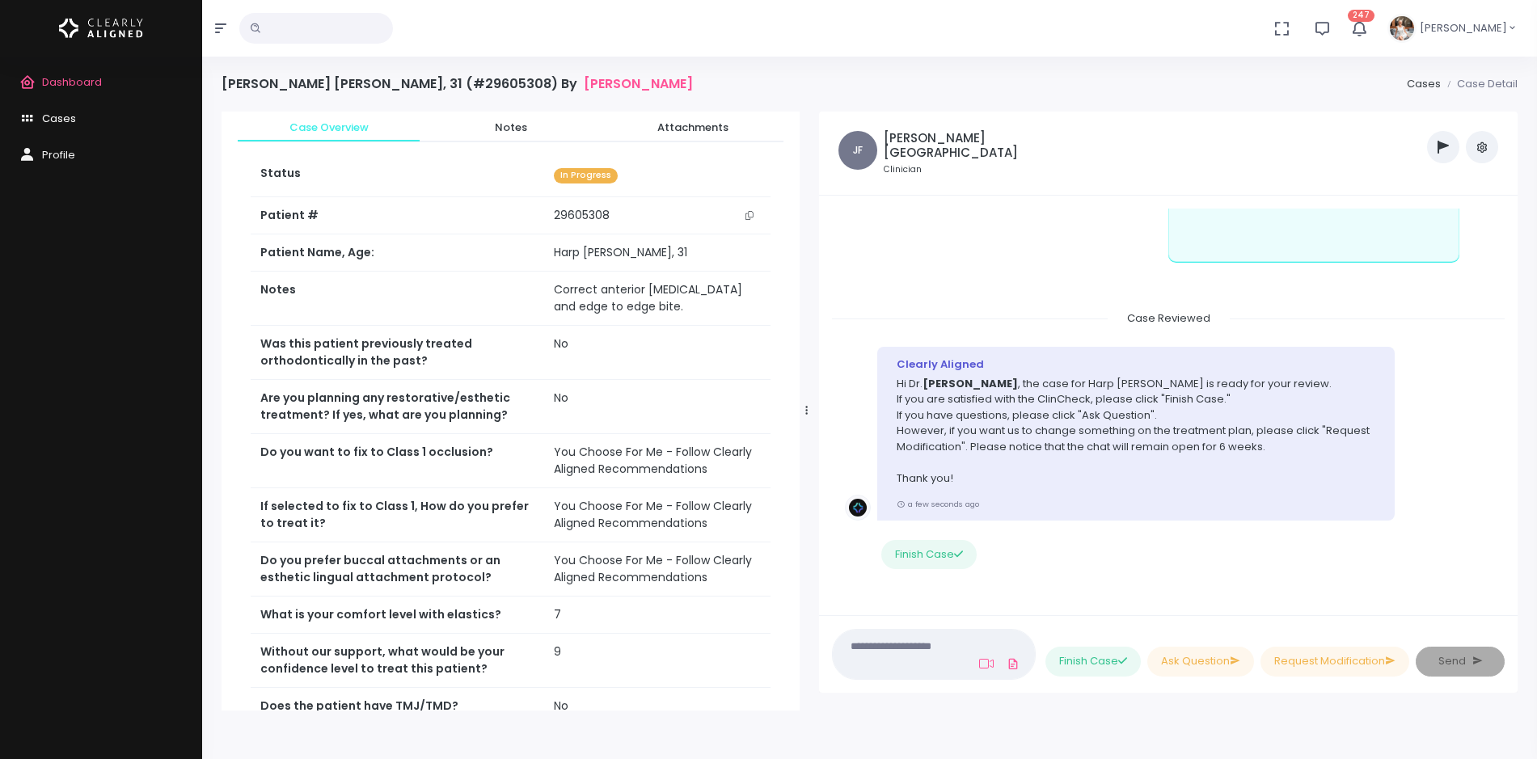
click at [50, 115] on span "Cases" at bounding box center [59, 118] width 34 height 15
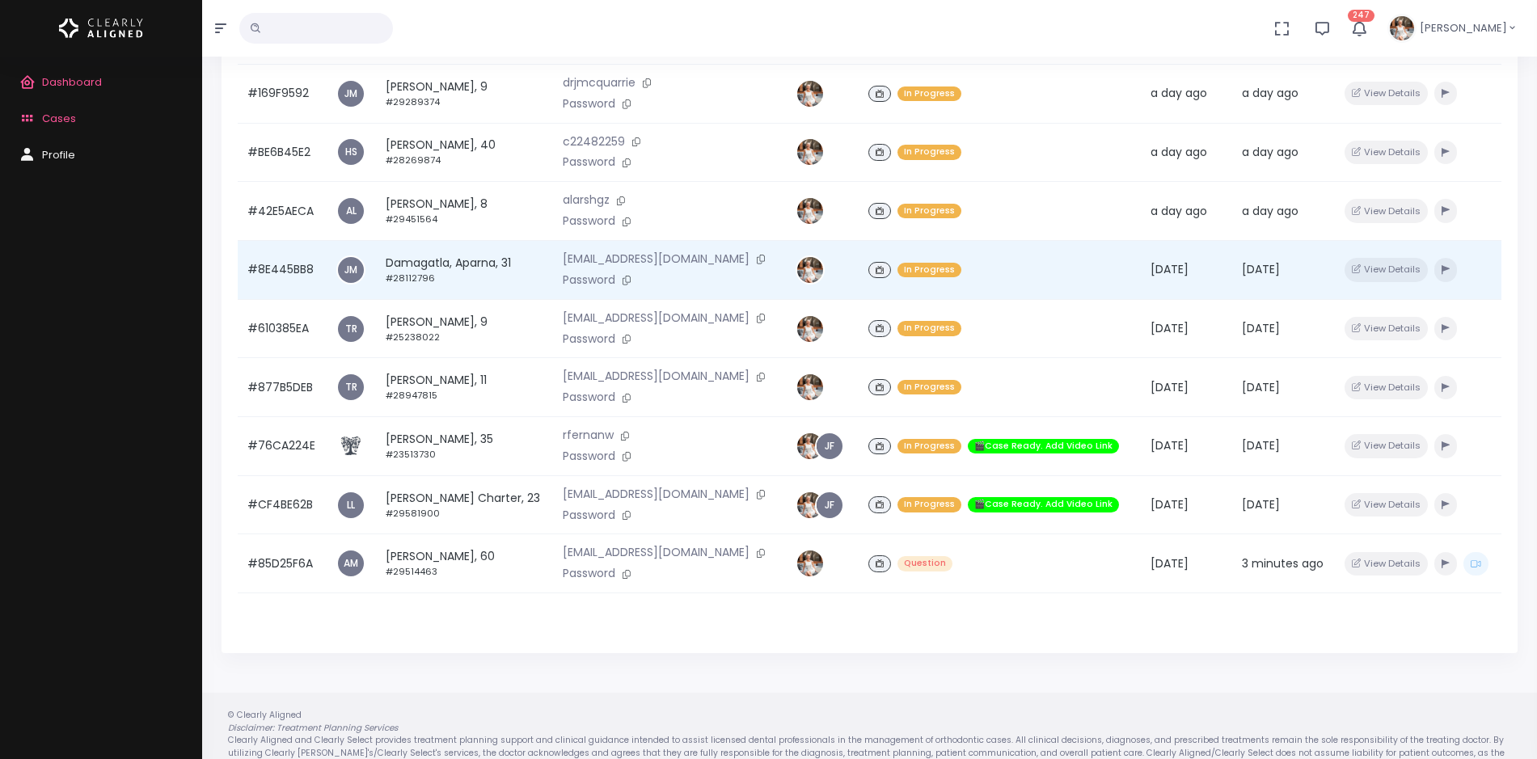
scroll to position [386, 0]
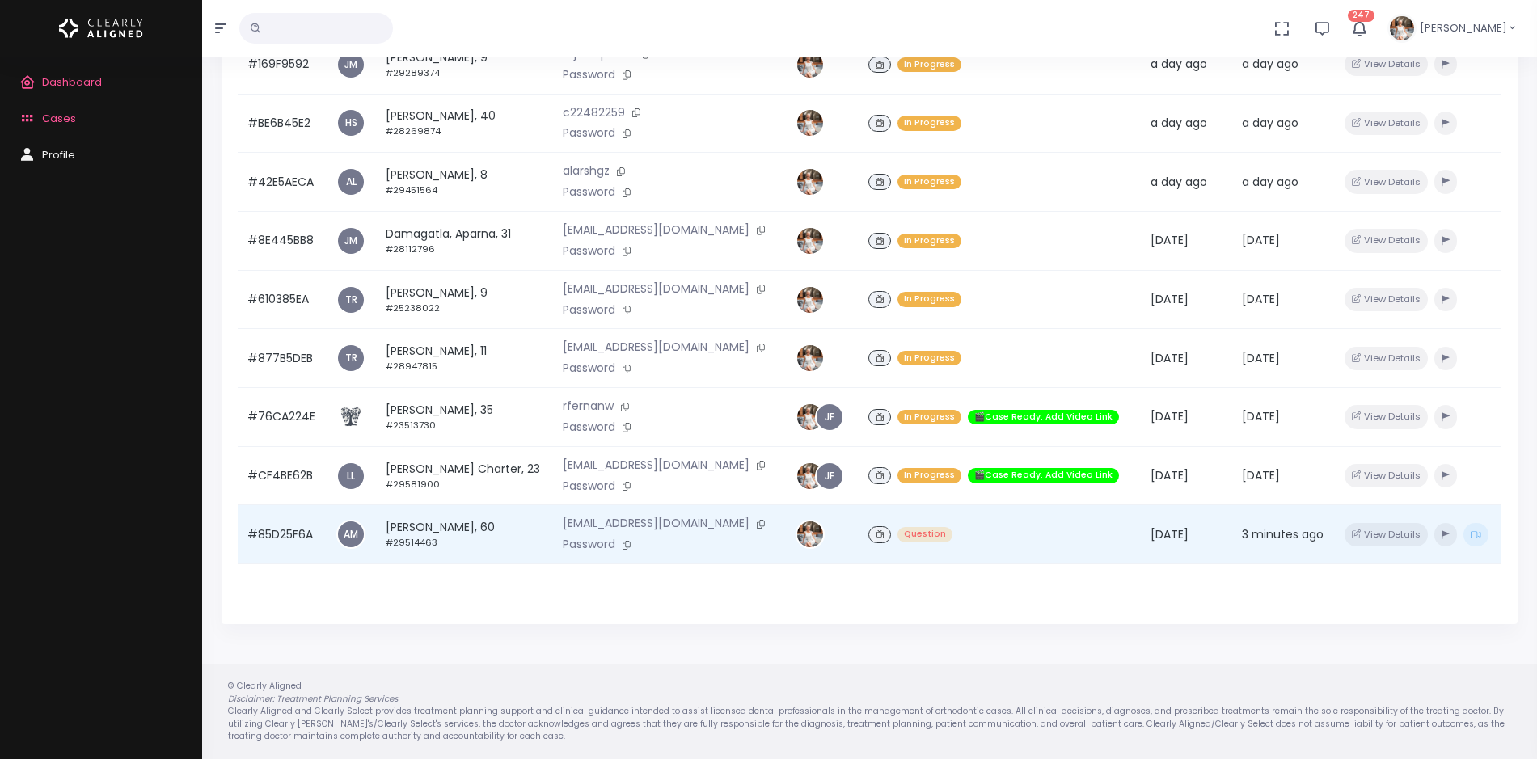
click at [281, 535] on td "#85D25F6A" at bounding box center [282, 534] width 89 height 59
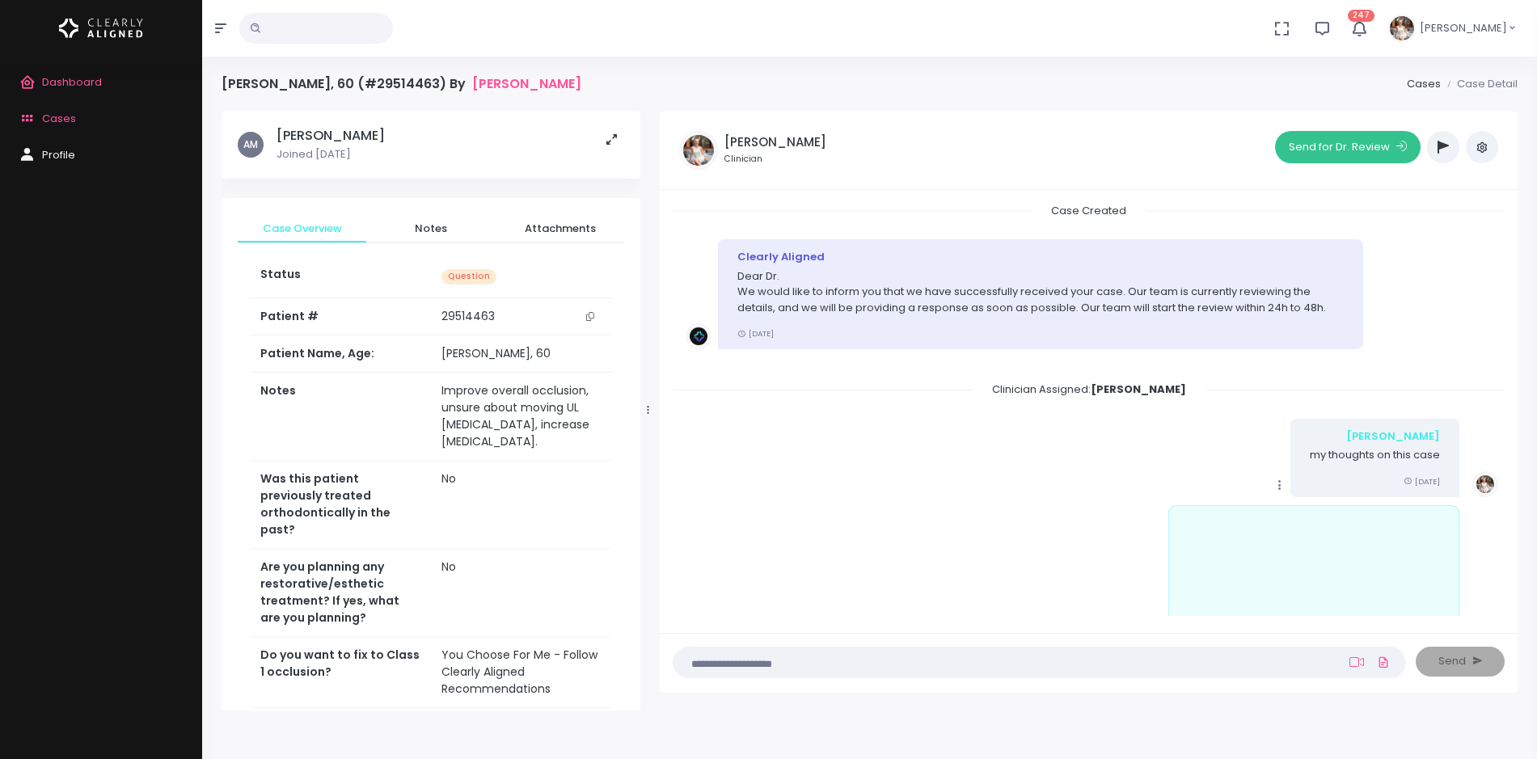
click at [1342, 144] on button "Send for Dr. Review" at bounding box center [1348, 147] width 146 height 32
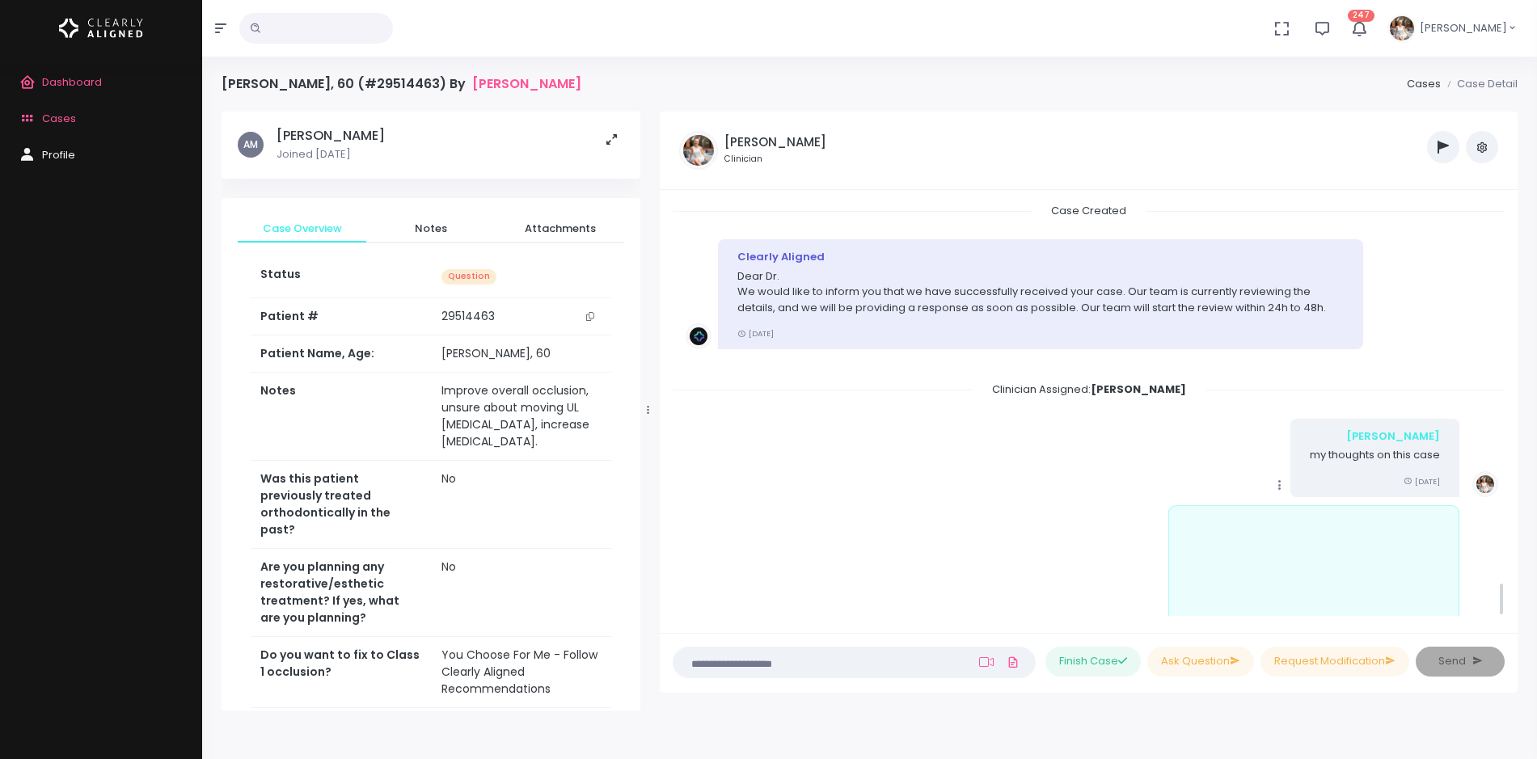
scroll to position [4555, 0]
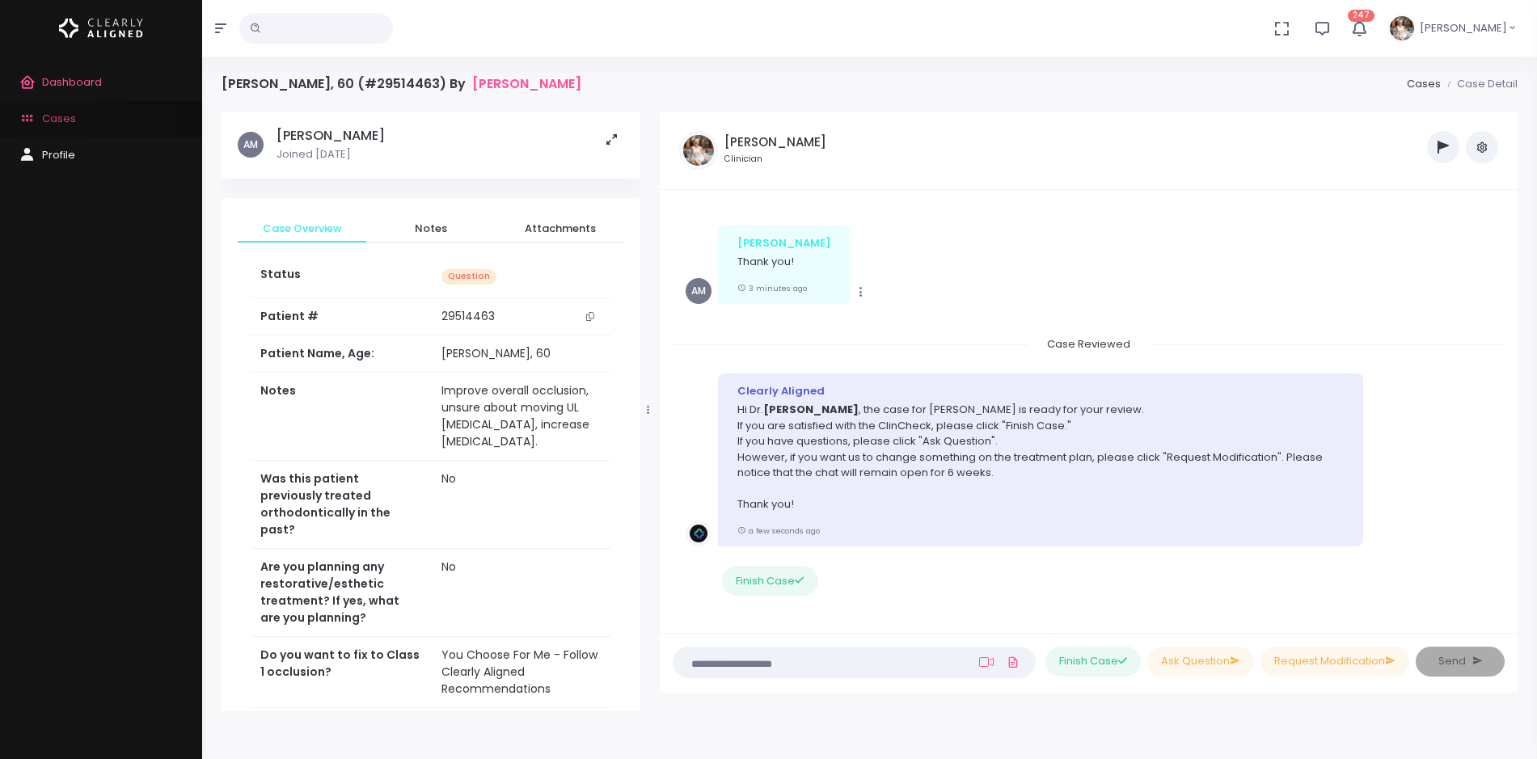
click at [50, 120] on span "Cases" at bounding box center [59, 118] width 34 height 15
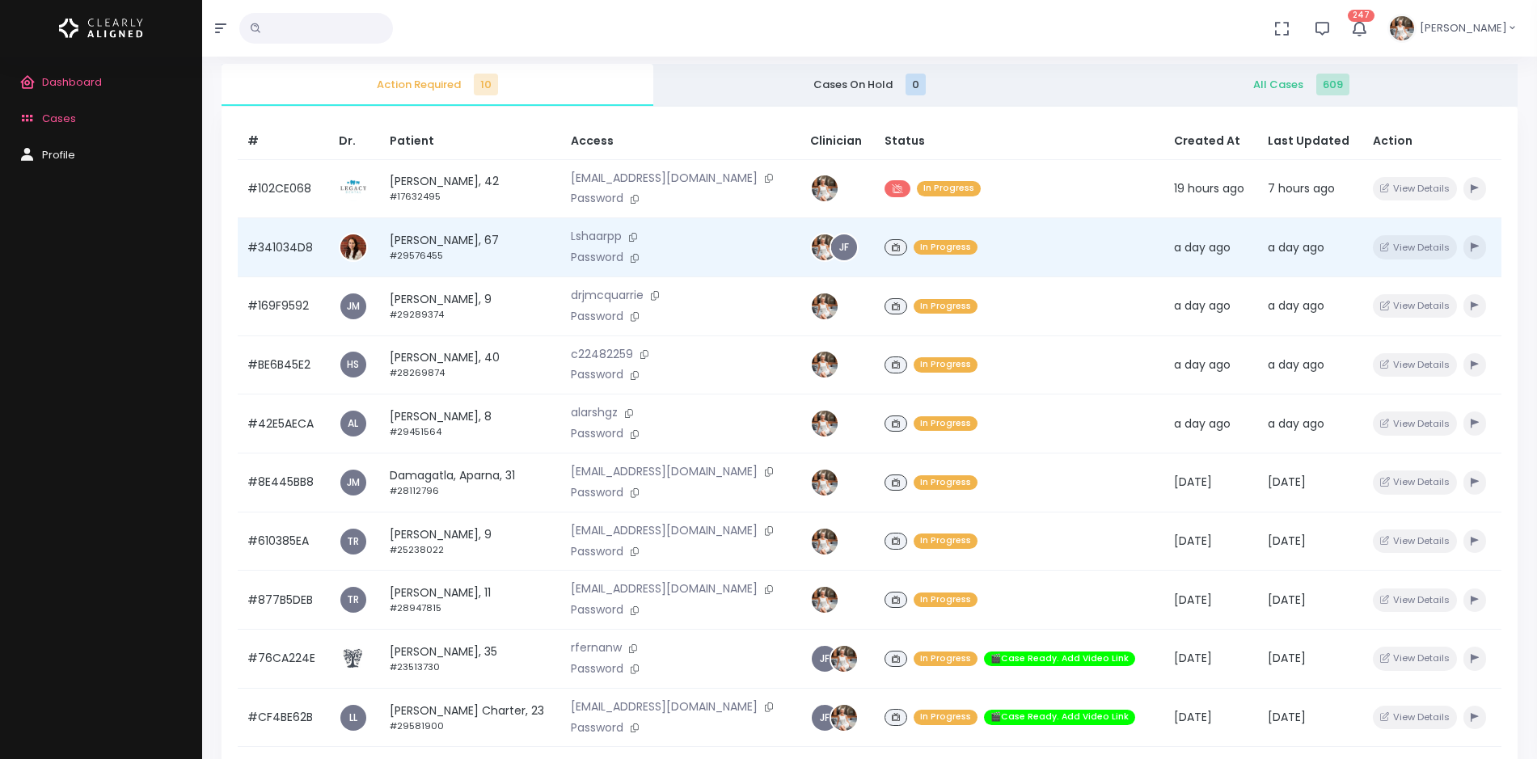
scroll to position [101, 0]
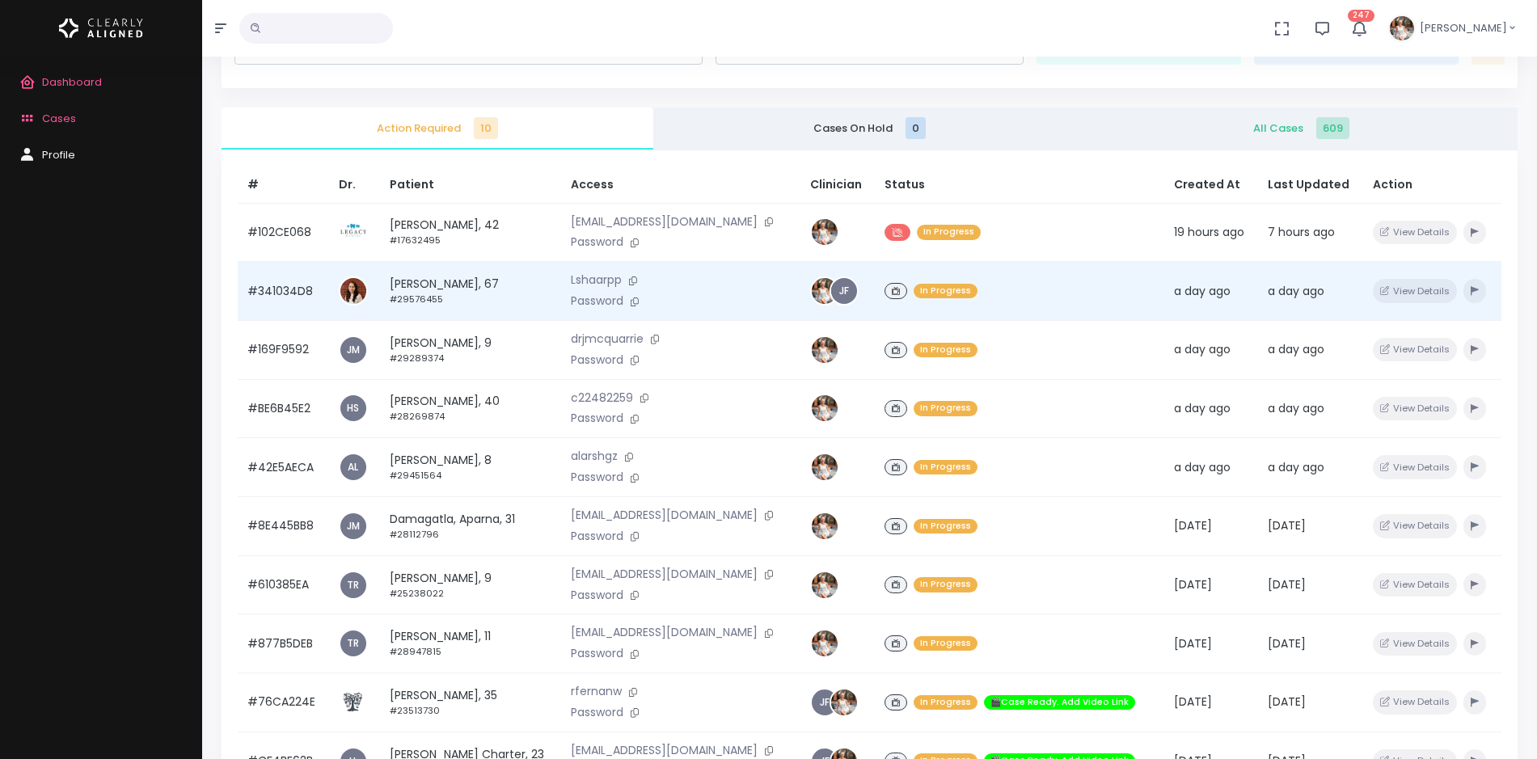
click at [276, 287] on td "#341034D8" at bounding box center [283, 291] width 91 height 59
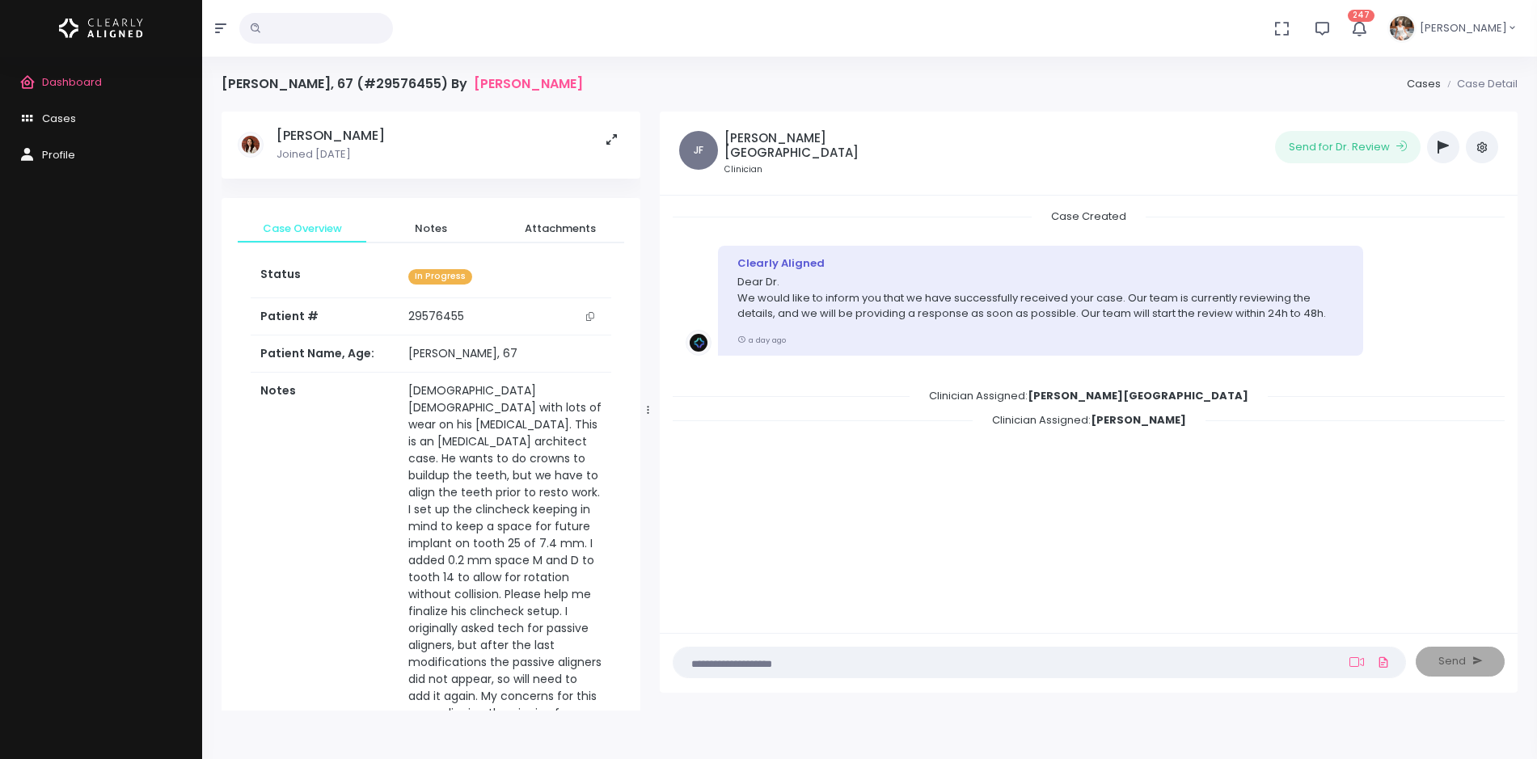
click at [1443, 146] on icon "button" at bounding box center [1442, 147] width 11 height 13
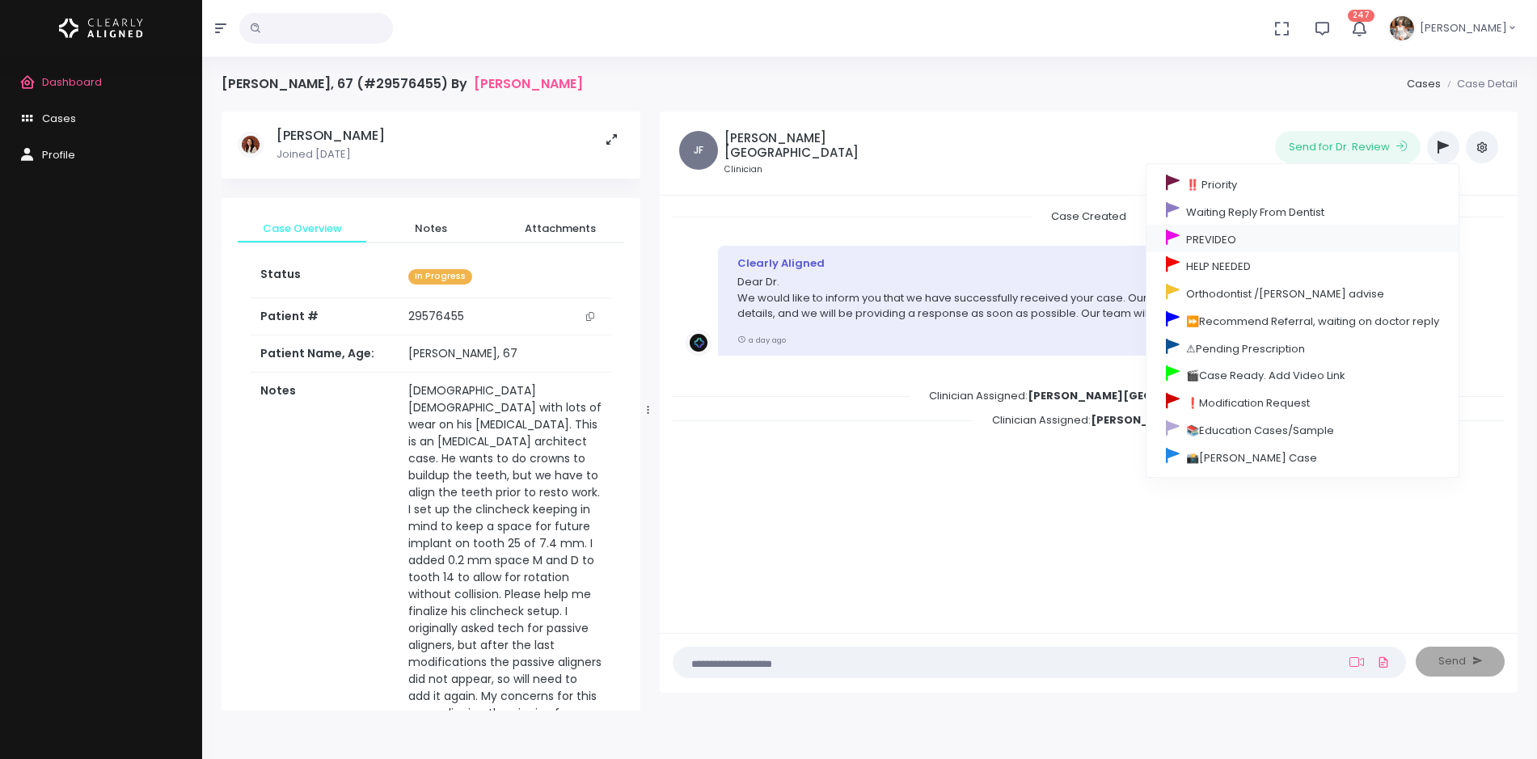
click at [1272, 234] on link "PREVIDEO" at bounding box center [1302, 238] width 312 height 27
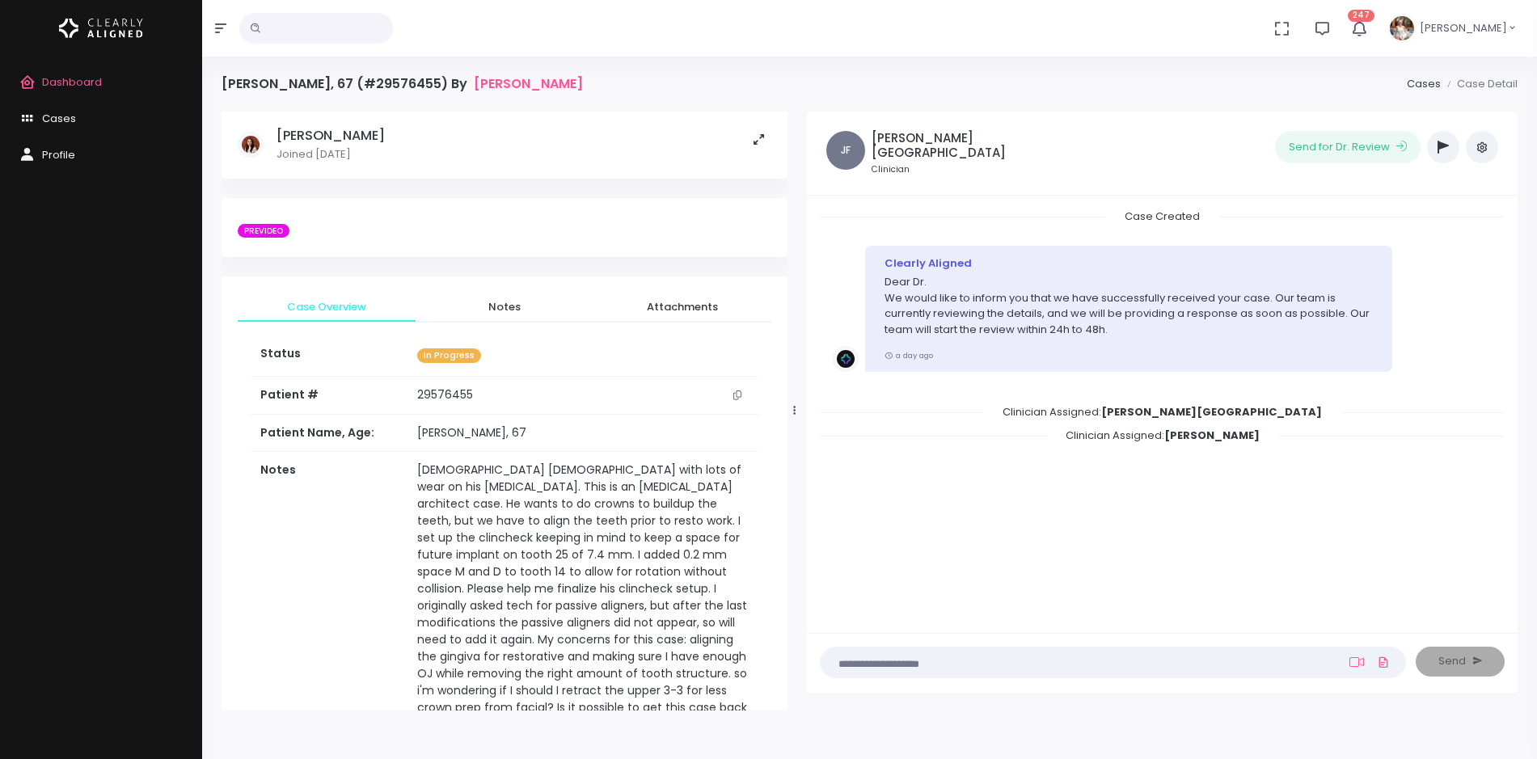
drag, startPoint x: 649, startPoint y: 410, endPoint x: 798, endPoint y: 409, distance: 148.8
click at [798, 409] on div at bounding box center [795, 410] width 8 height 587
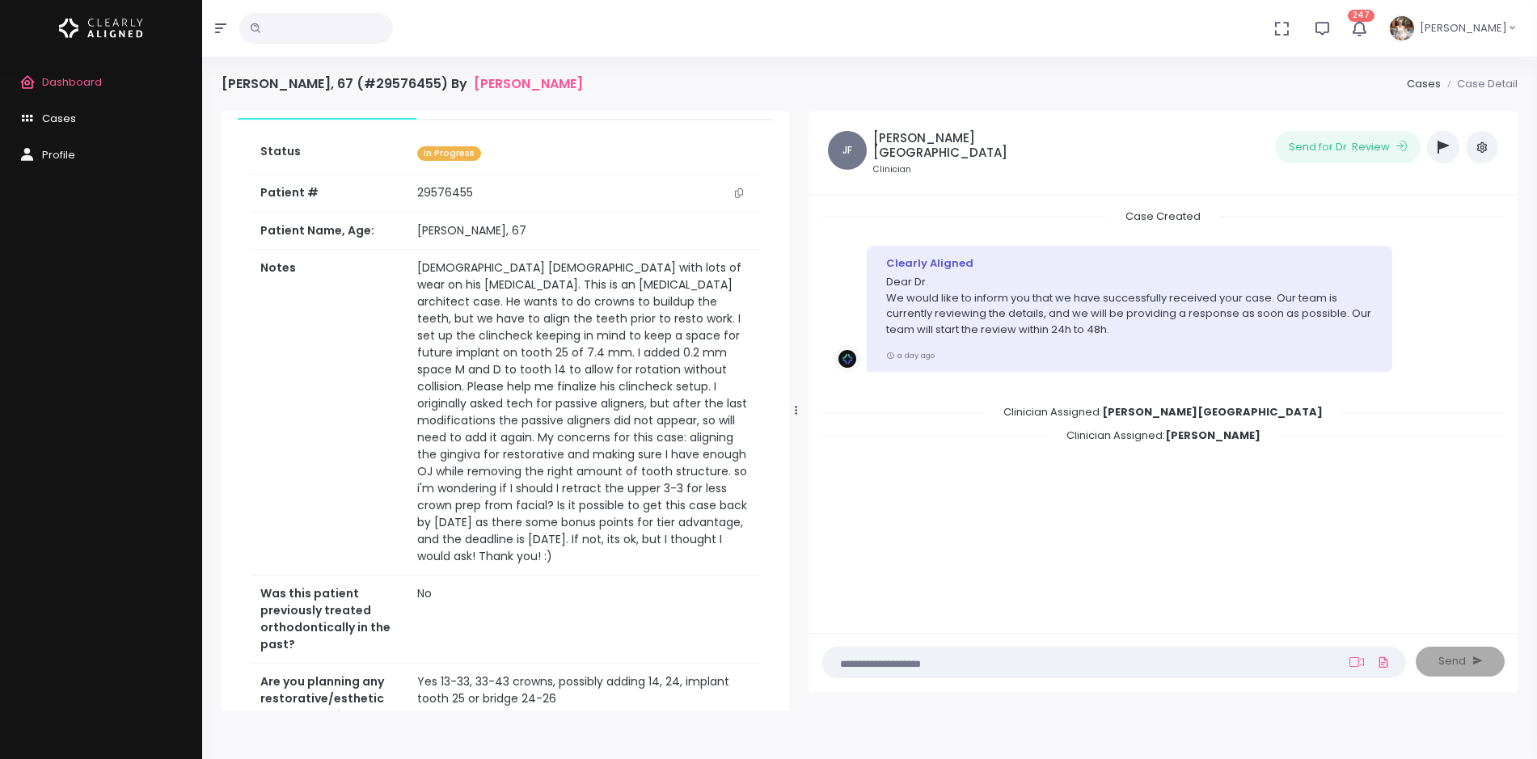
click at [64, 124] on span "Cases" at bounding box center [59, 118] width 34 height 15
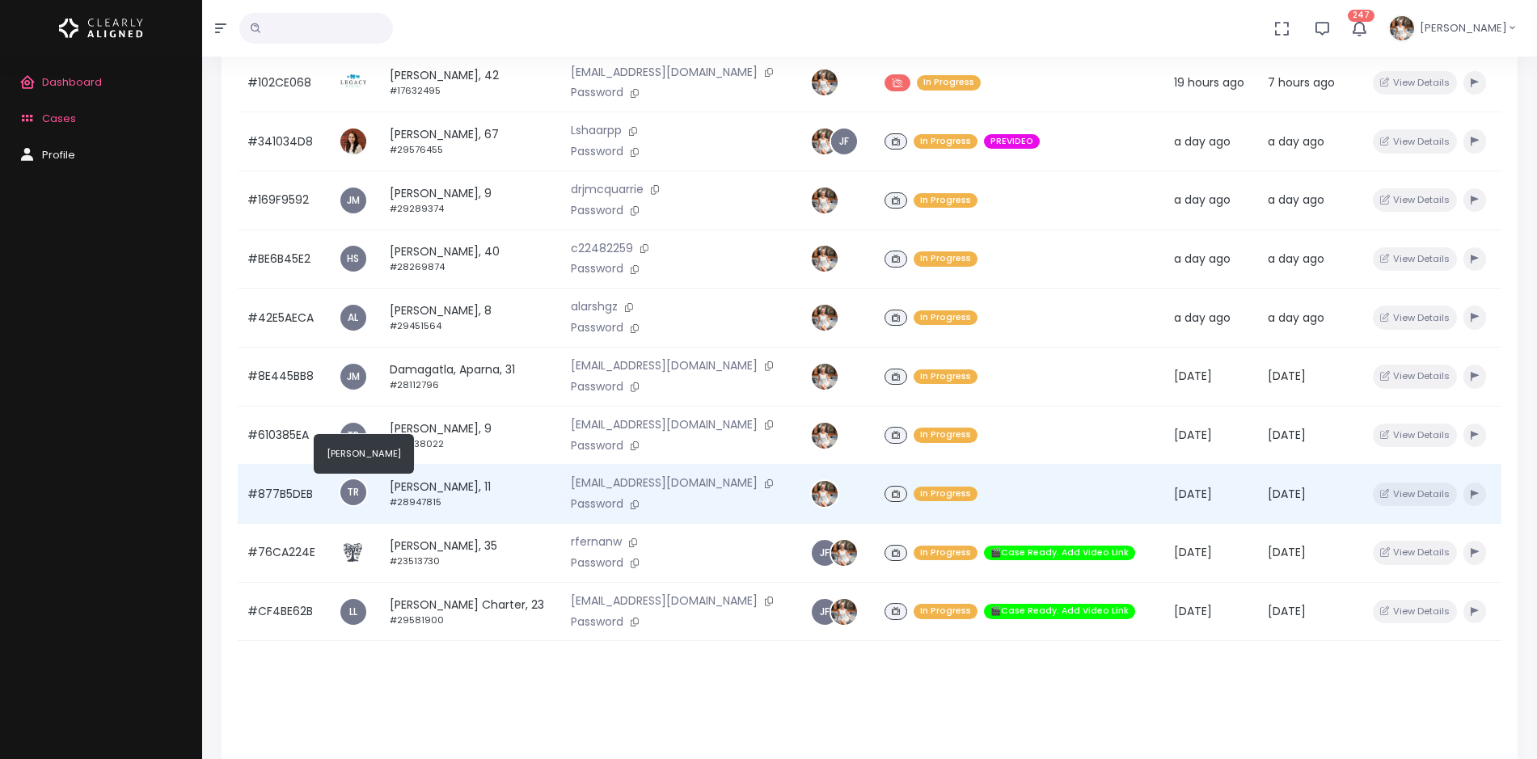
scroll to position [386, 0]
